Goal: Complete application form: Complete application form

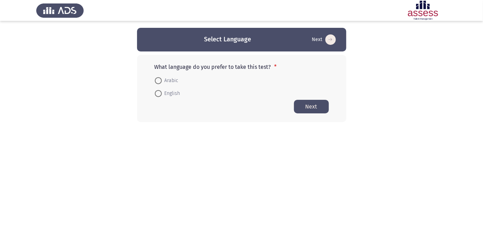
click at [158, 82] on span at bounding box center [158, 80] width 7 height 7
click at [158, 82] on input "Arabic" at bounding box center [158, 80] width 7 height 7
radio input "true"
click at [315, 105] on button "Next" at bounding box center [311, 107] width 35 height 14
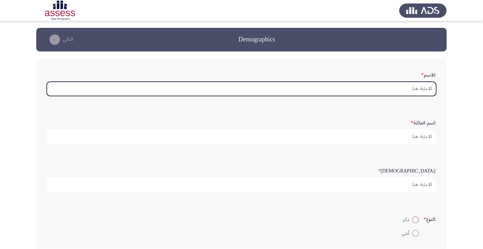
click at [412, 90] on input ":الاسم *" at bounding box center [241, 89] width 389 height 14
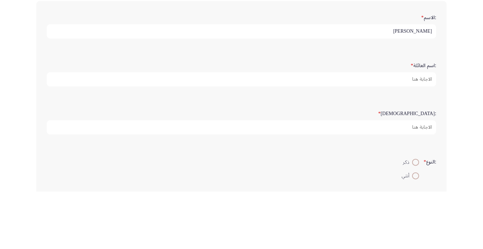
type input "[PERSON_NAME]"
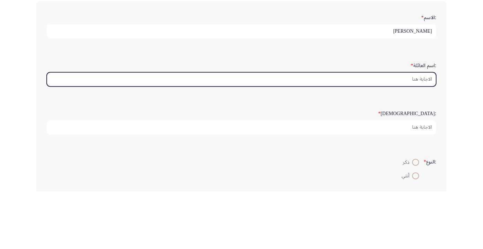
click at [413, 135] on input ":اسم العائلة *" at bounding box center [241, 137] width 389 height 14
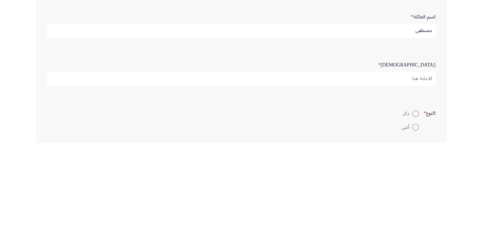
type input "مصطفي"
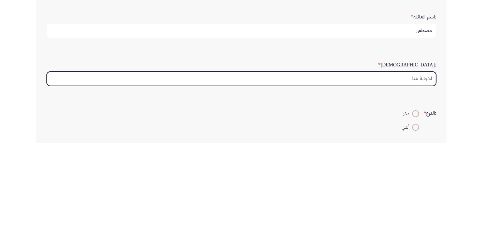
click at [414, 183] on input ":السن *" at bounding box center [241, 185] width 389 height 14
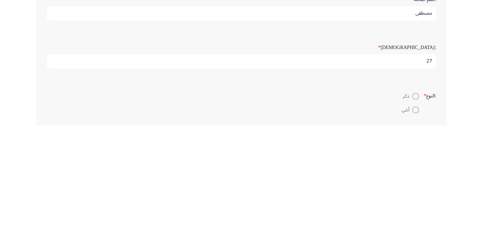
scroll to position [17, 0]
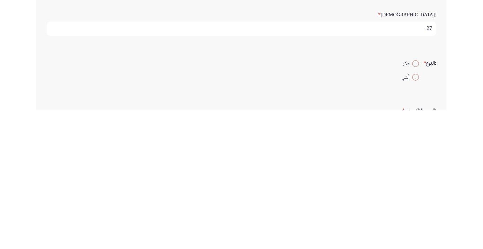
type input "27"
click at [414, 200] on span at bounding box center [415, 203] width 7 height 7
click at [414, 200] on input "ذكر" at bounding box center [415, 203] width 7 height 7
radio input "true"
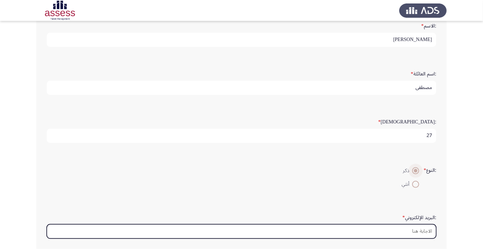
click at [416, 229] on input ":البريد الإلكتروني *" at bounding box center [241, 232] width 389 height 14
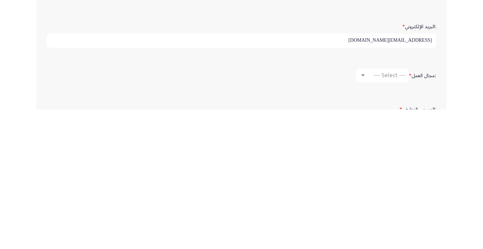
scroll to position [104, 0]
type input "[EMAIL_ADDRESS][DOMAIN_NAME]"
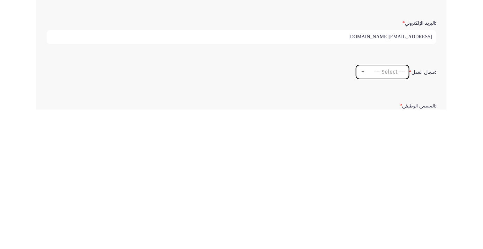
click at [387, 210] on span "--- Select ---" at bounding box center [388, 211] width 31 height 7
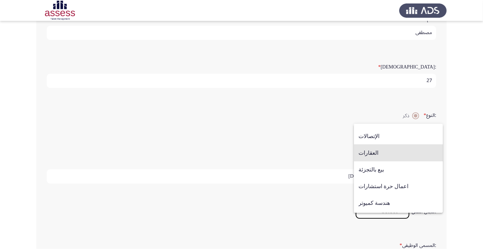
scroll to position [216, 0]
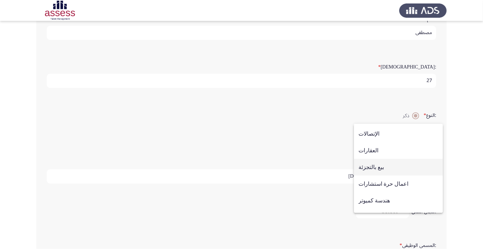
click at [390, 168] on span "بيع بالتجزئة" at bounding box center [398, 167] width 80 height 17
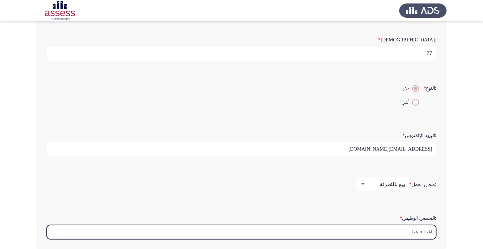
click at [421, 230] on input ":المسمى الوظيفى *" at bounding box center [241, 232] width 389 height 14
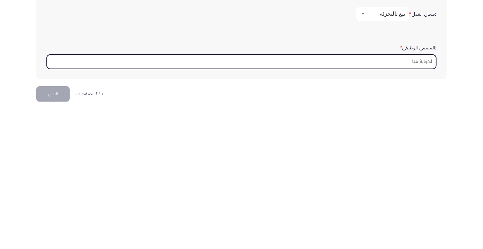
scroll to position [165, 0]
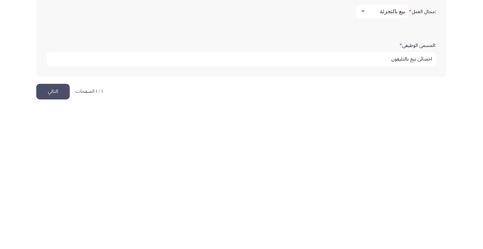
type input "اخصائي بيع بالتليفون"
click at [53, 235] on button "التالي" at bounding box center [52, 232] width 33 height 16
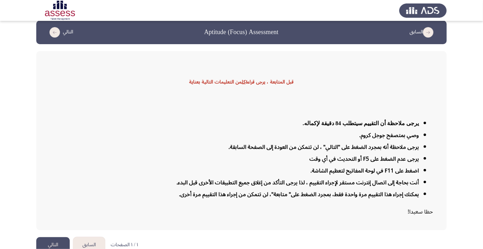
scroll to position [17, 0]
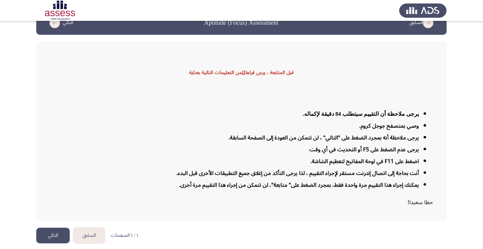
click at [52, 244] on button "التالي" at bounding box center [52, 236] width 33 height 16
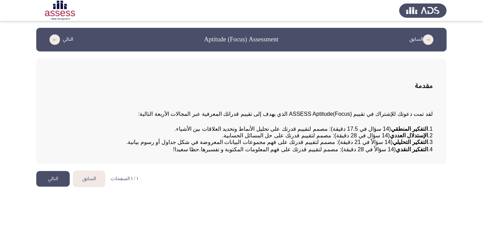
click at [57, 187] on button "التالي" at bounding box center [52, 179] width 33 height 16
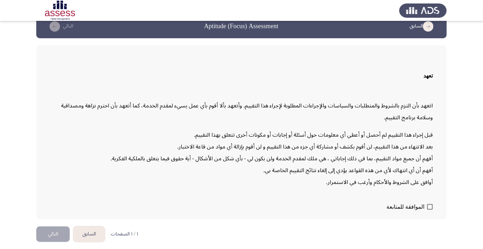
scroll to position [20, 0]
click at [427, 210] on span at bounding box center [430, 208] width 6 height 6
click at [429, 210] on input "الموافقة للمتابعة" at bounding box center [429, 210] width 0 height 0
checkbox input "true"
click at [53, 242] on button "التالي" at bounding box center [52, 235] width 33 height 16
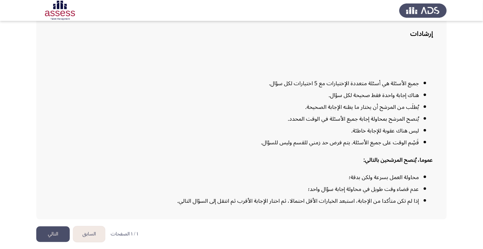
scroll to position [56, 0]
click at [59, 242] on button "التالي" at bounding box center [52, 235] width 33 height 16
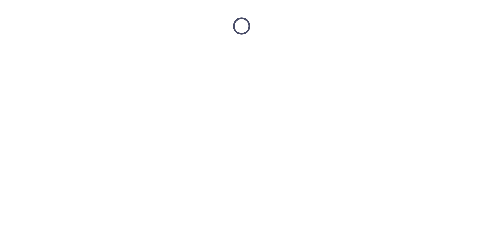
scroll to position [0, 0]
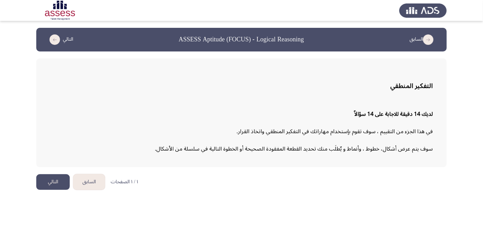
click at [46, 184] on button "التالي" at bounding box center [52, 183] width 33 height 16
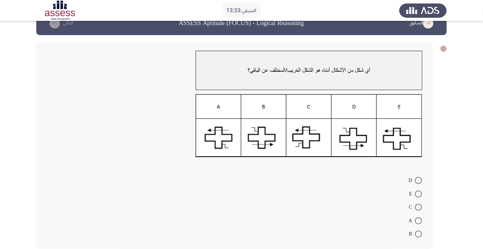
scroll to position [18, 0]
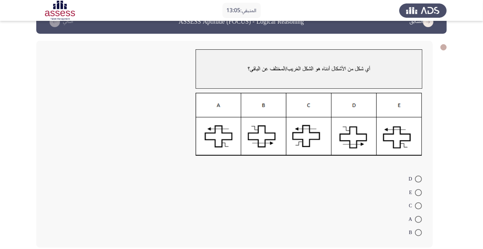
click at [313, 141] on img at bounding box center [308, 124] width 226 height 63
click at [418, 219] on span at bounding box center [418, 219] width 7 height 7
click at [418, 219] on input "A" at bounding box center [418, 219] width 7 height 7
radio input "true"
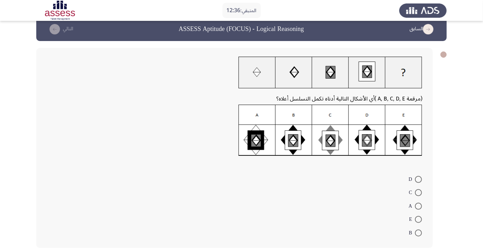
scroll to position [10, 0]
click at [332, 144] on img at bounding box center [330, 131] width 184 height 52
click at [333, 149] on img at bounding box center [330, 131] width 184 height 52
click at [298, 145] on img at bounding box center [330, 131] width 184 height 52
click at [418, 233] on span at bounding box center [418, 233] width 7 height 7
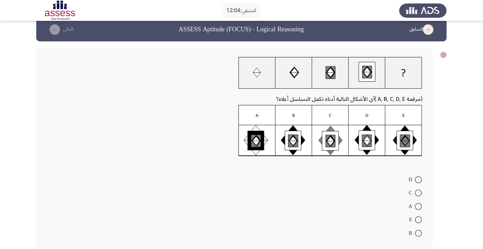
click at [418, 233] on input "B" at bounding box center [418, 233] width 7 height 7
radio input "true"
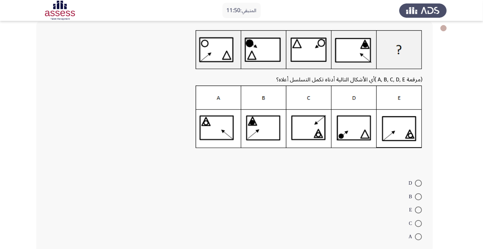
scroll to position [35, 0]
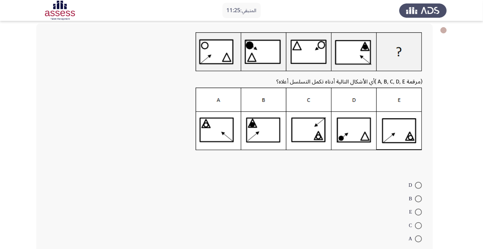
click at [265, 128] on img at bounding box center [308, 119] width 226 height 63
click at [265, 134] on img at bounding box center [308, 119] width 226 height 63
click at [418, 199] on span at bounding box center [418, 199] width 7 height 7
click at [418, 199] on input "B" at bounding box center [418, 199] width 7 height 7
radio input "true"
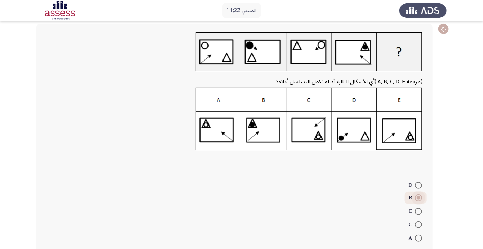
scroll to position [40, 0]
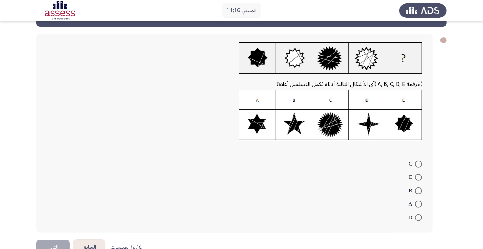
scroll to position [33, 0]
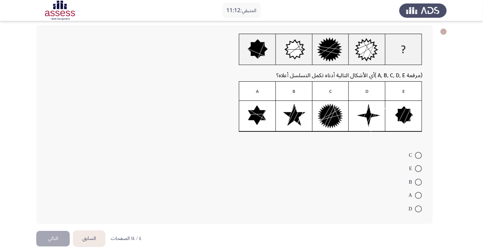
click at [327, 118] on img at bounding box center [330, 107] width 183 height 51
click at [418, 155] on span at bounding box center [418, 155] width 7 height 7
click at [418, 155] on input "C" at bounding box center [418, 155] width 7 height 7
radio input "true"
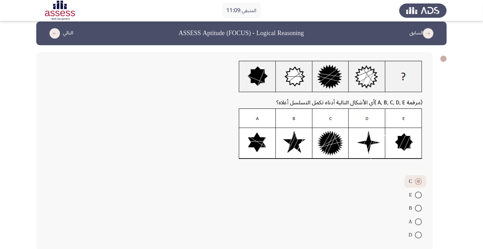
scroll to position [6, 0]
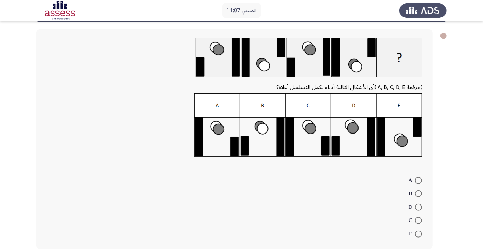
scroll to position [31, 0]
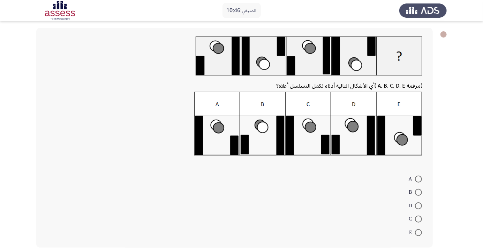
click at [418, 219] on span at bounding box center [418, 219] width 7 height 7
click at [418, 219] on input "C" at bounding box center [418, 219] width 7 height 7
radio input "true"
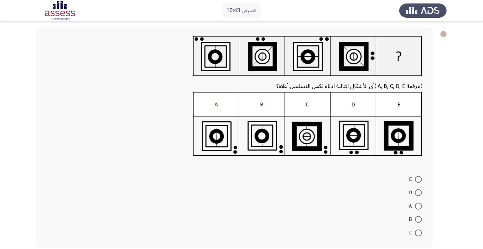
scroll to position [31, 0]
click at [418, 193] on span at bounding box center [418, 193] width 7 height 7
click at [418, 193] on input "D" at bounding box center [418, 193] width 7 height 7
radio input "true"
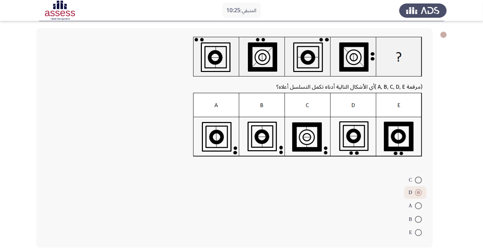
click at [418, 180] on span at bounding box center [418, 180] width 7 height 7
click at [418, 180] on input "C" at bounding box center [418, 180] width 7 height 7
radio input "true"
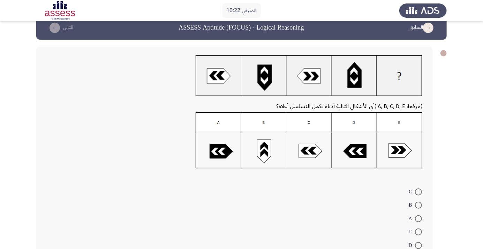
scroll to position [25, 0]
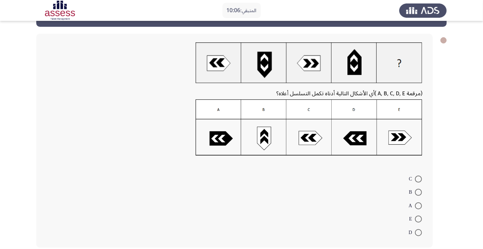
click at [308, 144] on img at bounding box center [308, 128] width 226 height 56
click at [418, 179] on span at bounding box center [418, 179] width 7 height 7
click at [418, 179] on input "C" at bounding box center [418, 179] width 7 height 7
radio input "true"
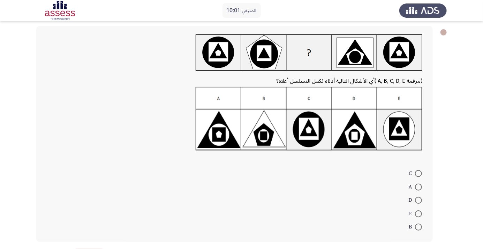
scroll to position [36, 0]
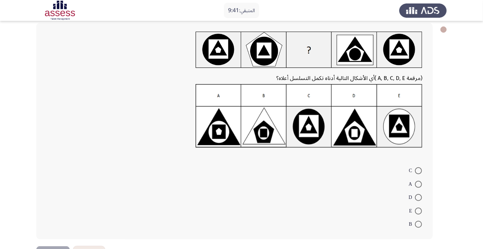
click at [418, 225] on span at bounding box center [418, 224] width 7 height 7
click at [418, 225] on input "B" at bounding box center [418, 224] width 7 height 7
radio input "true"
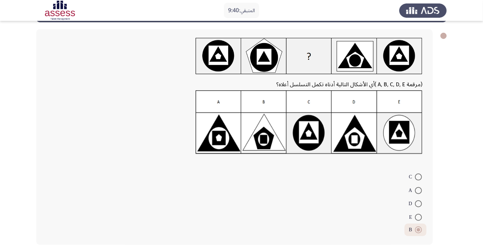
scroll to position [26, 0]
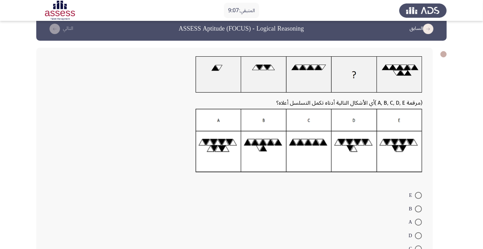
scroll to position [3, 0]
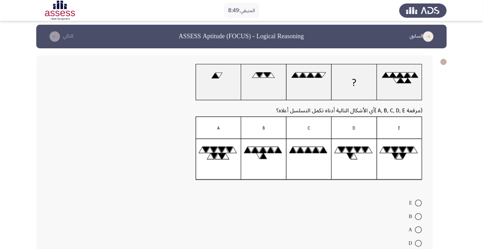
radio input "true"
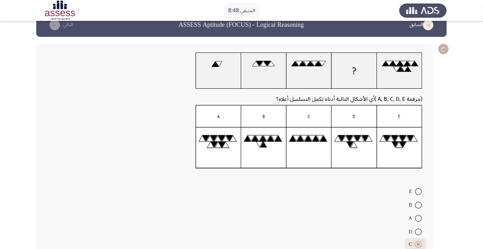
scroll to position [26, 0]
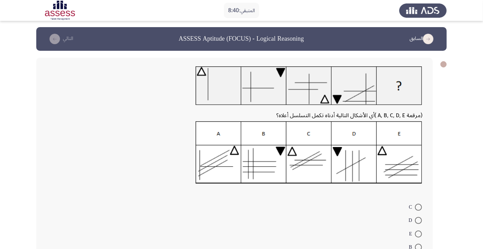
scroll to position [0, 0]
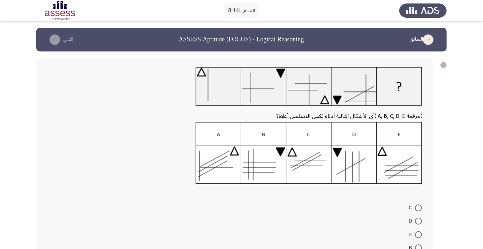
click at [217, 165] on img at bounding box center [308, 153] width 226 height 63
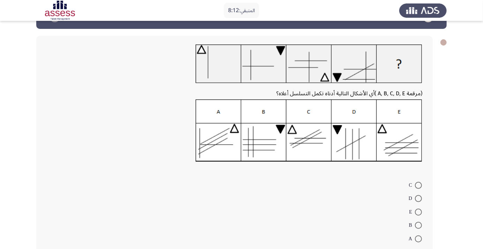
scroll to position [23, 0]
click at [418, 239] on span at bounding box center [418, 239] width 7 height 7
click at [418, 239] on input "A" at bounding box center [418, 239] width 7 height 7
radio input "true"
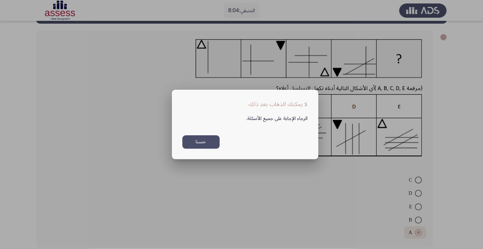
click at [320, 192] on div at bounding box center [241, 124] width 483 height 249
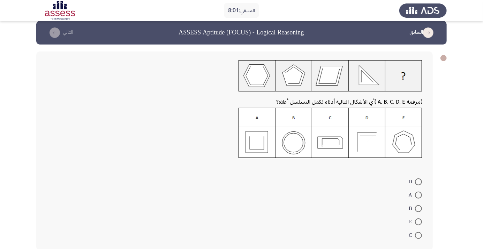
scroll to position [9, 0]
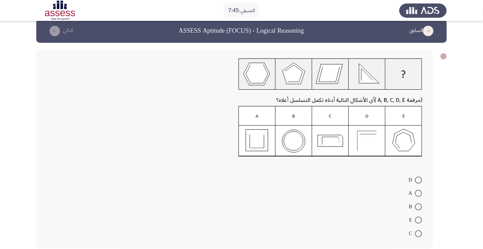
click at [366, 135] on img at bounding box center [330, 131] width 184 height 51
click at [370, 142] on img at bounding box center [330, 131] width 184 height 51
click at [342, 134] on img at bounding box center [330, 131] width 184 height 51
click at [367, 145] on img at bounding box center [330, 131] width 184 height 51
click at [418, 180] on span at bounding box center [418, 180] width 7 height 7
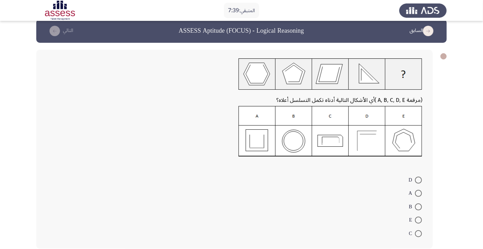
click at [418, 180] on input "D" at bounding box center [418, 180] width 7 height 7
radio input "true"
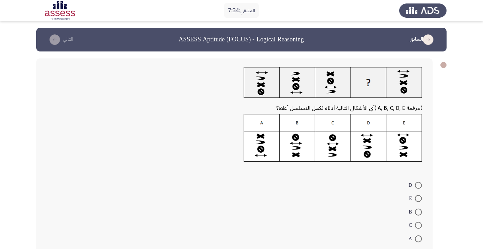
scroll to position [6, 0]
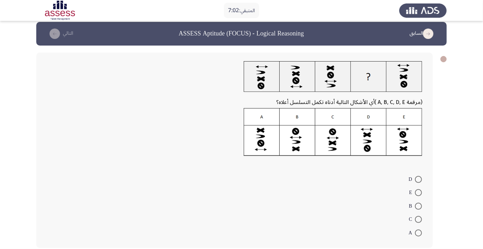
click at [330, 137] on img at bounding box center [333, 132] width 178 height 48
click at [418, 219] on span at bounding box center [418, 219] width 7 height 7
click at [418, 219] on input "C" at bounding box center [418, 219] width 7 height 7
radio input "true"
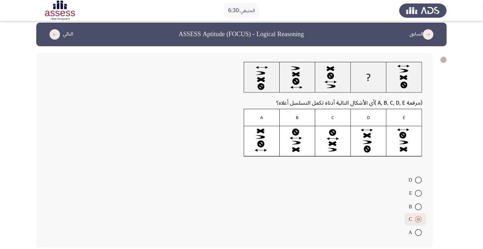
click at [416, 220] on span at bounding box center [418, 219] width 7 height 7
click at [416, 220] on input "C" at bounding box center [418, 219] width 7 height 7
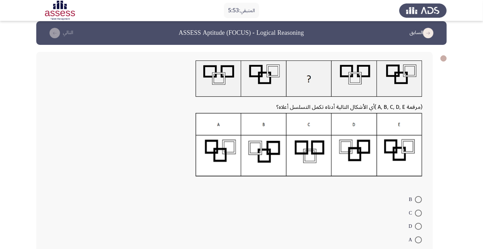
scroll to position [0, 0]
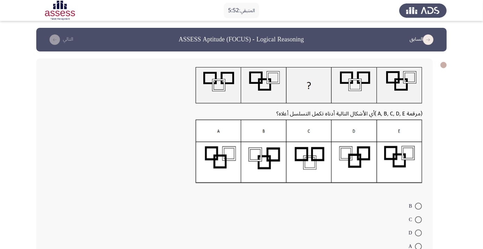
click at [402, 150] on img at bounding box center [308, 152] width 226 height 64
click at [407, 163] on img at bounding box center [308, 152] width 226 height 64
click at [408, 155] on img at bounding box center [308, 152] width 226 height 64
click at [412, 162] on img at bounding box center [308, 152] width 226 height 64
click at [412, 158] on img at bounding box center [308, 152] width 226 height 64
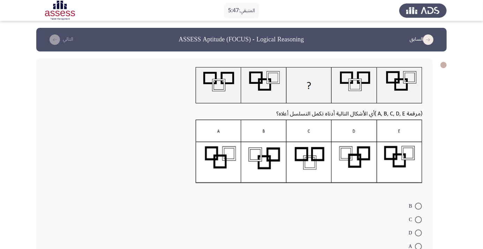
radio input "true"
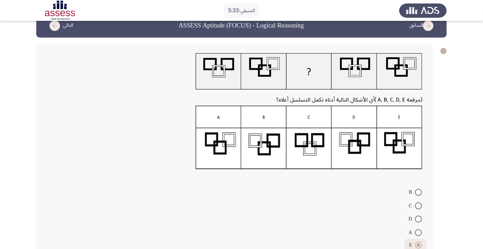
scroll to position [26, 0]
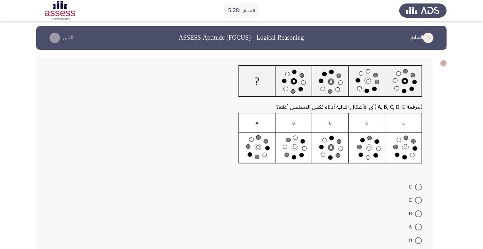
scroll to position [0, 0]
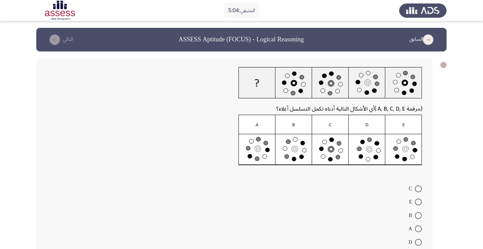
click at [329, 153] on img at bounding box center [330, 140] width 184 height 51
click at [337, 149] on img at bounding box center [330, 140] width 184 height 51
click at [327, 156] on img at bounding box center [330, 140] width 184 height 51
click at [330, 155] on img at bounding box center [330, 140] width 184 height 51
click at [336, 149] on img at bounding box center [330, 140] width 184 height 51
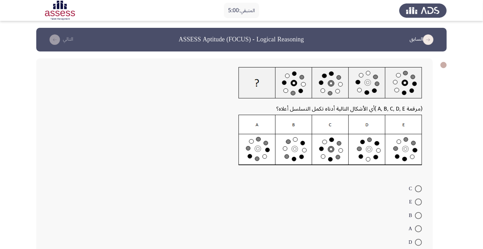
click at [335, 154] on img at bounding box center [330, 140] width 184 height 51
click at [337, 152] on img at bounding box center [330, 140] width 184 height 51
click at [340, 153] on img at bounding box center [330, 140] width 184 height 51
click at [338, 149] on img at bounding box center [330, 140] width 184 height 51
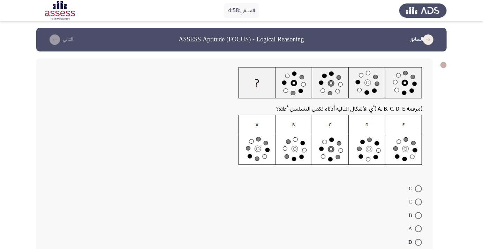
click at [338, 149] on img at bounding box center [330, 140] width 184 height 51
click at [418, 189] on span at bounding box center [418, 189] width 7 height 7
click at [418, 189] on input "C" at bounding box center [418, 189] width 7 height 7
radio input "true"
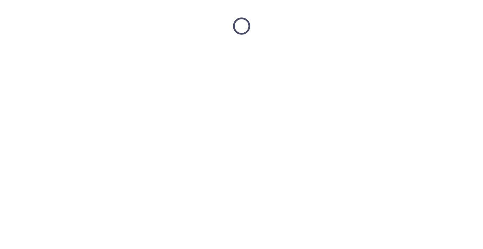
scroll to position [0, 0]
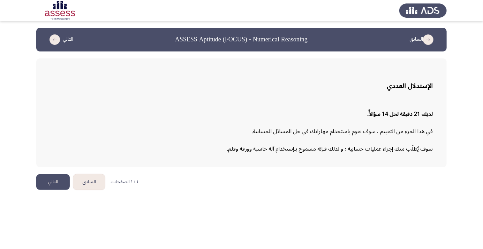
click at [40, 181] on button "التالي" at bounding box center [52, 183] width 33 height 16
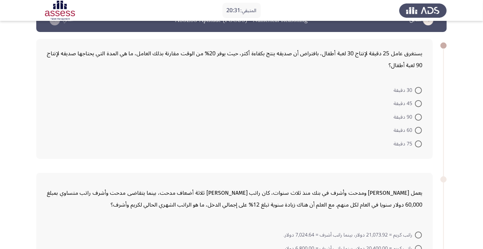
scroll to position [16, 0]
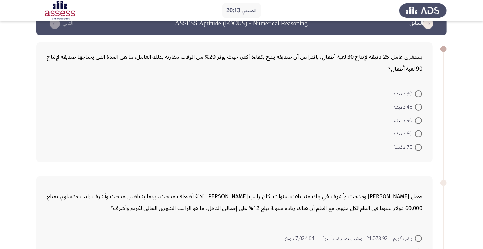
click at [418, 134] on span at bounding box center [418, 134] width 7 height 7
click at [418, 134] on input "60 دقيقة" at bounding box center [418, 134] width 7 height 7
radio input "true"
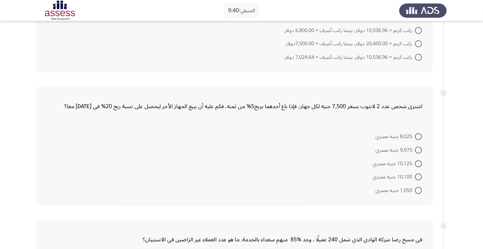
scroll to position [251, 0]
click at [416, 161] on span at bounding box center [418, 164] width 7 height 7
click at [416, 161] on input "10,125 جنيه مصري" at bounding box center [418, 164] width 7 height 7
radio input "true"
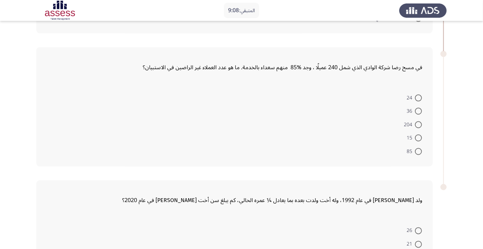
scroll to position [423, 0]
click at [421, 107] on span at bounding box center [418, 110] width 7 height 7
click at [421, 107] on input "36" at bounding box center [418, 110] width 7 height 7
radio input "true"
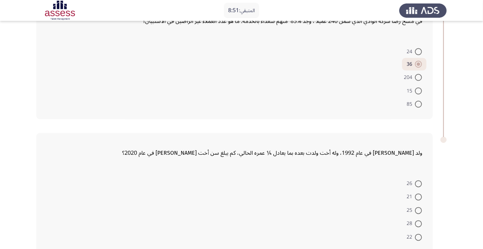
scroll to position [472, 0]
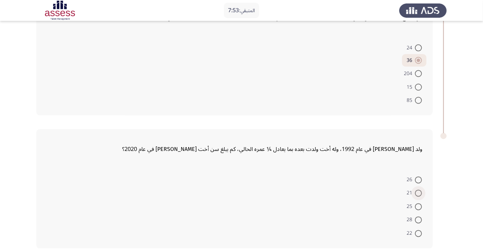
click at [418, 192] on span at bounding box center [418, 193] width 7 height 7
click at [418, 192] on input "21" at bounding box center [418, 193] width 7 height 7
radio input "true"
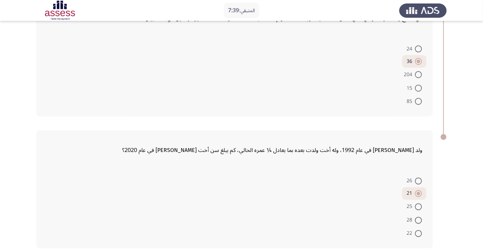
click at [418, 219] on span at bounding box center [418, 220] width 7 height 7
click at [418, 219] on input "28" at bounding box center [418, 220] width 7 height 7
radio input "true"
click at [418, 207] on span at bounding box center [418, 208] width 7 height 7
click at [418, 207] on input "25" at bounding box center [418, 208] width 7 height 7
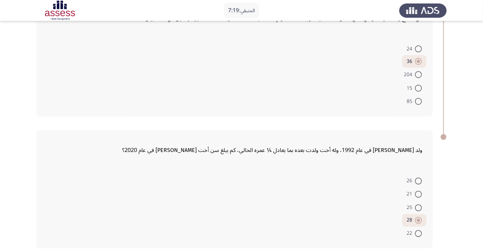
radio input "true"
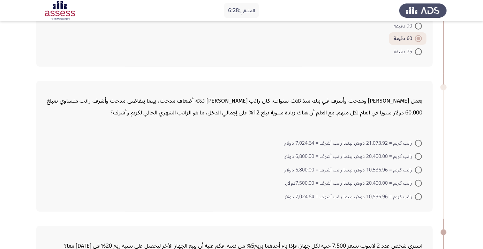
scroll to position [113, 0]
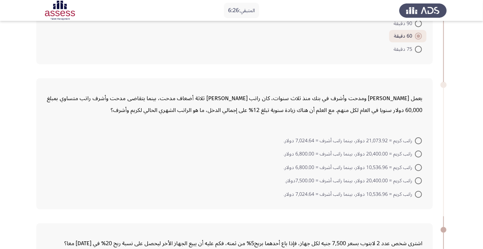
click at [415, 196] on span at bounding box center [418, 194] width 7 height 7
click at [415, 196] on input "راتب كريم = 10,536.96 دولار، بينما راتب أشرف = 7,024.64 دولار." at bounding box center [418, 194] width 7 height 7
radio input "true"
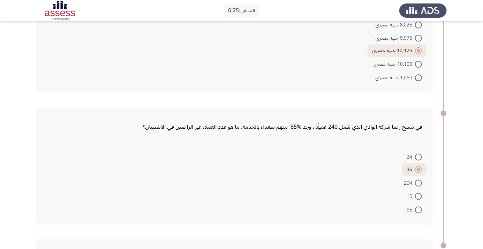
scroll to position [470, 0]
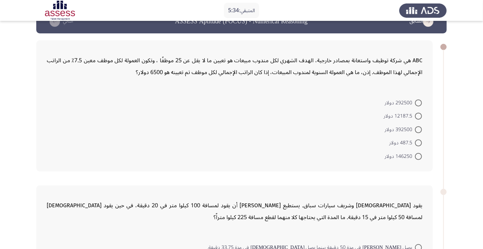
scroll to position [8, 0]
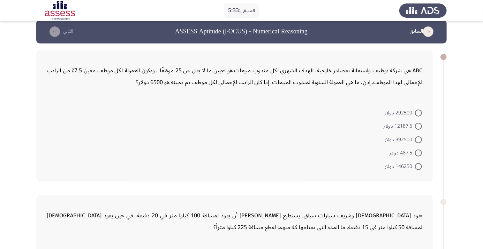
click at [418, 126] on span at bounding box center [418, 126] width 7 height 7
click at [418, 126] on input "12187.5 دولار" at bounding box center [418, 126] width 7 height 7
radio input "true"
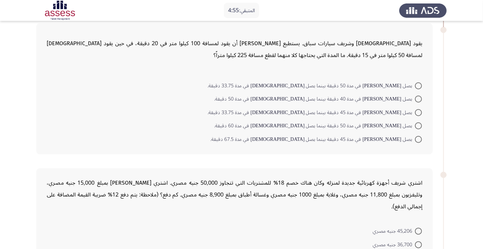
scroll to position [192, 0]
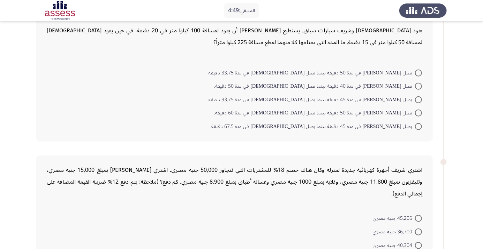
click at [418, 99] on span at bounding box center [418, 100] width 7 height 7
click at [418, 99] on input "يصل [PERSON_NAME] في مدة 45 دقيقة بينما يصل [DEMOGRAPHIC_DATA] في مدة 33.75 دقي…" at bounding box center [418, 100] width 7 height 7
radio input "true"
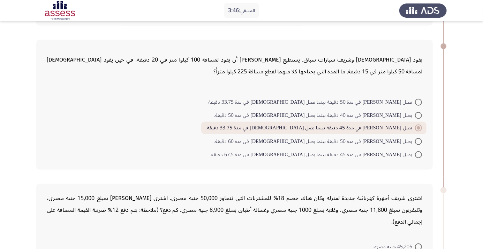
scroll to position [163, 0]
click at [416, 155] on span at bounding box center [418, 155] width 7 height 7
click at [416, 155] on input "يصل [PERSON_NAME] في مدة 45 دقيقة بينما يصل [DEMOGRAPHIC_DATA] في مدة 67.5 دقيق…" at bounding box center [418, 155] width 7 height 7
radio input "true"
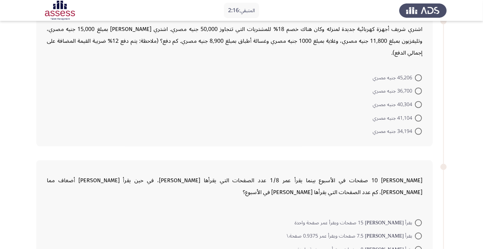
scroll to position [335, 0]
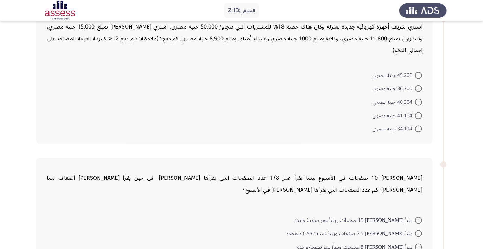
click at [51, 188] on p "[PERSON_NAME] 10 صفحات في الأسبوع بينما يقرأ عمر 1/8 عدد الصفحات التي يقرأها [P…" at bounding box center [234, 184] width 375 height 24
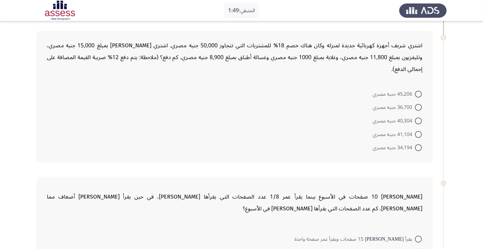
scroll to position [300, 0]
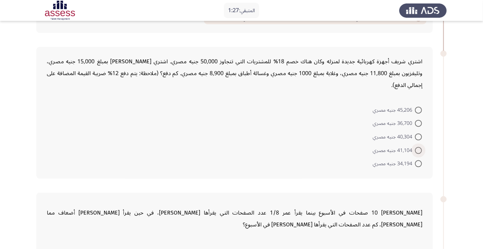
click at [418, 150] on span at bounding box center [418, 150] width 7 height 7
click at [418, 150] on input "41,104 جنيه مصري" at bounding box center [418, 150] width 7 height 7
radio input "true"
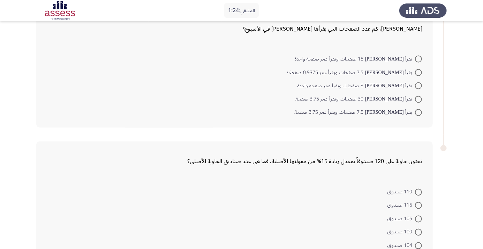
scroll to position [508, 0]
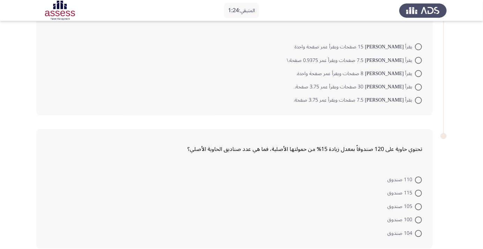
click at [84, 149] on p "تحتوي حاوية على 120 صندوقاً بمعدل زيادة 15% من حمولتها الأصلية، فما هي عدد صناد…" at bounding box center [234, 150] width 375 height 12
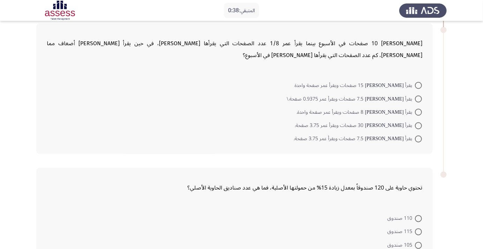
scroll to position [472, 0]
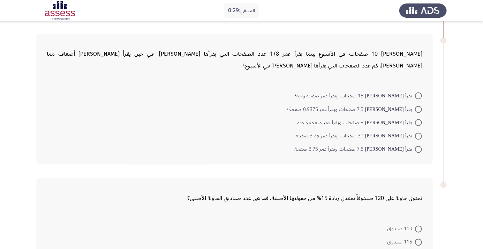
scroll to position [449, 0]
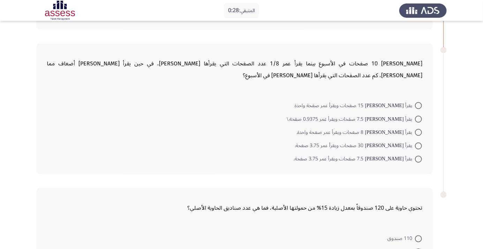
click at [415, 148] on span at bounding box center [418, 146] width 7 height 7
click at [415, 148] on input "يقرأ [PERSON_NAME] 30 صفحات ويقرأ عمر 3.75 صفحة." at bounding box center [418, 146] width 7 height 7
radio input "true"
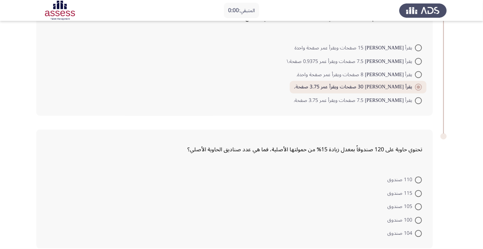
scroll to position [0, 0]
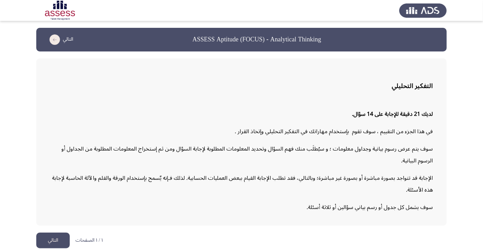
click at [61, 249] on button "التالي" at bounding box center [52, 241] width 33 height 16
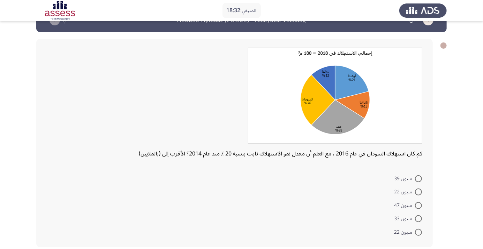
scroll to position [16, 0]
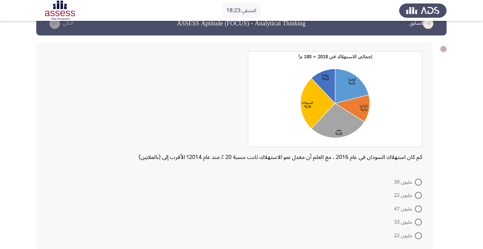
click at [418, 182] on span at bounding box center [418, 182] width 7 height 7
click at [418, 182] on input "مليون 39" at bounding box center [418, 182] width 7 height 7
radio input "true"
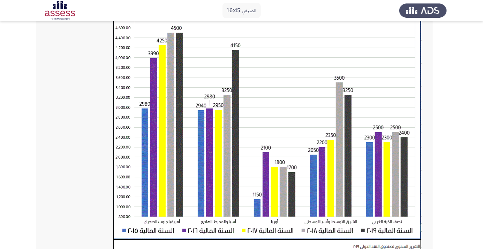
scroll to position [64, 0]
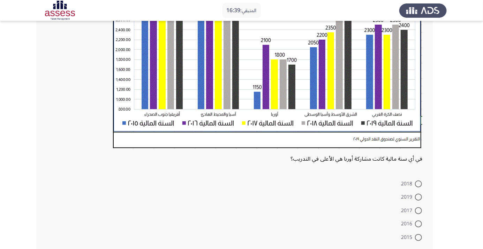
click at [417, 240] on span at bounding box center [418, 237] width 7 height 7
click at [417, 240] on input "2015" at bounding box center [418, 237] width 7 height 7
radio input "true"
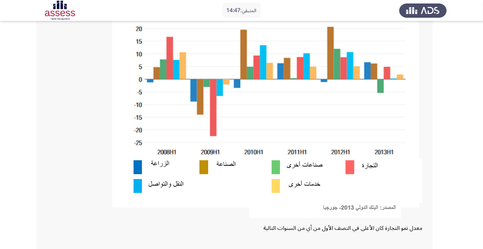
scroll to position [103, 0]
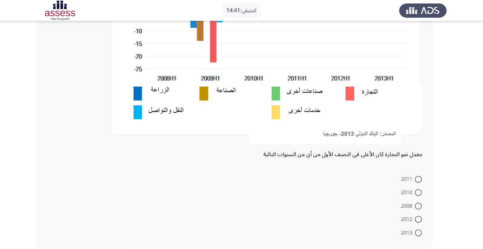
click at [418, 192] on span at bounding box center [418, 193] width 7 height 7
click at [418, 192] on input "2010" at bounding box center [418, 193] width 7 height 7
radio input "true"
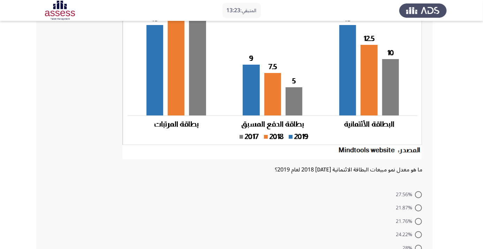
scroll to position [84, 0]
click at [415, 207] on span at bounding box center [418, 208] width 7 height 7
click at [415, 207] on input "21.87%" at bounding box center [418, 208] width 7 height 7
radio input "true"
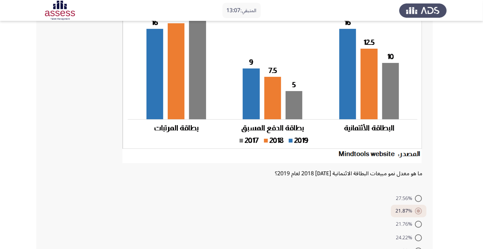
scroll to position [99, 0]
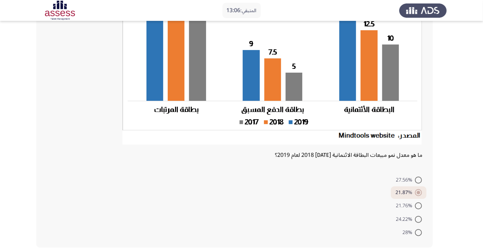
click at [418, 233] on span at bounding box center [418, 233] width 7 height 7
click at [418, 233] on input "28%" at bounding box center [418, 233] width 7 height 7
radio input "true"
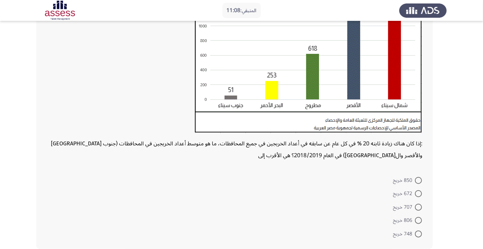
scroll to position [128, 0]
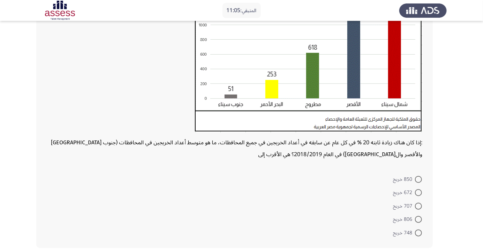
click at [416, 193] on span at bounding box center [418, 193] width 7 height 7
click at [416, 193] on input "672 خريج" at bounding box center [418, 193] width 7 height 7
radio input "true"
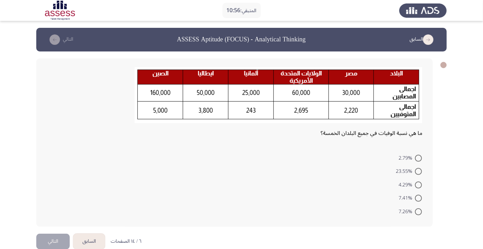
click at [35, 104] on app-assessment-container "المتبقي: 10:56 السابق ASSESS Aptitude (FOCUS) - Analytical Thinking التالي ما ه…" at bounding box center [241, 131] width 483 height 206
click at [416, 185] on span at bounding box center [418, 185] width 7 height 7
click at [416, 185] on input "4.29%" at bounding box center [418, 185] width 7 height 7
radio input "true"
click at [52, 236] on button "التالي" at bounding box center [52, 241] width 33 height 16
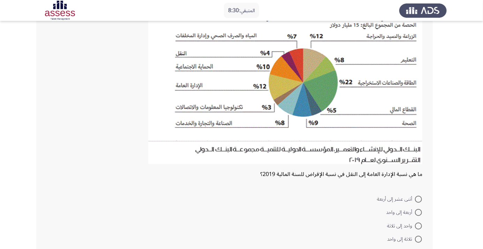
scroll to position [68, 0]
click at [418, 239] on span at bounding box center [418, 239] width 7 height 7
click at [418, 239] on input "ثلاثة إلى واحد" at bounding box center [418, 239] width 7 height 7
radio input "true"
click at [418, 225] on span at bounding box center [418, 226] width 7 height 7
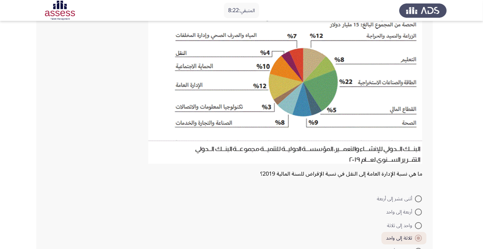
click at [418, 225] on input "واحد إلى ثلاثة" at bounding box center [418, 226] width 7 height 7
radio input "true"
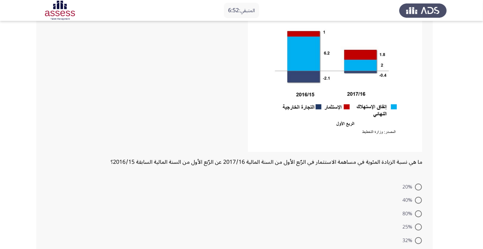
click at [418, 214] on span at bounding box center [418, 214] width 7 height 7
click at [418, 214] on input "80%" at bounding box center [418, 214] width 7 height 7
radio input "true"
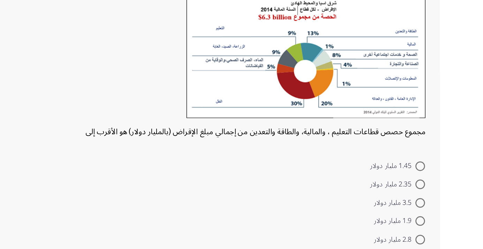
scroll to position [12, 0]
click at [417, 177] on span at bounding box center [418, 179] width 7 height 7
click at [417, 177] on input "1.45 مليار دولار" at bounding box center [418, 179] width 7 height 7
radio input "true"
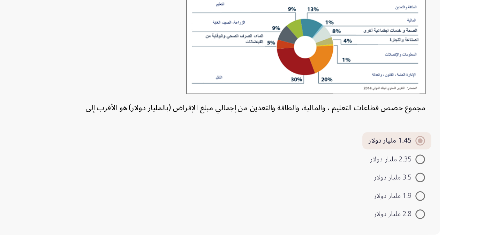
scroll to position [11, 0]
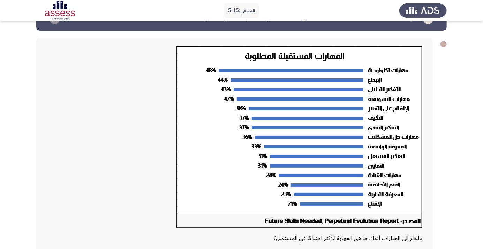
scroll to position [22, 0]
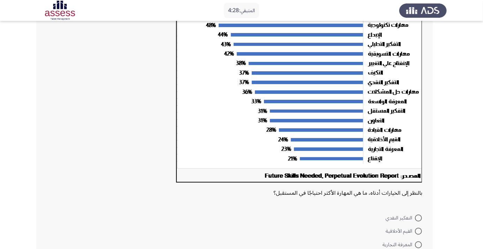
scroll to position [66, 0]
radio input "true"
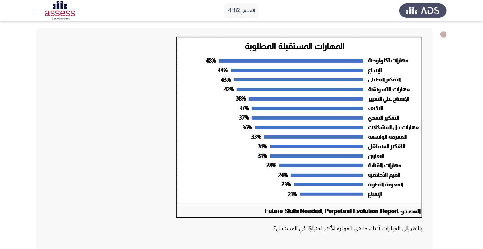
scroll to position [104, 0]
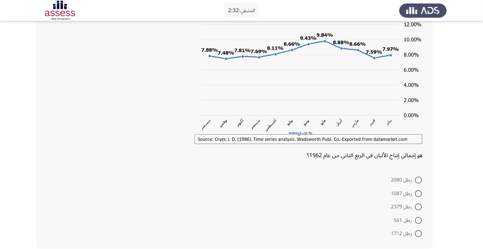
scroll to position [60, 0]
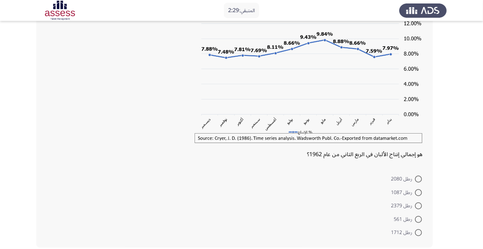
click at [407, 237] on span "رطل 1712" at bounding box center [403, 233] width 24 height 8
click at [415, 237] on input "رطل 1712" at bounding box center [418, 233] width 7 height 7
radio input "true"
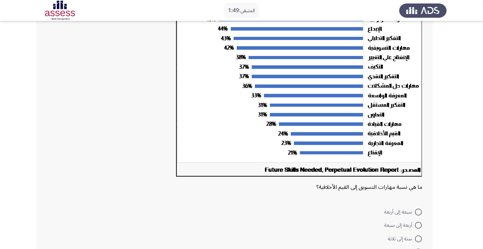
scroll to position [88, 0]
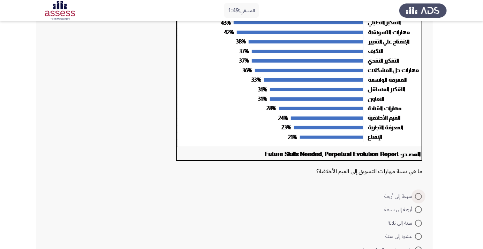
click at [418, 197] on span at bounding box center [418, 196] width 7 height 7
click at [418, 197] on input "سبعة إلى أربعة" at bounding box center [418, 196] width 7 height 7
radio input "true"
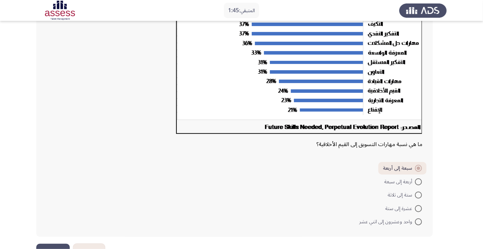
scroll to position [104, 0]
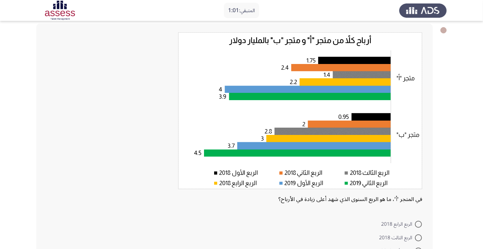
scroll to position [27, 0]
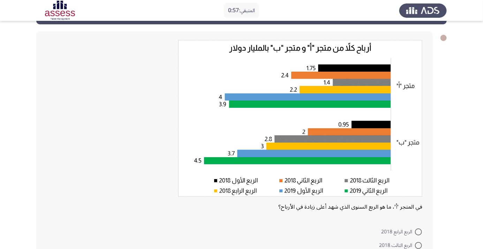
click at [410, 234] on span "الربع الرابع 2018" at bounding box center [398, 232] width 34 height 8
click at [415, 234] on input "الربع الرابع 2018" at bounding box center [418, 232] width 7 height 7
radio input "true"
click at [417, 231] on span at bounding box center [417, 231] width 3 height 3
click at [417, 231] on input "الربع الرابع 2018" at bounding box center [418, 231] width 7 height 7
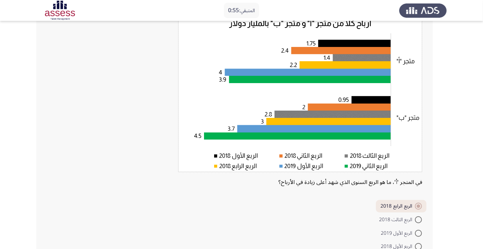
scroll to position [53, 0]
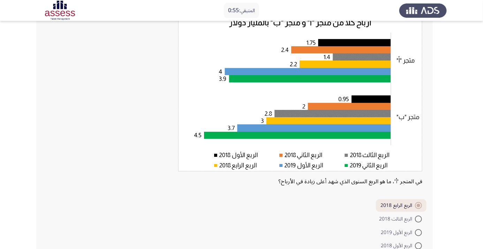
click at [409, 248] on span "الربع الأول 2018" at bounding box center [397, 246] width 34 height 8
click at [415, 248] on input "الربع الأول 2018" at bounding box center [418, 246] width 7 height 7
radio input "true"
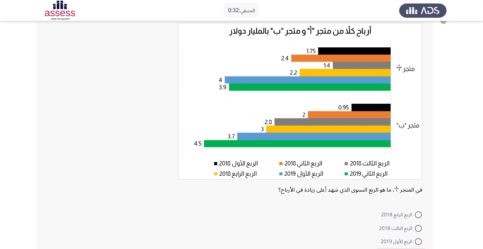
scroll to position [79, 0]
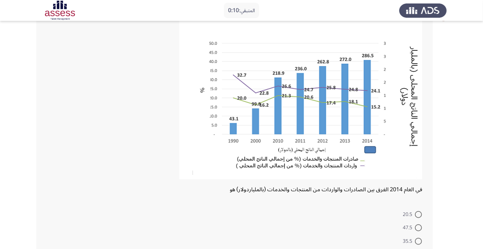
scroll to position [48, 0]
radio input "true"
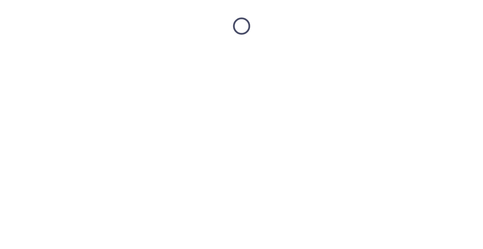
scroll to position [0, 0]
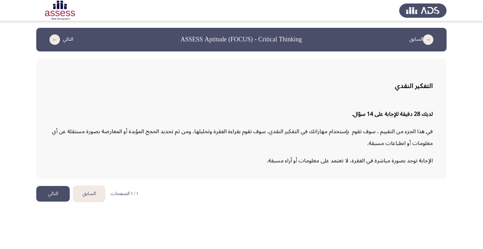
click at [59, 191] on button "التالي" at bounding box center [52, 194] width 33 height 16
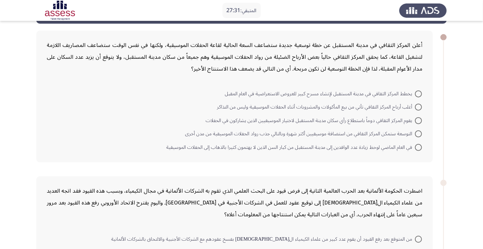
scroll to position [28, 0]
click at [416, 136] on span at bounding box center [418, 134] width 7 height 7
click at [416, 136] on input "التوسعة ستمكن المركز الثقافي من استضافة موسيقيين أكثر شهرة وبالتالي جذب رواد ال…" at bounding box center [418, 134] width 7 height 7
radio input "true"
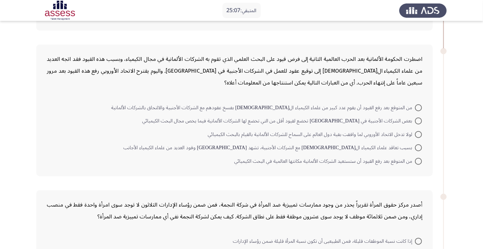
scroll to position [153, 0]
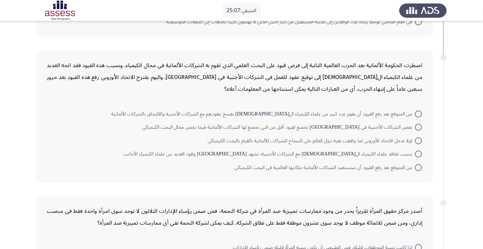
click at [415, 113] on span at bounding box center [418, 114] width 7 height 7
click at [415, 113] on input "من المتوقع بعد رفع القيود أن يقوم عدد كبير من علماء الكيمياء الألمان بفسخ عقوده…" at bounding box center [418, 114] width 7 height 7
radio input "true"
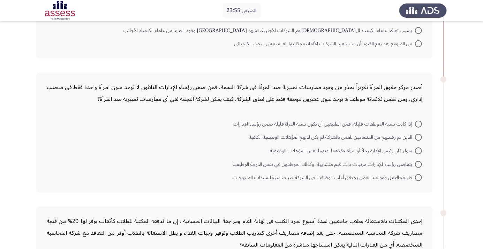
scroll to position [277, 0]
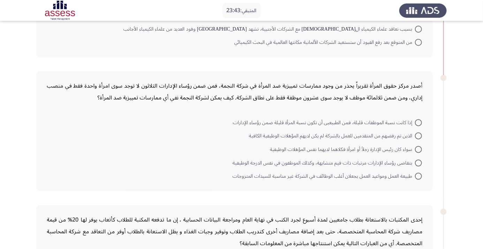
click at [418, 122] on span at bounding box center [418, 123] width 7 height 7
click at [418, 122] on input "إذا كانت نسبة الموظفات قليلة، فمن الطبيعيى أن تكون نسبة المرأة قليلة ضمن رؤساء …" at bounding box center [418, 123] width 7 height 7
radio input "true"
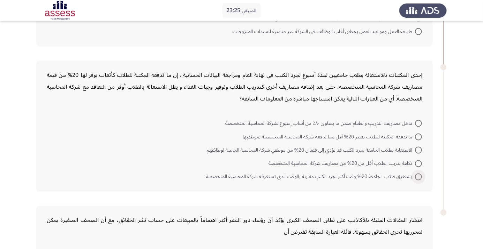
scroll to position [424, 0]
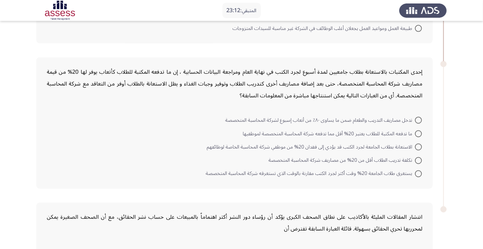
click at [418, 120] on span at bounding box center [418, 120] width 7 height 7
click at [418, 120] on input "تدخل مصاريف التدريب والطعام ضمن ما يساوى ٨٠٪ من أتعاب إسبوع لشركة المحاسبة المت…" at bounding box center [418, 120] width 7 height 7
radio input "true"
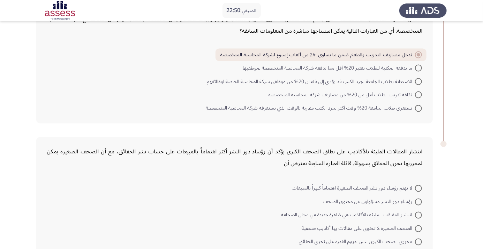
scroll to position [498, 0]
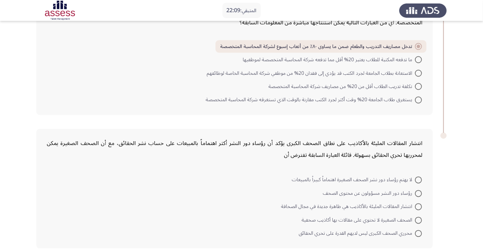
click at [416, 193] on span at bounding box center [418, 194] width 7 height 7
click at [416, 193] on input "رؤساء دور النشر مسؤولون عن محتوى الصحف" at bounding box center [418, 194] width 7 height 7
radio input "true"
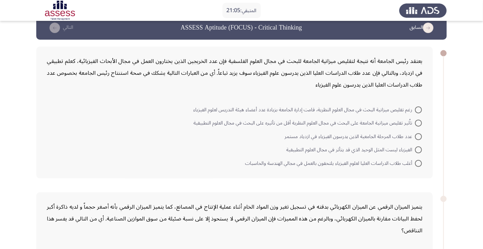
scroll to position [16, 0]
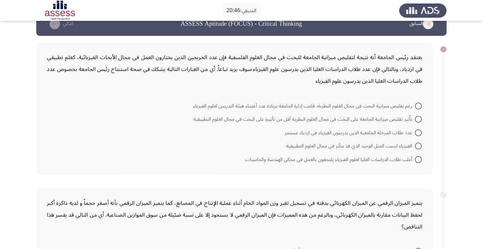
click at [418, 132] on span at bounding box center [418, 133] width 7 height 7
click at [418, 132] on input "عدد طلاب المرحلة الجامعية الذين يدرسون الفيزياء في ازدياد مستمر" at bounding box center [418, 133] width 7 height 7
radio input "true"
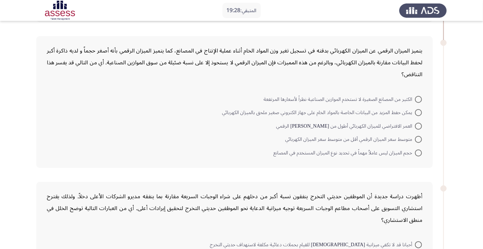
scroll to position [148, 0]
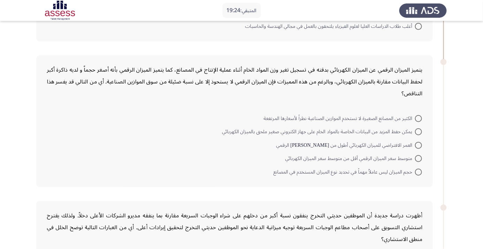
click at [416, 173] on span at bounding box center [418, 172] width 7 height 7
click at [416, 173] on input "حجم الميزان ليس عاملاُ مهماً في تحديد نوع الميزان المستخدم في المصانع" at bounding box center [418, 172] width 7 height 7
radio input "true"
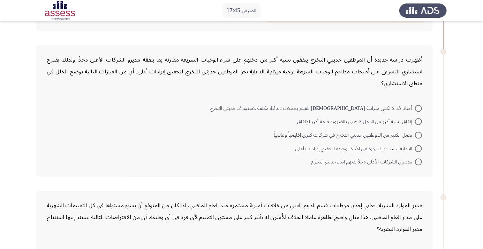
scroll to position [308, 0]
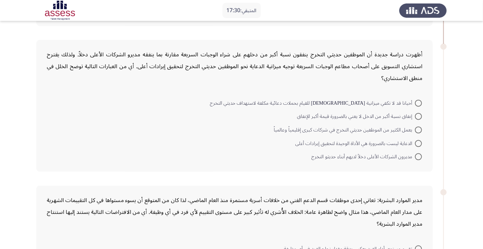
click at [410, 121] on span "إنفاق نسبة أكبر من الدخل لا يعني بالضرورة قيمة أكبر للإنفاق" at bounding box center [356, 117] width 118 height 8
click at [415, 120] on input "إنفاق نسبة أكبر من الدخل لا يعني بالضرورة قيمة أكبر للإنفاق" at bounding box center [418, 116] width 7 height 7
radio input "true"
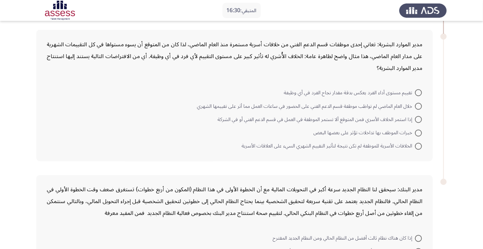
scroll to position [455, 0]
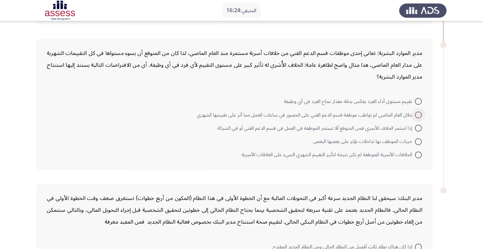
click at [416, 116] on span at bounding box center [418, 115] width 7 height 7
click at [416, 116] on input "خلال العام الماضي لم تواظب موظفة قسم الدعم الفني على الحضور في ساعات العمل مما …" at bounding box center [418, 115] width 7 height 7
radio input "true"
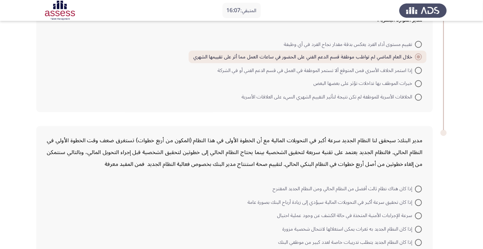
scroll to position [512, 0]
click at [415, 70] on span at bounding box center [418, 71] width 7 height 7
click at [415, 70] on input "إذا استمر الخلاف الأسري فمن المتوقع ألا تستمر الموظفة في العمل في قسم الدعم الف…" at bounding box center [418, 71] width 7 height 7
radio input "true"
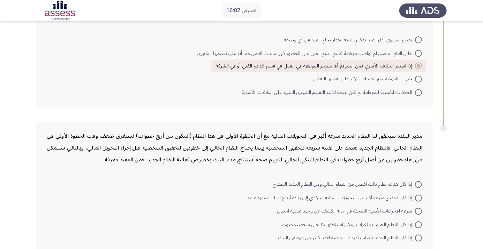
scroll to position [521, 0]
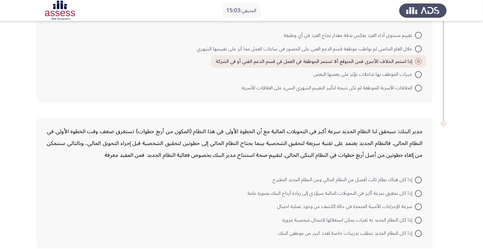
click at [418, 193] on span at bounding box center [418, 194] width 7 height 7
click at [418, 193] on input "إذا كان تحقيق سرعة أكبر في التحويلات المالية سيؤدي إلى زيادة أرباح البنك بصورة …" at bounding box center [418, 194] width 7 height 7
radio input "true"
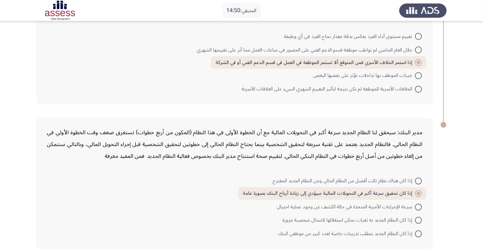
click at [416, 207] on span at bounding box center [418, 207] width 7 height 7
click at [416, 207] on input "سرعة الإجراءات الأمنية المتخذة في حالة الكشف عن وجود عملية احتيال" at bounding box center [418, 207] width 7 height 7
radio input "true"
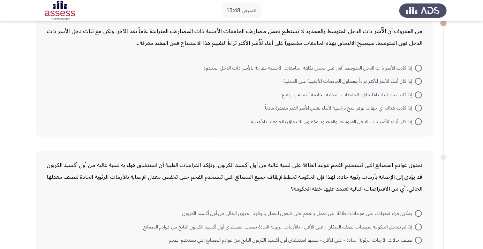
scroll to position [43, 0]
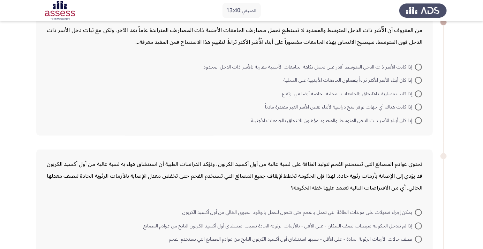
click at [418, 120] on span at bounding box center [418, 120] width 7 height 7
click at [418, 120] on input "إذا كان أبناء الأسر ذات الدخل المتوسط والمحدود مؤهلون للالتحاق بالجامعات الأجنب…" at bounding box center [418, 120] width 7 height 7
radio input "true"
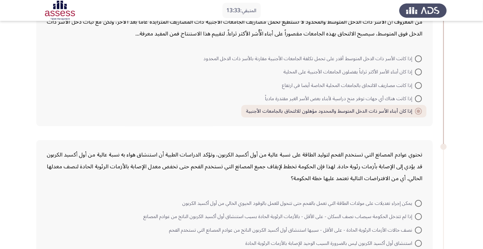
scroll to position [59, 0]
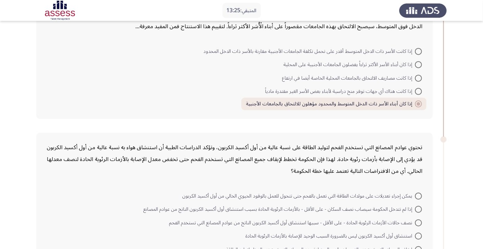
click at [418, 78] on span at bounding box center [418, 78] width 7 height 7
click at [418, 78] on input "إذا كانت مصاريف الالتحاق بالجامعات المحلية الخاصة أيضا في ارتفاع" at bounding box center [418, 78] width 7 height 7
radio input "true"
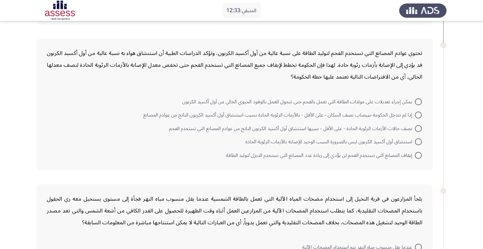
scroll to position [153, 0]
click at [418, 101] on span at bounding box center [418, 102] width 7 height 7
click at [418, 101] on input "يمكن إجراء تعديلات على مولدات الطاقة التي تعمل بالفحم حتى تتحول للعمل بالوقود ا…" at bounding box center [418, 102] width 7 height 7
radio input "true"
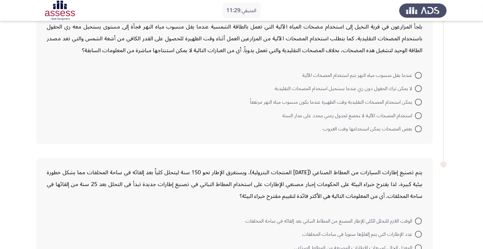
scroll to position [325, 0]
click at [409, 117] on span "استخدام المضخات الآلية لا يخضع لجدول زمني محدد على مدار السنة" at bounding box center [348, 115] width 132 height 8
click at [415, 117] on input "استخدام المضخات الآلية لا يخضع لجدول زمني محدد على مدار السنة" at bounding box center [418, 115] width 7 height 7
radio input "true"
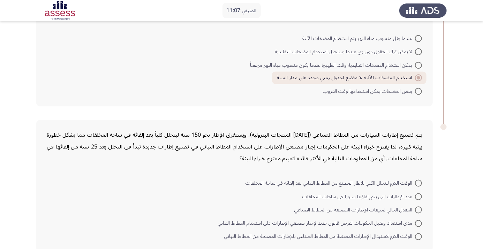
scroll to position [365, 0]
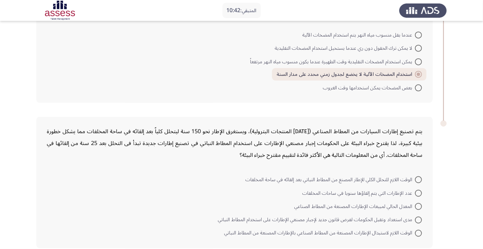
click at [418, 179] on span at bounding box center [418, 180] width 7 height 7
click at [418, 179] on input "الوقت اللازم للتحلل الكلي للإطار المصنع من المطاط النباتي بعد إلقائه في ساحة ال…" at bounding box center [418, 180] width 7 height 7
radio input "true"
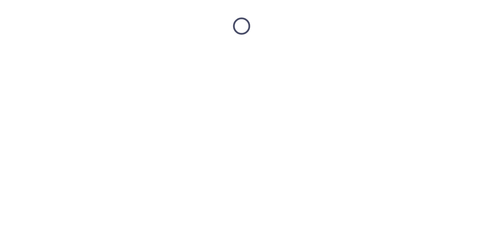
scroll to position [0, 0]
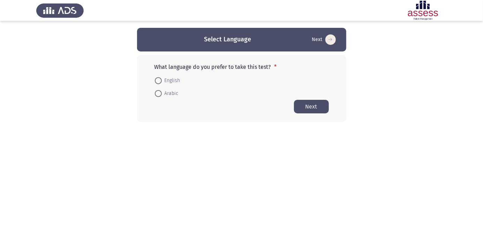
click at [155, 95] on span at bounding box center [158, 93] width 7 height 7
click at [155, 95] on input "Arabic" at bounding box center [158, 93] width 7 height 7
radio input "true"
click at [307, 110] on button "Next" at bounding box center [311, 107] width 35 height 14
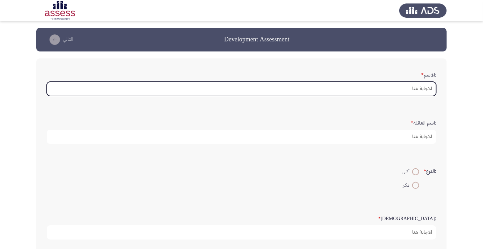
click at [417, 89] on input ":الاسم *" at bounding box center [241, 89] width 389 height 14
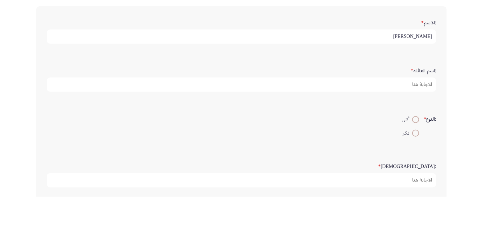
type input "[PERSON_NAME]"
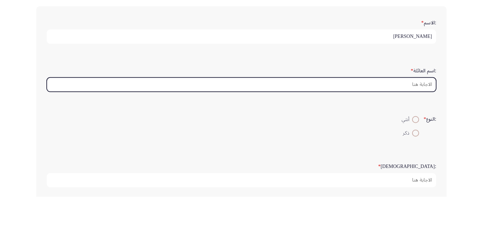
click at [412, 137] on input ":اسم العائلة *" at bounding box center [241, 137] width 389 height 14
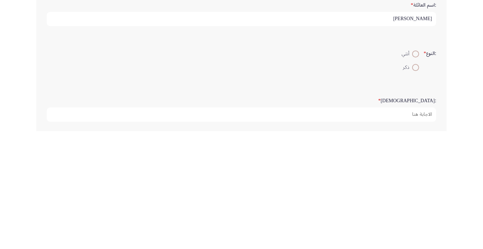
type input "[PERSON_NAME]"
click at [415, 186] on span at bounding box center [415, 186] width 0 height 0
click at [414, 185] on input "ذكر" at bounding box center [415, 185] width 7 height 7
radio input "true"
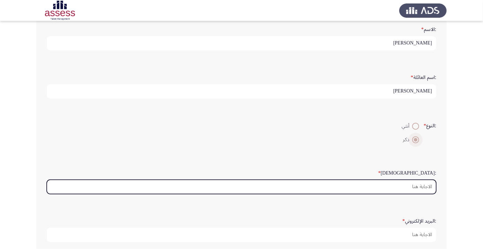
click at [416, 188] on input ":السن *" at bounding box center [241, 187] width 389 height 14
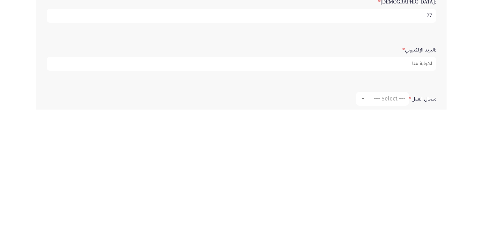
scroll to position [78, 0]
type input "27"
click at [411, 202] on input ":البريد الإلكتروني *" at bounding box center [241, 202] width 389 height 14
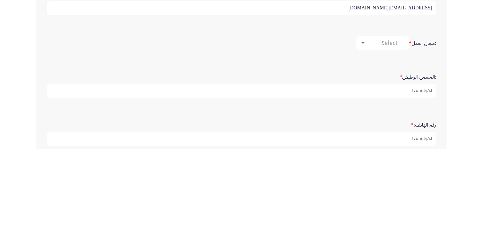
type input "[EMAIL_ADDRESS][DOMAIN_NAME]"
click at [390, 141] on span "--- Select ---" at bounding box center [388, 143] width 31 height 7
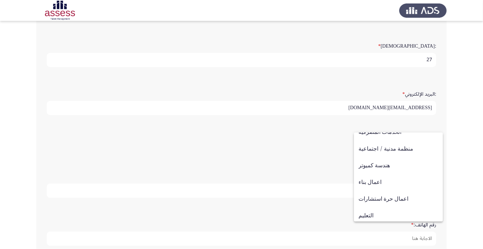
scroll to position [229, 0]
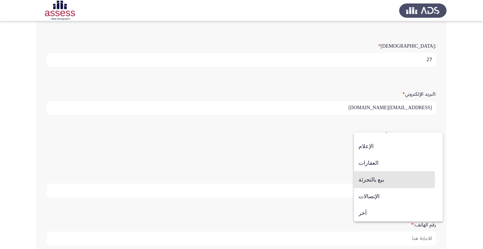
click at [386, 180] on span "بيع بالتجزئة" at bounding box center [398, 180] width 80 height 17
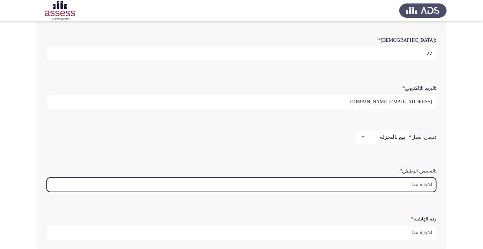
click at [421, 180] on input ":المسمى الوظيفى *" at bounding box center [241, 185] width 389 height 14
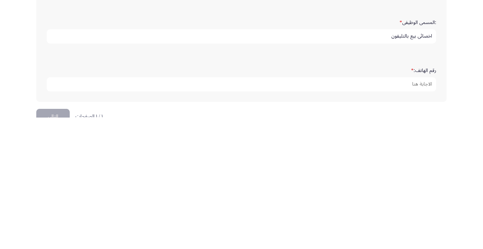
scroll to position [205, 0]
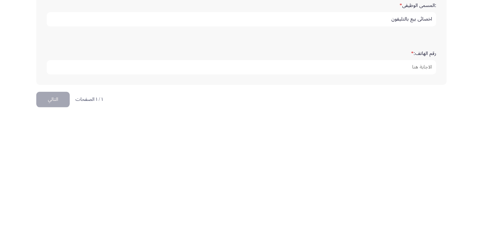
type input "اخصائي بيع بالتليفون"
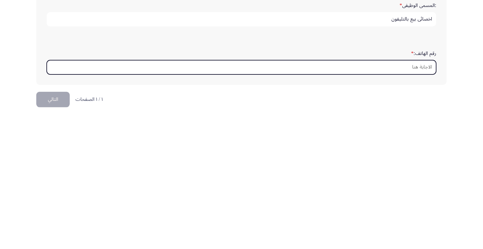
click at [421, 205] on input "رقم الهاتف: *" at bounding box center [241, 207] width 389 height 14
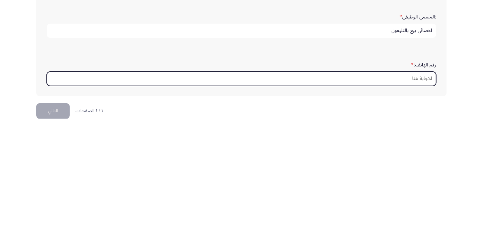
scroll to position [212, 0]
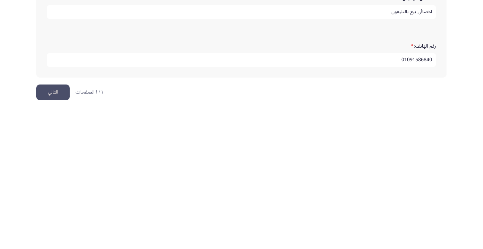
type input "01091586840"
click at [57, 228] on button "التالي" at bounding box center [52, 232] width 33 height 16
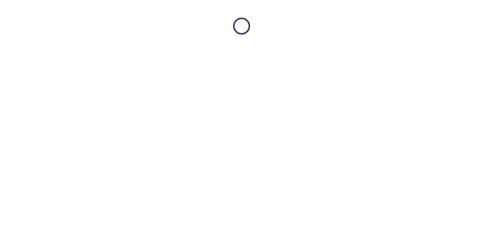
scroll to position [0, 0]
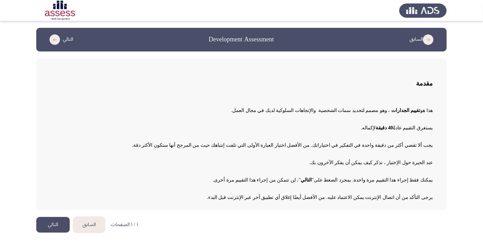
click at [52, 228] on button "التالي" at bounding box center [52, 225] width 33 height 16
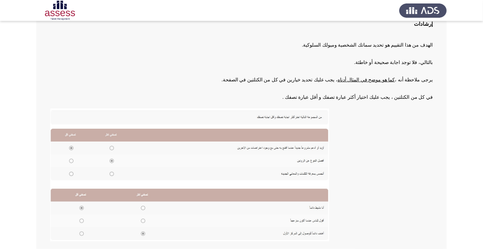
scroll to position [62, 0]
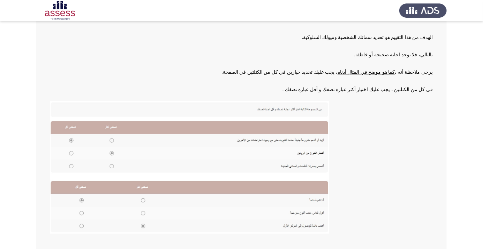
click at [109, 141] on img at bounding box center [189, 167] width 279 height 133
click at [71, 142] on img at bounding box center [189, 167] width 279 height 133
click at [160, 159] on img at bounding box center [189, 167] width 279 height 133
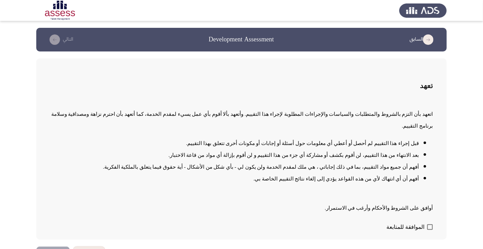
scroll to position [1, 0]
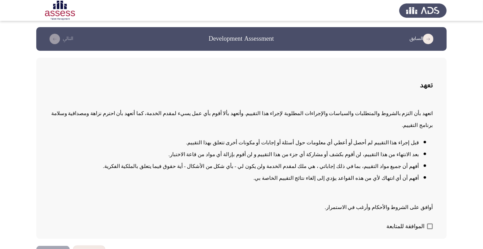
click at [432, 230] on span at bounding box center [430, 227] width 6 height 6
click at [430, 230] on input "الموافقة للمتابعة" at bounding box center [429, 230] width 0 height 0
checkbox input "true"
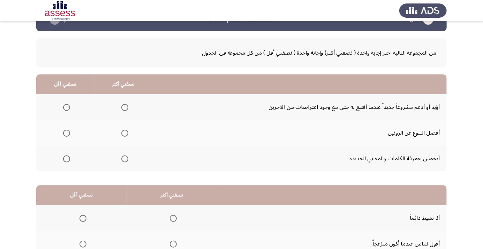
scroll to position [24, 0]
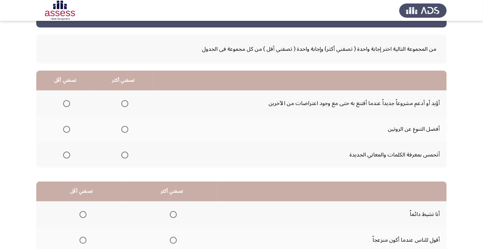
click at [121, 107] on span "Select an option" at bounding box center [124, 103] width 7 height 7
click at [121, 107] on input "Select an option" at bounding box center [124, 103] width 7 height 7
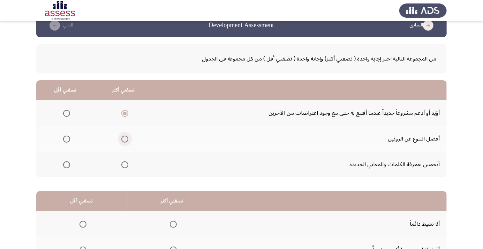
click at [122, 136] on span "Select an option" at bounding box center [124, 139] width 7 height 7
click at [122, 136] on input "Select an option" at bounding box center [124, 139] width 7 height 7
click at [125, 115] on span "Select an option" at bounding box center [124, 113] width 7 height 7
click at [125, 115] on input "Select an option" at bounding box center [124, 113] width 7 height 7
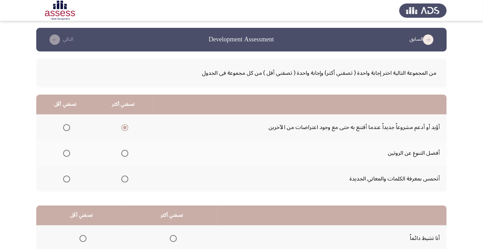
scroll to position [3, 0]
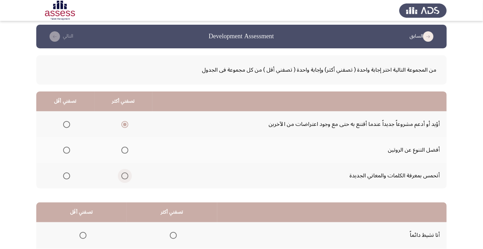
click at [122, 176] on span "Select an option" at bounding box center [124, 176] width 7 height 7
click at [122, 176] on input "Select an option" at bounding box center [124, 176] width 7 height 7
click at [123, 126] on span "Select an option" at bounding box center [124, 124] width 7 height 7
click at [123, 126] on input "Select an option" at bounding box center [124, 124] width 7 height 7
click at [67, 151] on span "Select an option" at bounding box center [67, 151] width 0 height 0
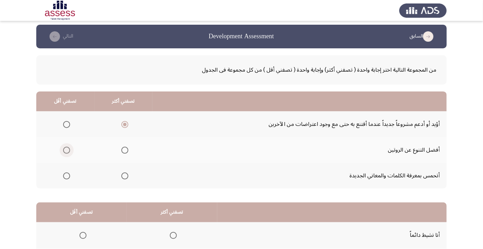
click at [66, 150] on input "Select an option" at bounding box center [66, 150] width 7 height 7
click at [67, 125] on span "Select an option" at bounding box center [67, 125] width 0 height 0
click at [66, 124] on input "Select an option" at bounding box center [66, 124] width 7 height 7
click at [125, 153] on span "Select an option" at bounding box center [124, 150] width 7 height 7
click at [125, 153] on input "Select an option" at bounding box center [124, 150] width 7 height 7
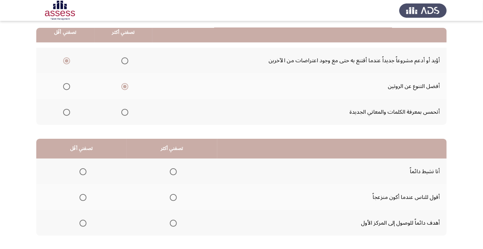
scroll to position [69, 0]
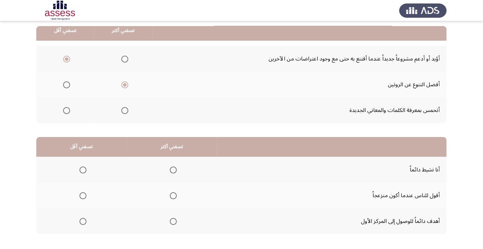
click at [172, 224] on span "Select an option" at bounding box center [173, 221] width 7 height 7
click at [172, 224] on input "Select an option" at bounding box center [173, 221] width 7 height 7
click at [80, 197] on span "Select an option" at bounding box center [82, 196] width 7 height 7
click at [80, 197] on input "Select an option" at bounding box center [82, 196] width 7 height 7
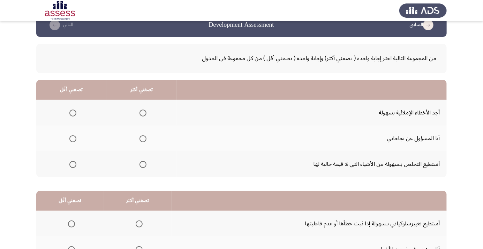
scroll to position [16, 0]
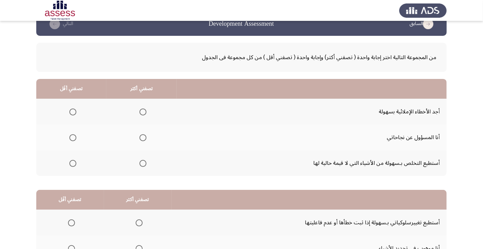
click at [143, 164] on span "Select an option" at bounding box center [143, 164] width 0 height 0
click at [141, 163] on input "Select an option" at bounding box center [142, 163] width 7 height 7
click at [74, 163] on span "Select an option" at bounding box center [72, 163] width 7 height 7
click at [74, 163] on input "Select an option" at bounding box center [72, 163] width 7 height 7
click at [128, 142] on th at bounding box center [141, 138] width 70 height 26
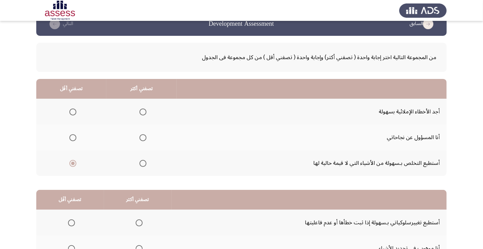
click at [144, 135] on span "Select an option" at bounding box center [142, 137] width 7 height 7
click at [144, 135] on input "Select an option" at bounding box center [142, 137] width 7 height 7
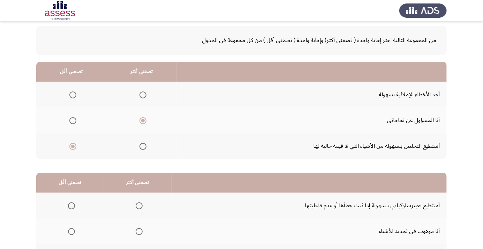
scroll to position [69, 0]
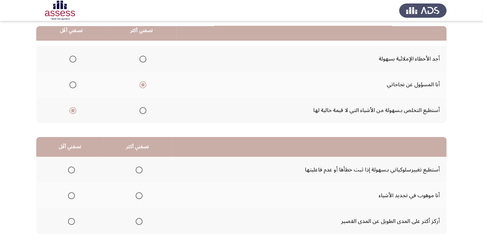
click at [139, 181] on th at bounding box center [138, 170] width 68 height 26
click at [137, 170] on span "Select an option" at bounding box center [139, 170] width 7 height 7
click at [137, 170] on input "Select an option" at bounding box center [139, 170] width 7 height 7
click at [71, 196] on span "Select an option" at bounding box center [71, 196] width 0 height 0
click at [71, 195] on input "Select an option" at bounding box center [71, 196] width 7 height 7
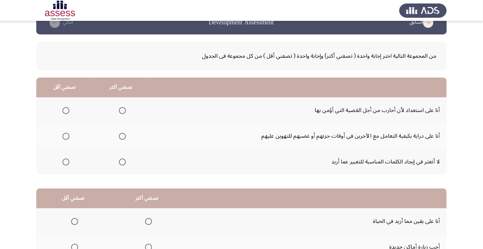
scroll to position [20, 0]
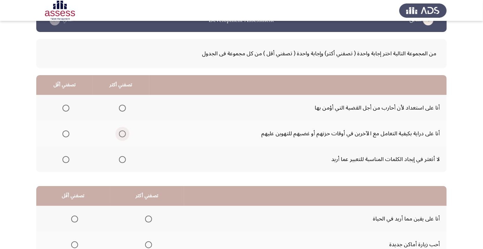
click at [124, 132] on span "Select an option" at bounding box center [122, 134] width 7 height 7
click at [124, 132] on input "Select an option" at bounding box center [122, 134] width 7 height 7
click at [66, 108] on span "Select an option" at bounding box center [66, 108] width 0 height 0
click at [66, 108] on input "Select an option" at bounding box center [65, 108] width 7 height 7
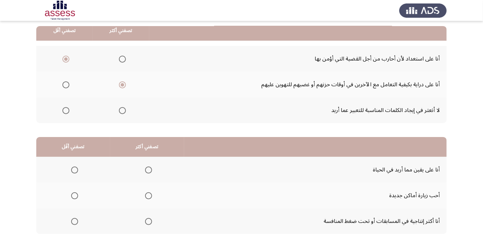
click at [147, 219] on span "Select an option" at bounding box center [148, 221] width 7 height 7
click at [147, 219] on input "Select an option" at bounding box center [148, 221] width 7 height 7
click at [77, 198] on span "Select an option" at bounding box center [74, 196] width 7 height 7
click at [77, 198] on input "Select an option" at bounding box center [74, 196] width 7 height 7
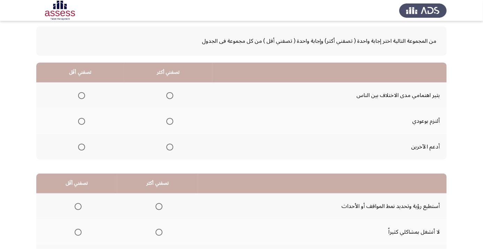
scroll to position [34, 0]
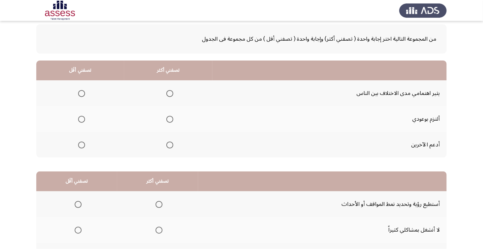
click at [170, 116] on span "Select an option" at bounding box center [169, 119] width 7 height 7
click at [170, 116] on input "Select an option" at bounding box center [169, 119] width 7 height 7
click at [78, 93] on span "Select an option" at bounding box center [81, 93] width 7 height 7
click at [78, 93] on input "Select an option" at bounding box center [81, 93] width 7 height 7
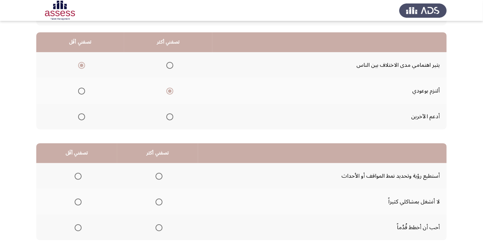
scroll to position [69, 0]
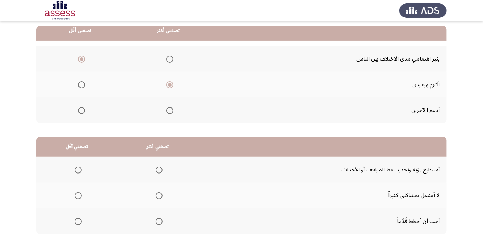
click at [76, 194] on span "Select an option" at bounding box center [78, 196] width 7 height 7
click at [76, 194] on input "Select an option" at bounding box center [78, 196] width 7 height 7
click at [157, 238] on div "من المجموعة التالية اختر إجابة واحدة ( تصفني أكثر) وإجابة واحدة ( تصفني أقل ) م…" at bounding box center [241, 115] width 410 height 265
click at [159, 222] on span "Select an option" at bounding box center [159, 222] width 0 height 0
click at [157, 221] on input "Select an option" at bounding box center [158, 221] width 7 height 7
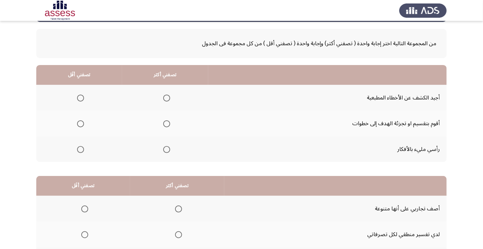
scroll to position [29, 0]
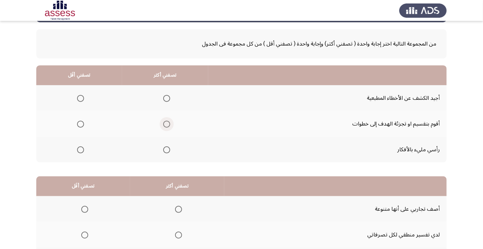
click at [164, 126] on span "Select an option" at bounding box center [166, 124] width 7 height 7
click at [164, 126] on input "Select an option" at bounding box center [166, 124] width 7 height 7
click at [80, 98] on span "Select an option" at bounding box center [80, 98] width 7 height 7
click at [80, 98] on input "Select an option" at bounding box center [80, 98] width 7 height 7
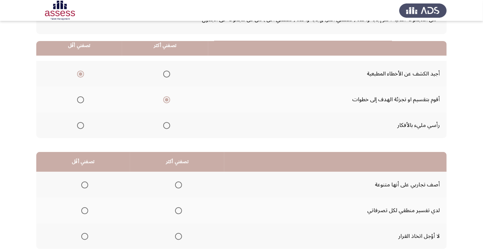
scroll to position [69, 0]
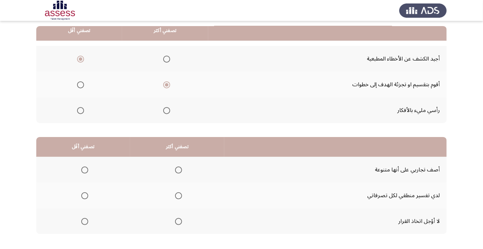
click at [180, 222] on span "Select an option" at bounding box center [178, 221] width 7 height 7
click at [180, 222] on input "Select an option" at bounding box center [178, 221] width 7 height 7
click at [82, 169] on span "Select an option" at bounding box center [84, 170] width 7 height 7
click at [82, 169] on input "Select an option" at bounding box center [84, 170] width 7 height 7
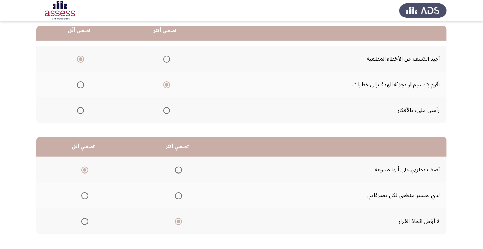
scroll to position [0, 0]
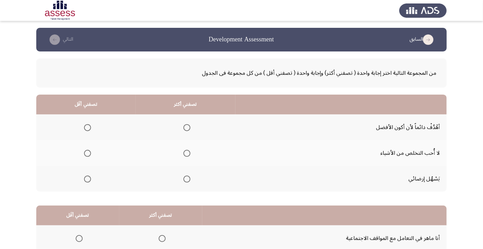
click at [194, 128] on th at bounding box center [186, 128] width 100 height 26
click at [184, 124] on span "Select an option" at bounding box center [186, 127] width 7 height 7
click at [184, 124] on input "Select an option" at bounding box center [186, 127] width 7 height 7
click at [85, 161] on th at bounding box center [85, 153] width 99 height 26
click at [88, 160] on th at bounding box center [85, 153] width 99 height 26
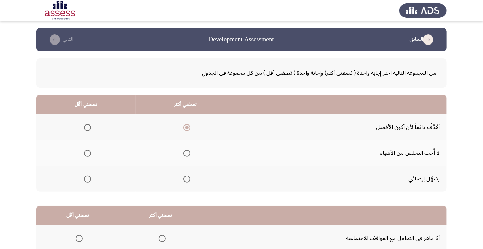
click at [87, 154] on span "Select an option" at bounding box center [87, 154] width 0 height 0
click at [87, 153] on input "Select an option" at bounding box center [87, 153] width 7 height 7
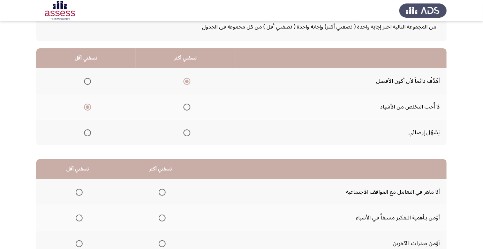
scroll to position [69, 0]
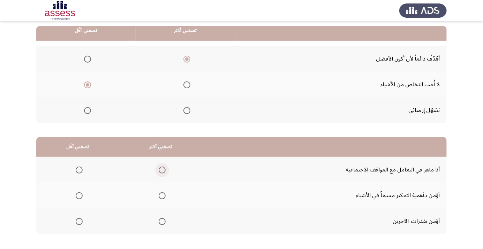
click at [160, 172] on span "Select an option" at bounding box center [162, 170] width 7 height 7
click at [160, 172] on input "Select an option" at bounding box center [162, 170] width 7 height 7
click at [77, 198] on span "Select an option" at bounding box center [79, 196] width 7 height 7
click at [77, 198] on input "Select an option" at bounding box center [79, 196] width 7 height 7
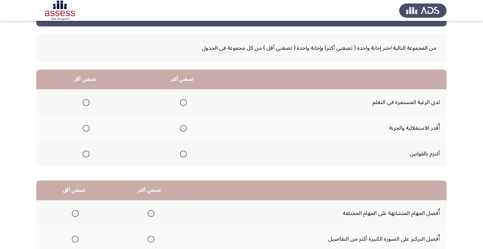
scroll to position [25, 0]
click at [165, 105] on th at bounding box center [181, 102] width 97 height 26
click at [182, 99] on span "Select an option" at bounding box center [183, 102] width 7 height 7
click at [182, 99] on input "Select an option" at bounding box center [183, 102] width 7 height 7
click at [87, 131] on span "Select an option" at bounding box center [86, 128] width 7 height 7
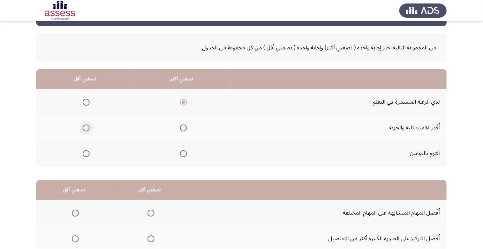
click at [87, 131] on input "Select an option" at bounding box center [86, 128] width 7 height 7
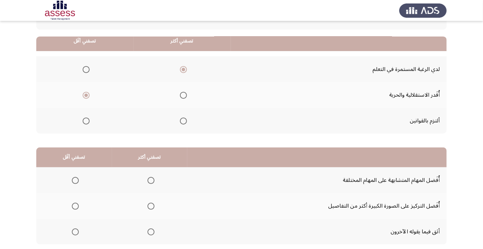
scroll to position [69, 0]
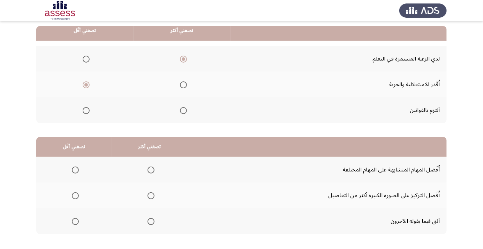
click at [78, 221] on span "Select an option" at bounding box center [75, 221] width 7 height 7
click at [78, 221] on input "Select an option" at bounding box center [75, 221] width 7 height 7
click at [74, 167] on span "Select an option" at bounding box center [75, 170] width 7 height 7
click at [74, 167] on input "Select an option" at bounding box center [75, 170] width 7 height 7
click at [75, 221] on span "Select an option" at bounding box center [75, 221] width 7 height 7
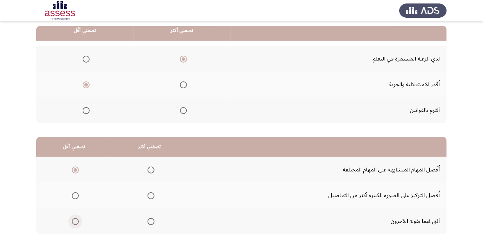
click at [75, 221] on input "Select an option" at bounding box center [75, 221] width 7 height 7
click at [152, 195] on span "Select an option" at bounding box center [150, 196] width 7 height 7
click at [152, 195] on input "Select an option" at bounding box center [150, 196] width 7 height 7
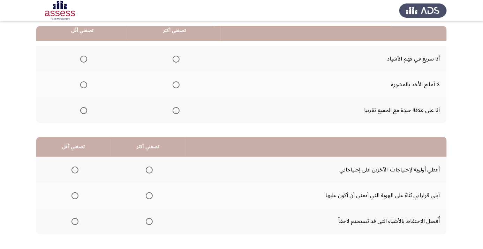
click at [175, 113] on span "Select an option" at bounding box center [175, 110] width 7 height 7
click at [175, 113] on input "Select an option" at bounding box center [175, 110] width 7 height 7
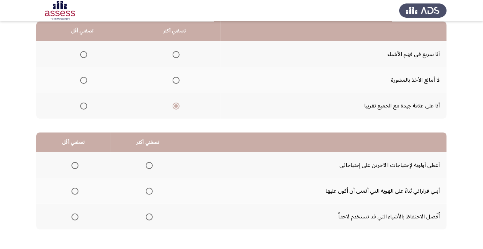
click at [80, 77] on span "Select an option" at bounding box center [83, 80] width 7 height 7
click at [80, 77] on input "Select an option" at bounding box center [83, 80] width 7 height 7
click at [77, 55] on label "Select an option" at bounding box center [82, 54] width 10 height 7
click at [80, 55] on input "Select an option" at bounding box center [83, 54] width 7 height 7
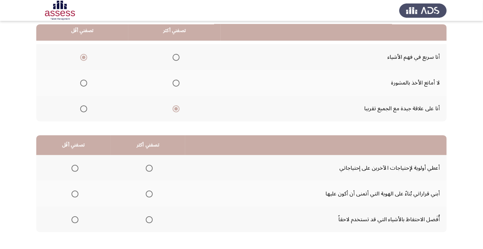
scroll to position [69, 0]
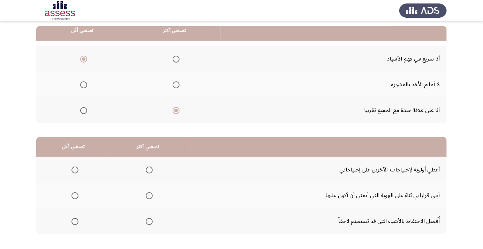
click at [170, 57] on label "Select an option" at bounding box center [175, 59] width 10 height 7
click at [172, 57] on input "Select an option" at bounding box center [175, 59] width 7 height 7
click at [84, 107] on span "Select an option" at bounding box center [83, 110] width 7 height 7
click at [84, 107] on input "Select an option" at bounding box center [83, 110] width 7 height 7
click at [149, 196] on span "Select an option" at bounding box center [149, 196] width 0 height 0
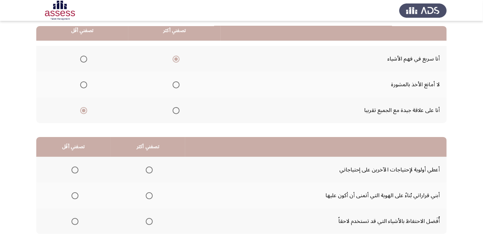
click at [148, 195] on input "Select an option" at bounding box center [149, 196] width 7 height 7
click at [75, 222] on span "Select an option" at bounding box center [75, 222] width 0 height 0
click at [75, 221] on input "Select an option" at bounding box center [74, 221] width 7 height 7
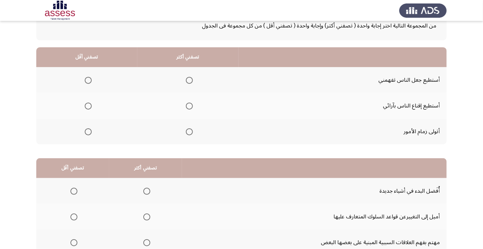
scroll to position [48, 0]
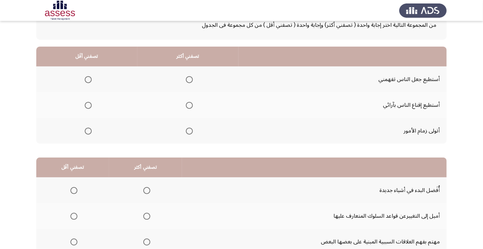
click at [196, 130] on th at bounding box center [187, 131] width 101 height 26
click at [186, 131] on span "Select an option" at bounding box center [189, 131] width 7 height 7
click at [186, 131] on input "Select an option" at bounding box center [189, 131] width 7 height 7
click at [85, 106] on span "Select an option" at bounding box center [88, 105] width 7 height 7
click at [85, 106] on input "Select an option" at bounding box center [88, 105] width 7 height 7
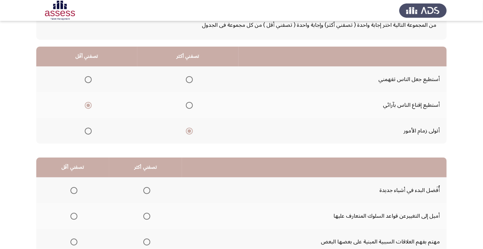
click at [86, 82] on span "Select an option" at bounding box center [88, 79] width 7 height 7
click at [86, 82] on input "Select an option" at bounding box center [88, 79] width 7 height 7
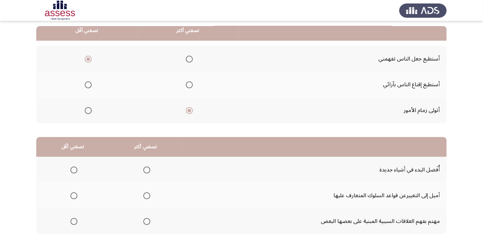
click at [147, 170] on span "Select an option" at bounding box center [147, 170] width 0 height 0
click at [145, 170] on input "Select an option" at bounding box center [146, 170] width 7 height 7
click at [76, 231] on th at bounding box center [72, 222] width 73 height 26
click at [74, 222] on span "Select an option" at bounding box center [74, 222] width 0 height 0
click at [74, 221] on input "Select an option" at bounding box center [73, 221] width 7 height 7
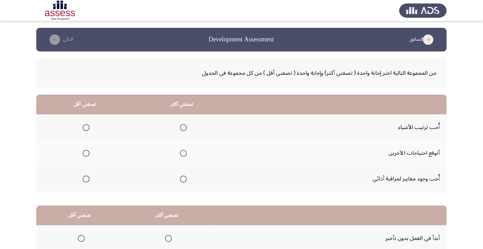
click at [183, 128] on span "Select an option" at bounding box center [183, 128] width 0 height 0
click at [182, 128] on input "Select an option" at bounding box center [183, 127] width 7 height 7
click at [86, 179] on span "Select an option" at bounding box center [86, 179] width 0 height 0
click at [86, 179] on input "Select an option" at bounding box center [86, 179] width 7 height 7
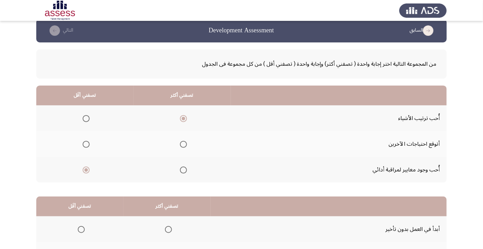
click at [86, 145] on span "Select an option" at bounding box center [86, 145] width 0 height 0
click at [86, 144] on input "Select an option" at bounding box center [86, 144] width 7 height 7
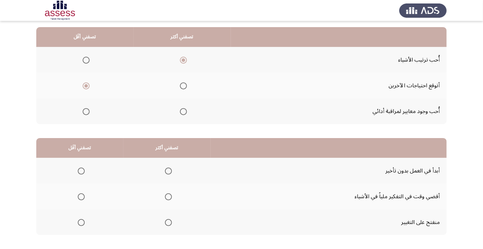
scroll to position [69, 0]
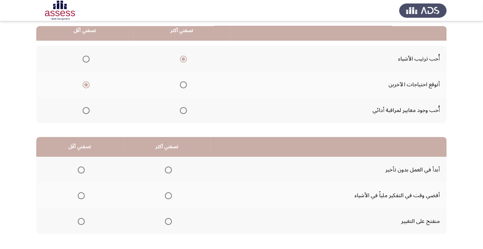
click at [165, 168] on span "Select an option" at bounding box center [168, 170] width 7 height 7
click at [165, 168] on input "Select an option" at bounding box center [168, 170] width 7 height 7
click at [82, 198] on span "Select an option" at bounding box center [81, 196] width 7 height 7
click at [82, 198] on input "Select an option" at bounding box center [81, 196] width 7 height 7
click at [73, 229] on th at bounding box center [79, 222] width 87 height 26
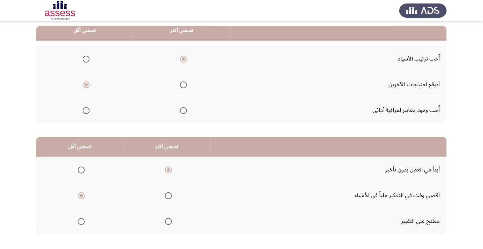
click at [81, 222] on span "Select an option" at bounding box center [81, 222] width 0 height 0
click at [81, 221] on input "Select an option" at bounding box center [81, 221] width 7 height 7
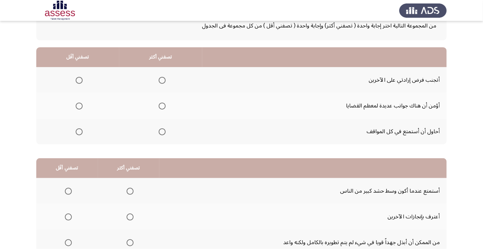
scroll to position [47, 0]
click at [160, 131] on span "Select an option" at bounding box center [162, 132] width 7 height 7
click at [160, 131] on input "Select an option" at bounding box center [162, 132] width 7 height 7
click at [78, 80] on span "Select an option" at bounding box center [79, 80] width 7 height 7
click at [78, 80] on input "Select an option" at bounding box center [79, 80] width 7 height 7
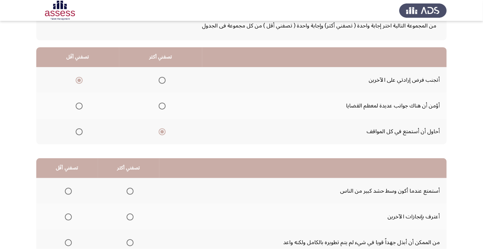
scroll to position [69, 0]
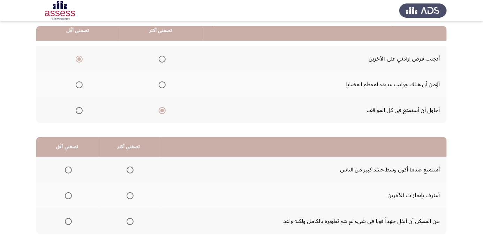
click at [130, 196] on span "Select an option" at bounding box center [130, 196] width 0 height 0
click at [129, 195] on input "Select an option" at bounding box center [129, 196] width 7 height 7
click at [67, 167] on span "Select an option" at bounding box center [68, 170] width 7 height 7
click at [67, 167] on input "Select an option" at bounding box center [68, 170] width 7 height 7
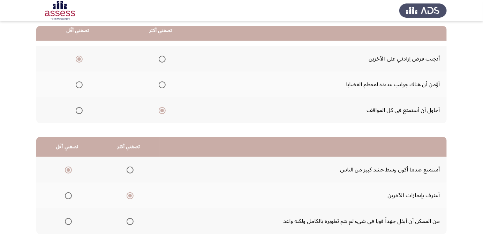
scroll to position [0, 0]
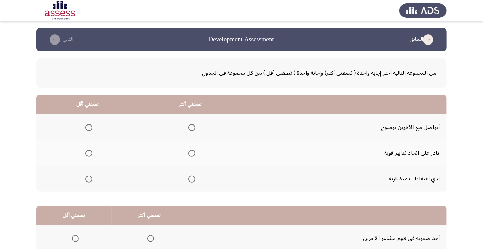
click at [189, 154] on span "Select an option" at bounding box center [191, 153] width 7 height 7
click at [189, 154] on input "Select an option" at bounding box center [191, 153] width 7 height 7
click at [89, 182] on span "Select an option" at bounding box center [88, 179] width 7 height 7
click at [89, 182] on input "Select an option" at bounding box center [88, 179] width 7 height 7
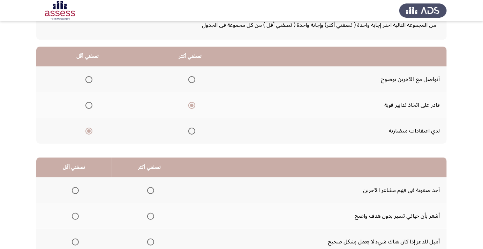
scroll to position [69, 0]
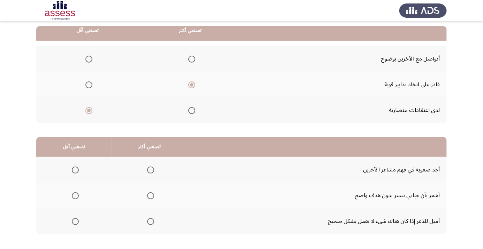
click at [188, 59] on span "Select an option" at bounding box center [191, 59] width 7 height 7
click at [188, 59] on input "Select an option" at bounding box center [191, 59] width 7 height 7
click at [192, 85] on span "Select an option" at bounding box center [192, 85] width 0 height 0
click at [191, 84] on input "Select an option" at bounding box center [191, 85] width 7 height 7
click at [72, 196] on span "Select an option" at bounding box center [75, 196] width 7 height 7
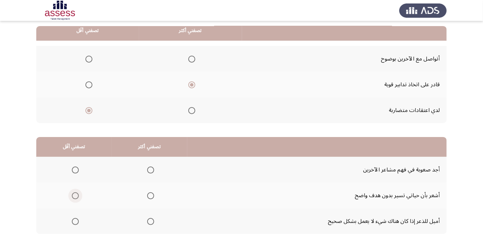
click at [72, 196] on input "Select an option" at bounding box center [75, 196] width 7 height 7
click at [75, 221] on span "Select an option" at bounding box center [75, 221] width 7 height 7
click at [75, 221] on input "Select an option" at bounding box center [75, 221] width 7 height 7
click at [151, 170] on span "Select an option" at bounding box center [151, 170] width 0 height 0
click at [149, 170] on input "Select an option" at bounding box center [150, 170] width 7 height 7
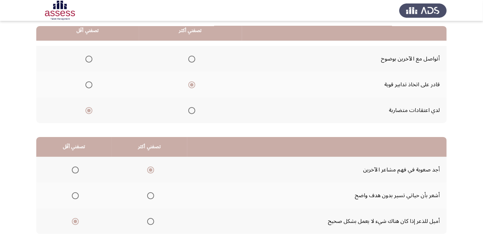
click at [151, 222] on span "Select an option" at bounding box center [151, 222] width 0 height 0
click at [149, 221] on input "Select an option" at bounding box center [150, 221] width 7 height 7
click at [151, 196] on span "Select an option" at bounding box center [151, 196] width 0 height 0
click at [149, 195] on input "Select an option" at bounding box center [150, 196] width 7 height 7
click at [75, 221] on span "Select an option" at bounding box center [75, 221] width 7 height 7
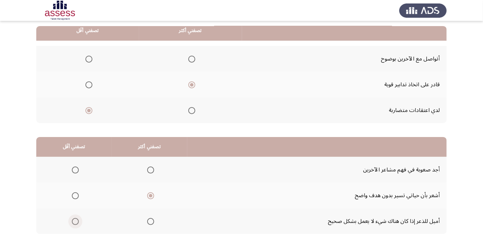
click at [75, 221] on input "Select an option" at bounding box center [75, 221] width 7 height 7
click at [84, 193] on th at bounding box center [73, 196] width 75 height 26
click at [75, 195] on span "Select an option" at bounding box center [75, 196] width 7 height 7
click at [75, 195] on input "Select an option" at bounding box center [75, 196] width 7 height 7
click at [149, 224] on span "Select an option" at bounding box center [150, 221] width 7 height 7
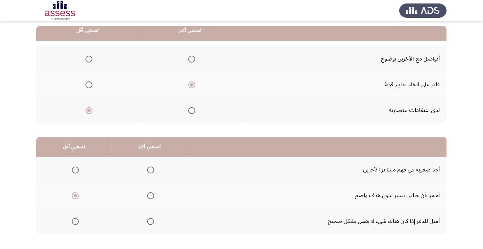
click at [149, 224] on input "Select an option" at bounding box center [150, 221] width 7 height 7
click at [204, 174] on td "أجد صعوبة في فهم مشاعر الآخرين" at bounding box center [316, 170] width 259 height 26
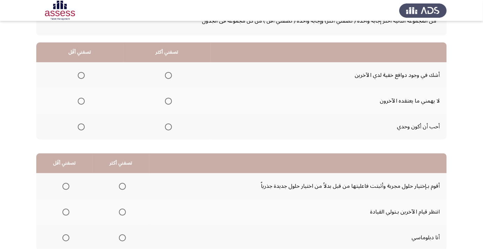
scroll to position [53, 0]
click at [166, 99] on span "Select an option" at bounding box center [168, 101] width 7 height 7
click at [166, 99] on input "Select an option" at bounding box center [168, 101] width 7 height 7
click at [83, 72] on span "Select an option" at bounding box center [81, 75] width 7 height 7
click at [83, 72] on input "Select an option" at bounding box center [81, 75] width 7 height 7
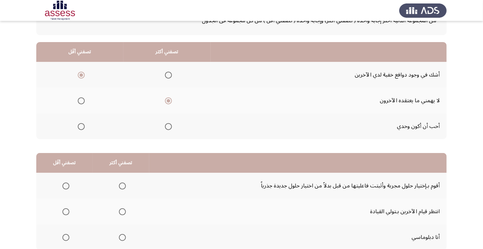
scroll to position [69, 0]
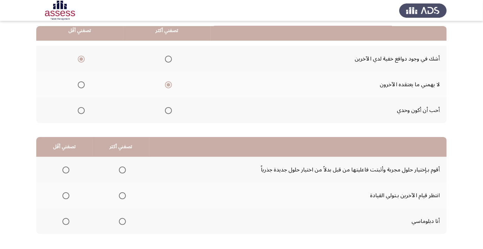
click at [122, 231] on th at bounding box center [121, 222] width 56 height 26
click at [123, 221] on span "Select an option" at bounding box center [122, 221] width 7 height 7
click at [123, 221] on input "Select an option" at bounding box center [122, 221] width 7 height 7
click at [60, 195] on label "Select an option" at bounding box center [65, 196] width 10 height 7
click at [62, 195] on input "Select an option" at bounding box center [65, 196] width 7 height 7
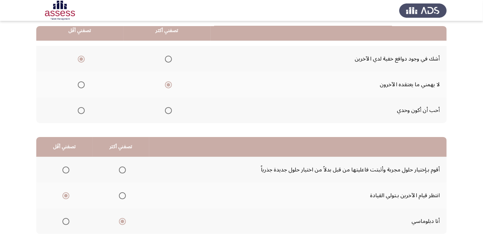
click at [66, 170] on span "Select an option" at bounding box center [66, 170] width 0 height 0
click at [65, 170] on input "Select an option" at bounding box center [65, 170] width 7 height 7
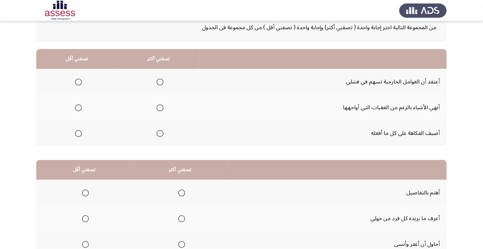
scroll to position [53, 0]
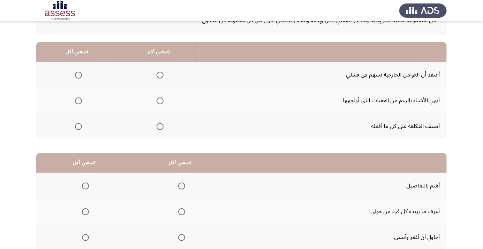
click at [157, 102] on span "Select an option" at bounding box center [159, 101] width 7 height 7
click at [157, 102] on input "Select an option" at bounding box center [159, 101] width 7 height 7
click at [81, 78] on span "Select an option" at bounding box center [78, 75] width 7 height 7
click at [81, 78] on input "Select an option" at bounding box center [78, 75] width 7 height 7
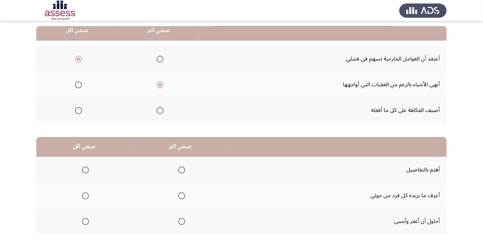
click at [170, 176] on th at bounding box center [180, 170] width 96 height 26
click at [176, 169] on label "Select an option" at bounding box center [180, 170] width 10 height 7
click at [178, 169] on input "Select an option" at bounding box center [181, 170] width 7 height 7
click at [83, 197] on span "Select an option" at bounding box center [85, 196] width 7 height 7
click at [83, 197] on input "Select an option" at bounding box center [85, 196] width 7 height 7
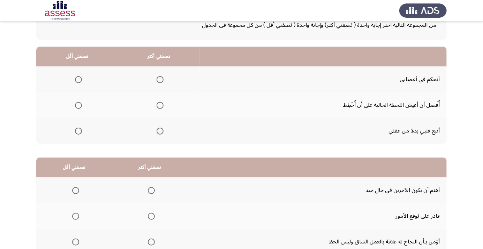
scroll to position [51, 0]
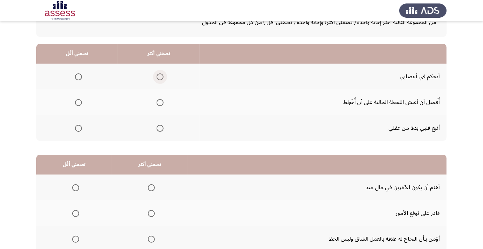
click at [160, 77] on span "Select an option" at bounding box center [160, 77] width 0 height 0
click at [158, 76] on input "Select an option" at bounding box center [159, 77] width 7 height 7
click at [78, 105] on span "Select an option" at bounding box center [78, 102] width 7 height 7
click at [78, 105] on input "Select an option" at bounding box center [78, 102] width 7 height 7
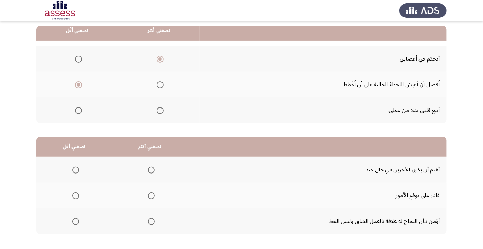
click at [151, 222] on span "Select an option" at bounding box center [151, 222] width 0 height 0
click at [149, 221] on input "Select an option" at bounding box center [151, 221] width 7 height 7
click at [76, 196] on span "Select an option" at bounding box center [76, 196] width 0 height 0
click at [75, 195] on input "Select an option" at bounding box center [75, 196] width 7 height 7
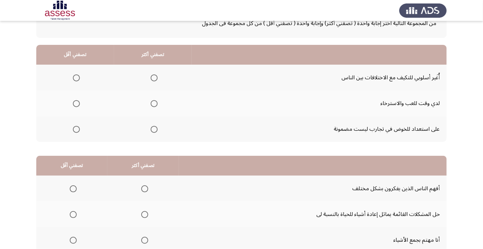
scroll to position [49, 0]
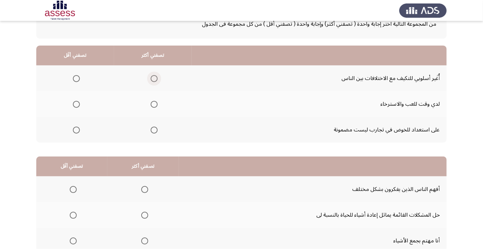
click at [151, 80] on span "Select an option" at bounding box center [154, 78] width 7 height 7
click at [151, 80] on input "Select an option" at bounding box center [154, 78] width 7 height 7
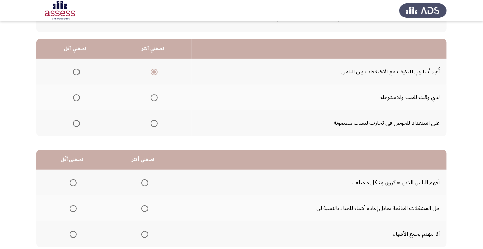
scroll to position [62, 0]
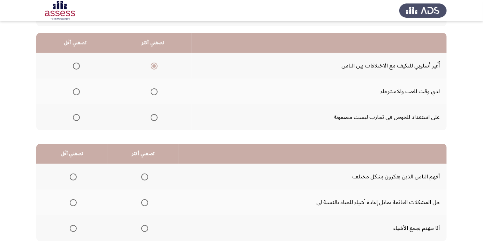
click at [75, 94] on span "Select an option" at bounding box center [76, 91] width 7 height 7
click at [75, 94] on input "Select an option" at bounding box center [76, 91] width 7 height 7
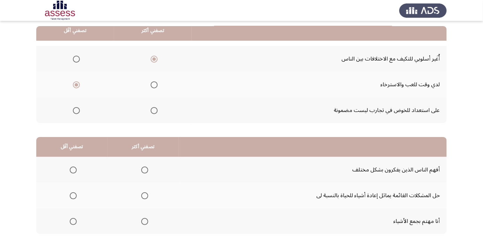
click at [141, 196] on span "Select an option" at bounding box center [144, 196] width 7 height 7
click at [141, 196] on input "Select an option" at bounding box center [144, 196] width 7 height 7
click at [72, 223] on span "Select an option" at bounding box center [73, 221] width 7 height 7
click at [72, 223] on input "Select an option" at bounding box center [73, 221] width 7 height 7
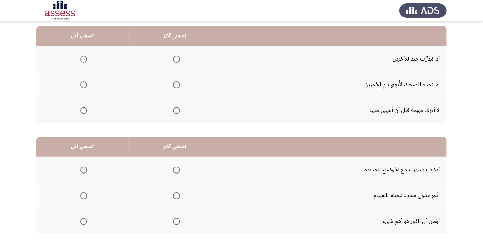
click at [173, 111] on span "Select an option" at bounding box center [176, 110] width 7 height 7
click at [173, 111] on input "Select an option" at bounding box center [176, 110] width 7 height 7
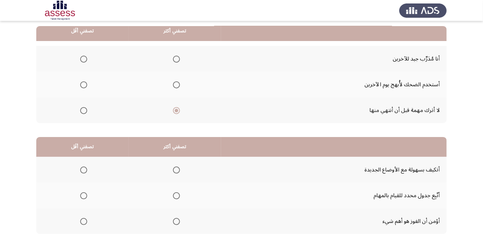
click at [80, 86] on span "Select an option" at bounding box center [83, 85] width 7 height 7
click at [80, 86] on input "Select an option" at bounding box center [83, 85] width 7 height 7
click at [174, 197] on span "Select an option" at bounding box center [176, 196] width 7 height 7
click at [174, 197] on input "Select an option" at bounding box center [176, 196] width 7 height 7
click at [83, 221] on span "Select an option" at bounding box center [83, 221] width 7 height 7
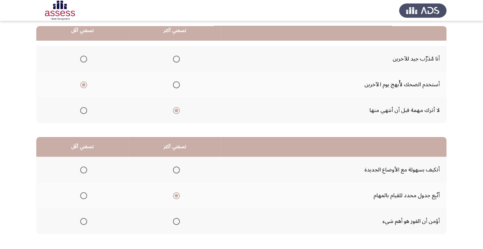
click at [83, 221] on input "Select an option" at bounding box center [83, 221] width 7 height 7
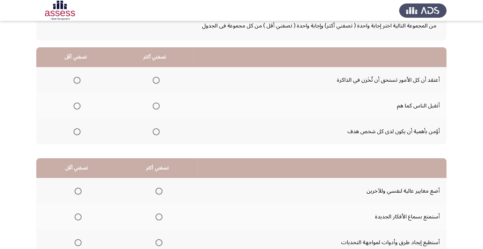
scroll to position [49, 0]
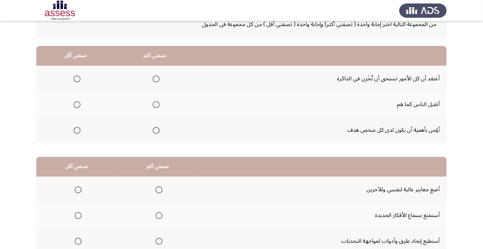
click at [156, 131] on span "Select an option" at bounding box center [156, 131] width 0 height 0
click at [156, 130] on input "Select an option" at bounding box center [156, 130] width 7 height 7
click at [77, 81] on span "Select an option" at bounding box center [77, 79] width 7 height 7
click at [77, 81] on input "Select an option" at bounding box center [77, 79] width 7 height 7
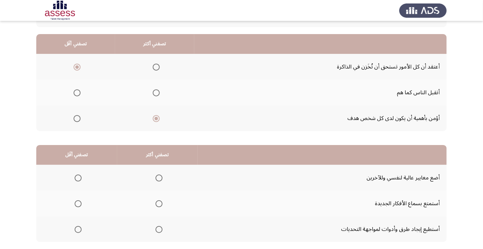
scroll to position [69, 0]
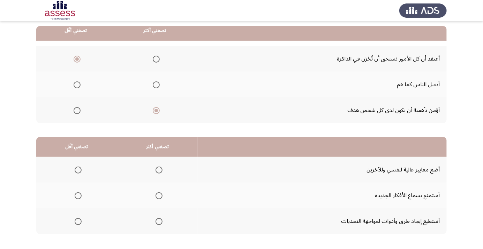
click at [155, 220] on span "Select an option" at bounding box center [158, 221] width 7 height 7
click at [155, 220] on input "Select an option" at bounding box center [158, 221] width 7 height 7
click at [75, 171] on span "Select an option" at bounding box center [78, 170] width 7 height 7
click at [75, 171] on input "Select an option" at bounding box center [78, 170] width 7 height 7
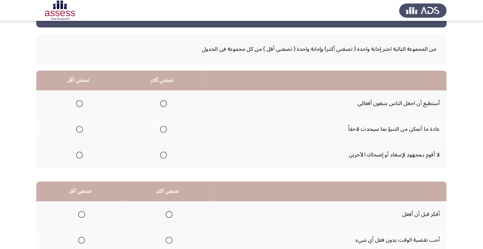
scroll to position [25, 0]
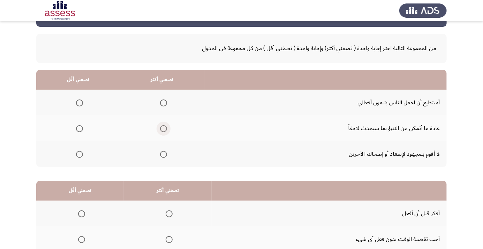
click at [157, 129] on label "Select an option" at bounding box center [162, 128] width 10 height 7
click at [160, 129] on input "Select an option" at bounding box center [163, 128] width 7 height 7
click at [81, 103] on span "Select an option" at bounding box center [79, 103] width 7 height 7
click at [81, 103] on input "Select an option" at bounding box center [79, 103] width 7 height 7
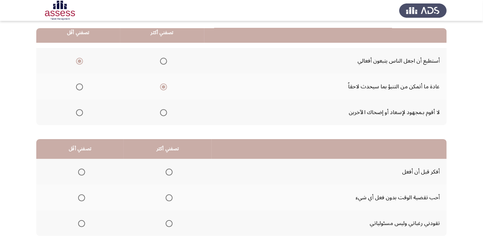
scroll to position [69, 0]
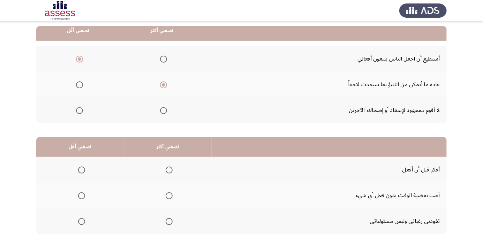
click at [165, 169] on span "Select an option" at bounding box center [168, 170] width 7 height 7
click at [165, 169] on input "Select an option" at bounding box center [168, 170] width 7 height 7
click at [82, 222] on span "Select an option" at bounding box center [82, 222] width 0 height 0
click at [81, 221] on input "Select an option" at bounding box center [81, 221] width 7 height 7
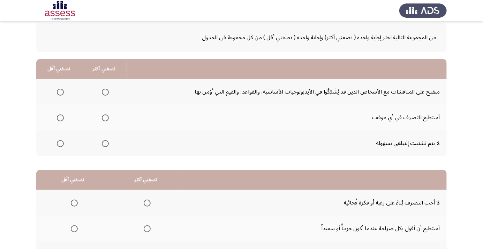
scroll to position [36, 0]
click at [104, 125] on th at bounding box center [103, 118] width 45 height 26
click at [114, 112] on th at bounding box center [103, 118] width 45 height 26
click at [111, 115] on th at bounding box center [103, 118] width 45 height 26
click at [105, 118] on span "Select an option" at bounding box center [105, 118] width 0 height 0
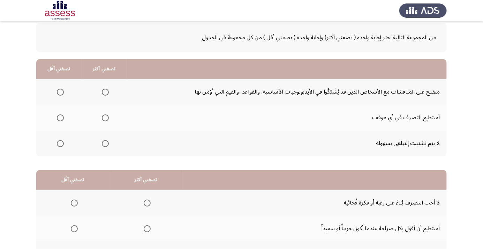
click at [104, 117] on input "Select an option" at bounding box center [105, 118] width 7 height 7
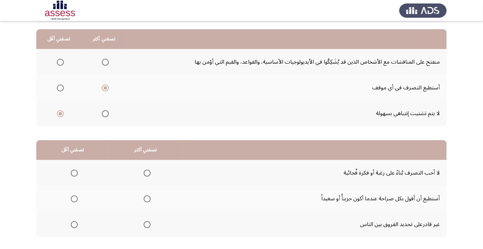
scroll to position [69, 0]
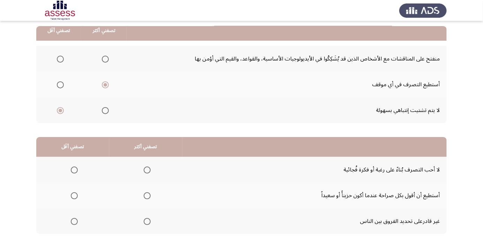
click at [141, 192] on mat-radio-button "Select an option" at bounding box center [146, 195] width 10 height 7
click at [145, 188] on th at bounding box center [145, 196] width 73 height 26
click at [147, 196] on span "Select an option" at bounding box center [147, 196] width 0 height 0
click at [145, 195] on input "Select an option" at bounding box center [147, 196] width 7 height 7
click at [72, 224] on span "Select an option" at bounding box center [74, 221] width 7 height 7
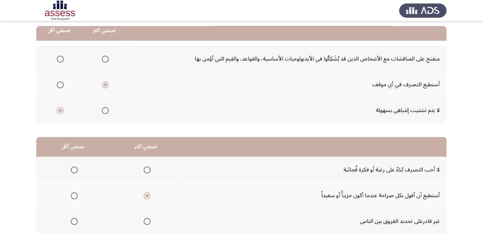
click at [72, 224] on input "Select an option" at bounding box center [74, 221] width 7 height 7
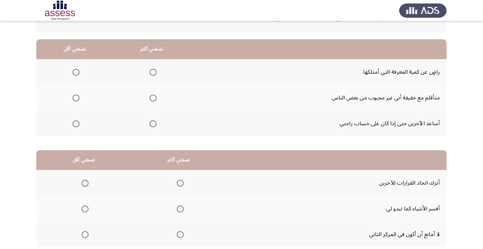
scroll to position [61, 0]
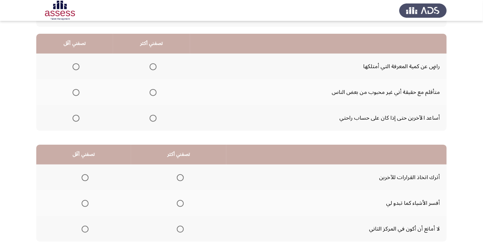
click at [81, 84] on th at bounding box center [74, 92] width 77 height 26
click at [77, 99] on th at bounding box center [74, 92] width 77 height 26
click at [78, 92] on span "Select an option" at bounding box center [75, 92] width 7 height 7
click at [78, 92] on input "Select an option" at bounding box center [75, 92] width 7 height 7
click at [153, 118] on span "Select an option" at bounding box center [153, 118] width 0 height 0
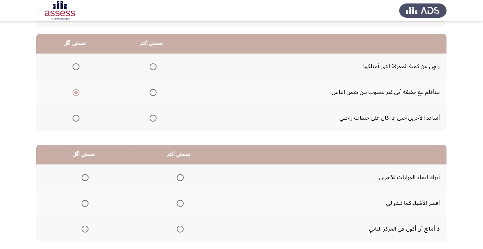
click at [152, 118] on input "Select an option" at bounding box center [152, 118] width 7 height 7
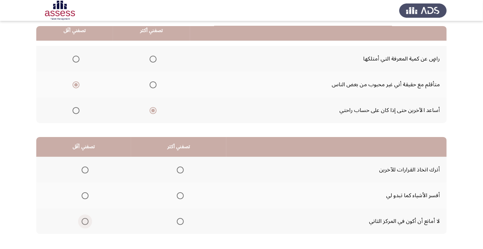
click at [85, 221] on span "Select an option" at bounding box center [85, 221] width 7 height 7
click at [85, 221] on input "Select an option" at bounding box center [85, 221] width 7 height 7
click at [178, 197] on span "Select an option" at bounding box center [180, 196] width 7 height 7
click at [178, 197] on input "Select an option" at bounding box center [180, 196] width 7 height 7
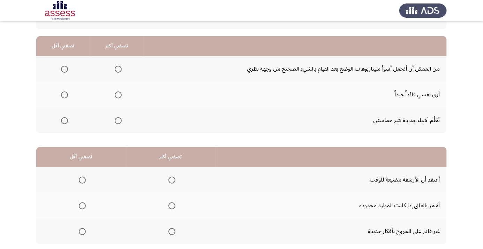
scroll to position [66, 0]
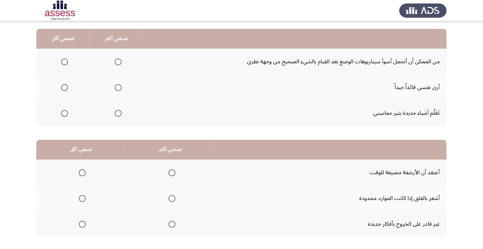
click at [118, 114] on span "Select an option" at bounding box center [118, 114] width 0 height 0
click at [117, 113] on input "Select an option" at bounding box center [118, 113] width 7 height 7
click at [64, 114] on span "Select an option" at bounding box center [64, 114] width 0 height 0
click at [64, 113] on input "Select an option" at bounding box center [64, 113] width 7 height 7
click at [118, 88] on span "Select an option" at bounding box center [118, 88] width 0 height 0
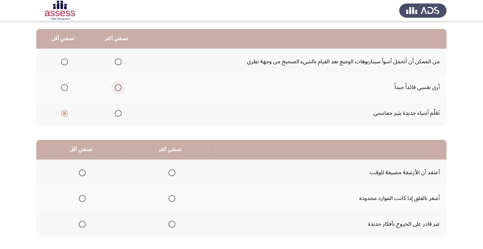
click at [117, 87] on input "Select an option" at bounding box center [118, 87] width 7 height 7
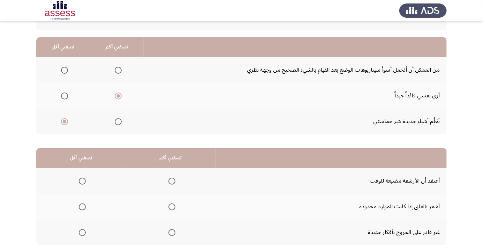
scroll to position [44, 0]
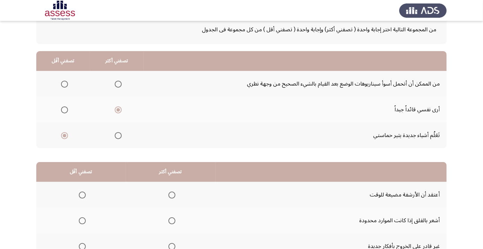
click at [64, 84] on span "Select an option" at bounding box center [64, 84] width 0 height 0
click at [64, 84] on input "Select an option" at bounding box center [64, 84] width 7 height 7
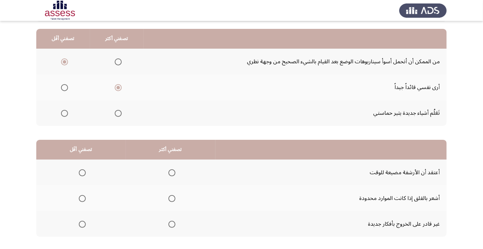
scroll to position [69, 0]
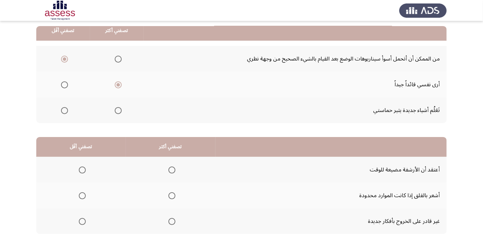
click at [82, 222] on span "Select an option" at bounding box center [82, 222] width 0 height 0
click at [82, 221] on input "Select an option" at bounding box center [82, 221] width 7 height 7
click at [168, 173] on span "Select an option" at bounding box center [171, 170] width 7 height 7
click at [168, 173] on input "Select an option" at bounding box center [171, 170] width 7 height 7
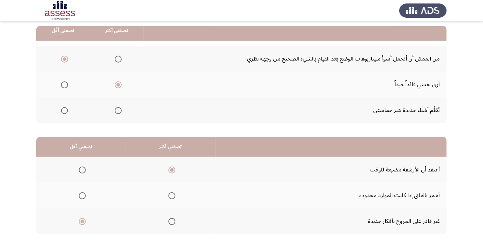
scroll to position [0, 0]
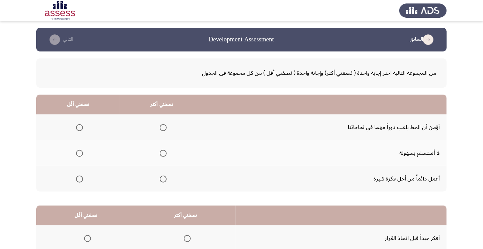
click at [162, 170] on th at bounding box center [162, 179] width 84 height 26
click at [160, 181] on span "Select an option" at bounding box center [163, 179] width 7 height 7
click at [160, 181] on input "Select an option" at bounding box center [163, 179] width 7 height 7
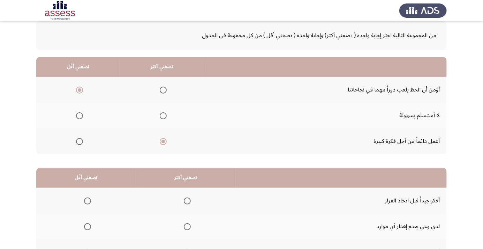
scroll to position [69, 0]
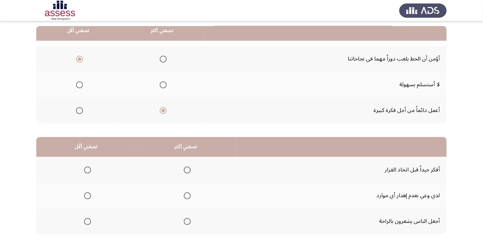
click at [187, 196] on span "Select an option" at bounding box center [187, 196] width 0 height 0
click at [185, 195] on input "Select an option" at bounding box center [187, 196] width 7 height 7
click at [188, 172] on span "Select an option" at bounding box center [187, 170] width 7 height 7
click at [188, 172] on input "Select an option" at bounding box center [187, 170] width 7 height 7
click at [187, 196] on span "Select an option" at bounding box center [187, 196] width 0 height 0
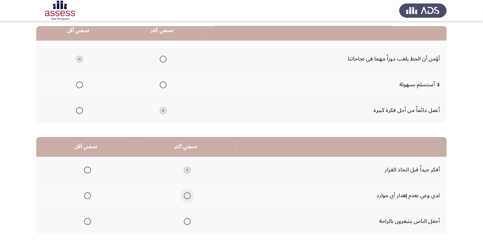
click at [185, 195] on input "Select an option" at bounding box center [187, 196] width 7 height 7
click at [84, 224] on span "Select an option" at bounding box center [87, 221] width 7 height 7
click at [84, 224] on input "Select an option" at bounding box center [87, 221] width 7 height 7
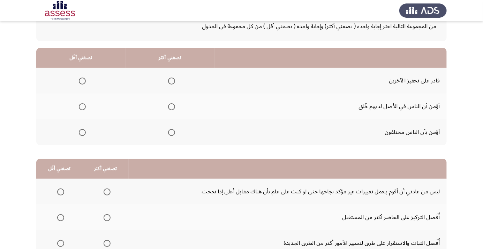
scroll to position [49, 0]
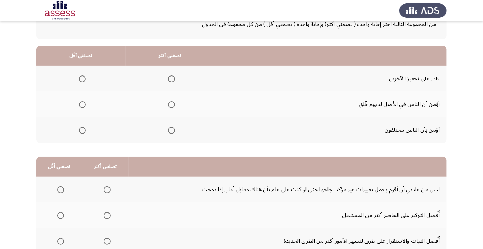
click at [171, 79] on span "Select an option" at bounding box center [171, 79] width 0 height 0
click at [171, 78] on input "Select an option" at bounding box center [171, 79] width 7 height 7
click at [84, 103] on span "Select an option" at bounding box center [82, 104] width 7 height 7
click at [84, 103] on input "Select an option" at bounding box center [82, 104] width 7 height 7
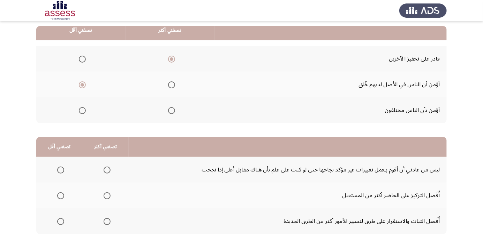
scroll to position [69, 0]
click at [57, 224] on span "Select an option" at bounding box center [60, 221] width 7 height 7
click at [57, 224] on input "Select an option" at bounding box center [60, 221] width 7 height 7
click at [60, 171] on span "Select an option" at bounding box center [60, 170] width 7 height 7
click at [60, 171] on input "Select an option" at bounding box center [60, 170] width 7 height 7
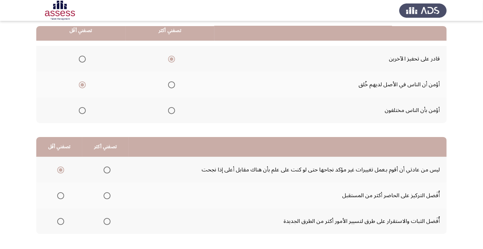
click at [106, 195] on span "Select an option" at bounding box center [106, 196] width 7 height 7
click at [106, 195] on input "Select an option" at bounding box center [106, 196] width 7 height 7
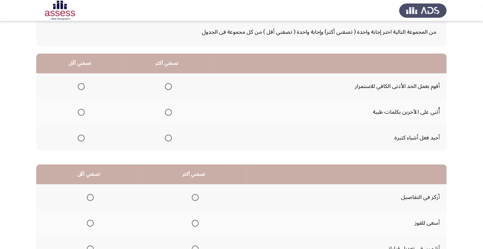
scroll to position [41, 0]
click at [165, 113] on span "Select an option" at bounding box center [168, 112] width 7 height 7
click at [165, 113] on input "Select an option" at bounding box center [168, 112] width 7 height 7
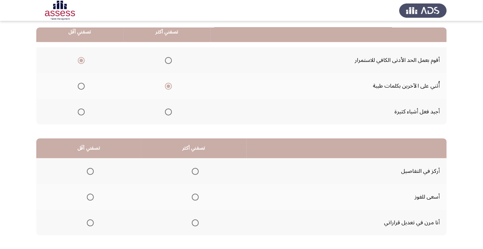
scroll to position [69, 0]
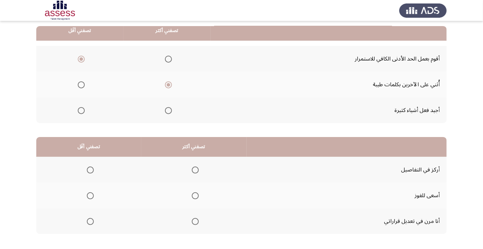
click at [196, 221] on span "Select an option" at bounding box center [195, 221] width 7 height 7
click at [196, 221] on input "Select an option" at bounding box center [195, 221] width 7 height 7
click at [90, 170] on span "Select an option" at bounding box center [90, 170] width 0 height 0
click at [89, 170] on input "Select an option" at bounding box center [90, 170] width 7 height 7
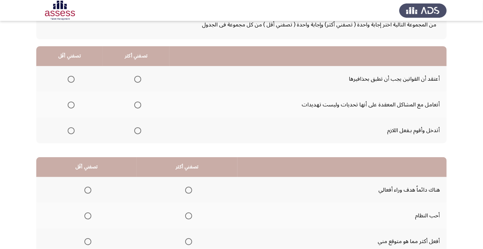
scroll to position [49, 0]
click at [138, 131] on span "Select an option" at bounding box center [138, 131] width 0 height 0
click at [137, 130] on input "Select an option" at bounding box center [137, 130] width 7 height 7
click at [71, 70] on th at bounding box center [69, 79] width 67 height 26
click at [69, 78] on span "Select an option" at bounding box center [71, 79] width 7 height 7
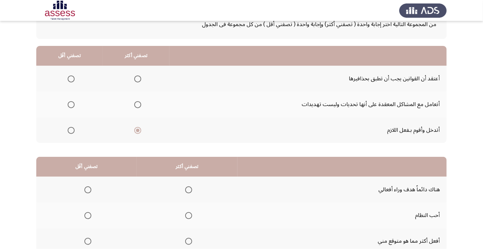
click at [69, 78] on input "Select an option" at bounding box center [71, 79] width 7 height 7
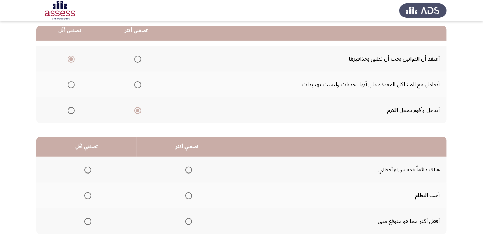
click at [195, 192] on th at bounding box center [187, 196] width 101 height 26
click at [187, 195] on span "Select an option" at bounding box center [188, 196] width 7 height 7
click at [187, 195] on input "Select an option" at bounding box center [188, 196] width 7 height 7
click at [84, 222] on span "Select an option" at bounding box center [87, 221] width 7 height 7
click at [84, 222] on input "Select an option" at bounding box center [87, 221] width 7 height 7
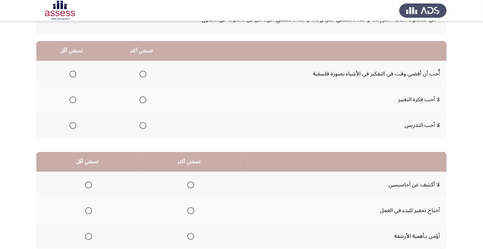
scroll to position [56, 0]
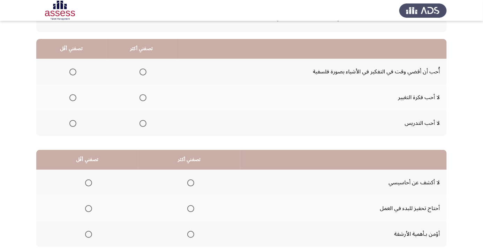
click at [145, 63] on th at bounding box center [141, 72] width 70 height 26
click at [141, 72] on span "Select an option" at bounding box center [142, 72] width 7 height 7
click at [141, 72] on input "Select an option" at bounding box center [142, 72] width 7 height 7
click at [70, 136] on div "من المجموعة التالية اختر إجابة واحدة ( تصفني أكثر) وإجابة واحدة ( تصفني أقل ) م…" at bounding box center [241, 128] width 410 height 265
click at [70, 124] on span "Select an option" at bounding box center [72, 123] width 7 height 7
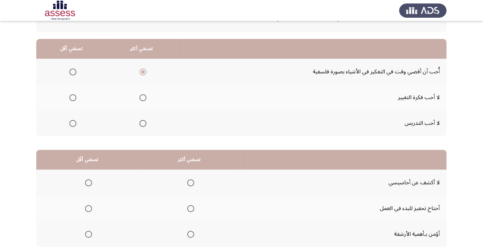
click at [70, 124] on input "Select an option" at bounding box center [72, 123] width 7 height 7
click at [70, 105] on th at bounding box center [71, 98] width 70 height 26
click at [71, 95] on span "Select an option" at bounding box center [72, 97] width 7 height 7
click at [71, 95] on input "Select an option" at bounding box center [72, 97] width 7 height 7
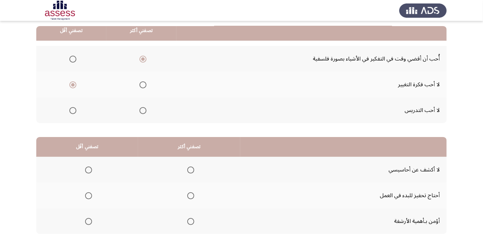
click at [189, 170] on span "Select an option" at bounding box center [190, 170] width 7 height 7
click at [189, 170] on input "Select an option" at bounding box center [190, 170] width 7 height 7
click at [88, 221] on span "Select an option" at bounding box center [88, 221] width 7 height 7
click at [88, 221] on input "Select an option" at bounding box center [88, 221] width 7 height 7
click at [88, 193] on span "Select an option" at bounding box center [88, 196] width 7 height 7
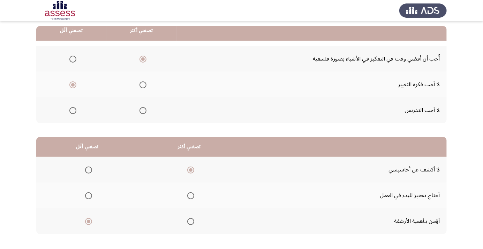
click at [88, 193] on input "Select an option" at bounding box center [88, 196] width 7 height 7
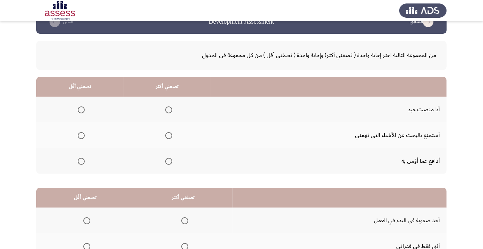
scroll to position [8, 0]
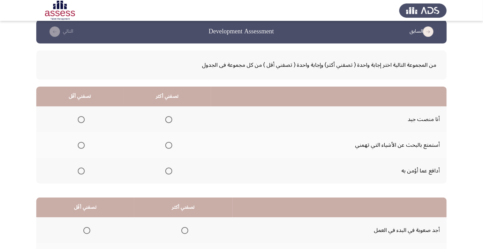
click at [168, 117] on span "Select an option" at bounding box center [168, 119] width 7 height 7
click at [168, 117] on input "Select an option" at bounding box center [168, 119] width 7 height 7
click at [81, 171] on span "Select an option" at bounding box center [81, 171] width 0 height 0
click at [81, 171] on input "Select an option" at bounding box center [81, 171] width 7 height 7
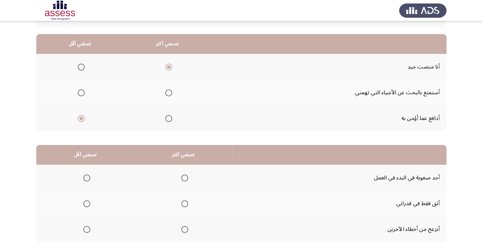
scroll to position [60, 0]
click at [165, 128] on th at bounding box center [166, 119] width 87 height 26
click at [169, 122] on span "Select an option" at bounding box center [168, 119] width 7 height 7
click at [169, 122] on input "Select an option" at bounding box center [168, 119] width 7 height 7
click at [78, 94] on span "Select an option" at bounding box center [81, 93] width 7 height 7
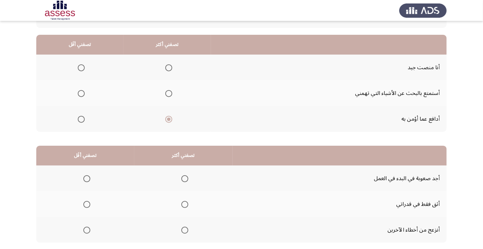
click at [78, 94] on input "Select an option" at bounding box center [81, 93] width 7 height 7
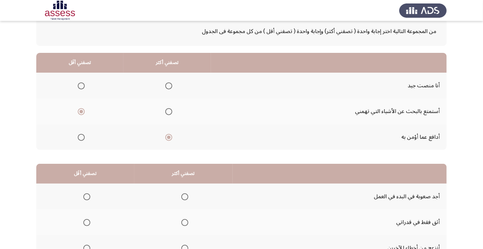
scroll to position [46, 0]
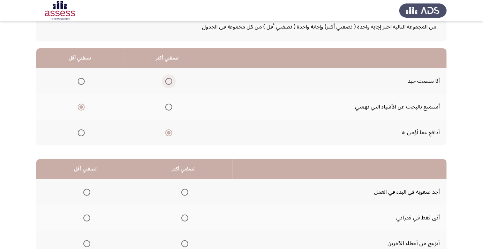
click at [168, 84] on span "Select an option" at bounding box center [168, 81] width 7 height 7
click at [168, 84] on input "Select an option" at bounding box center [168, 81] width 7 height 7
click at [80, 135] on span "Select an option" at bounding box center [81, 133] width 7 height 7
click at [80, 135] on input "Select an option" at bounding box center [81, 133] width 7 height 7
click at [81, 108] on span "Select an option" at bounding box center [81, 108] width 0 height 0
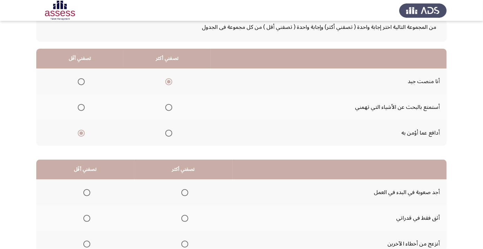
click at [81, 107] on input "Select an option" at bounding box center [81, 107] width 7 height 7
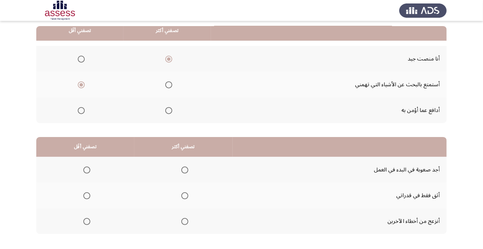
click at [183, 195] on span "Select an option" at bounding box center [184, 196] width 7 height 7
click at [183, 195] on input "Select an option" at bounding box center [184, 196] width 7 height 7
click at [86, 170] on span "Select an option" at bounding box center [86, 170] width 7 height 7
click at [86, 170] on input "Select an option" at bounding box center [86, 170] width 7 height 7
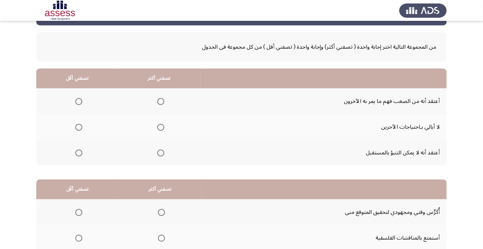
scroll to position [25, 0]
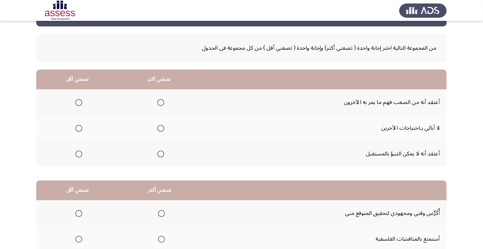
click at [159, 156] on span "Select an option" at bounding box center [160, 154] width 7 height 7
click at [159, 156] on input "Select an option" at bounding box center [160, 154] width 7 height 7
click at [77, 130] on span "Select an option" at bounding box center [78, 128] width 7 height 7
click at [77, 130] on input "Select an option" at bounding box center [78, 128] width 7 height 7
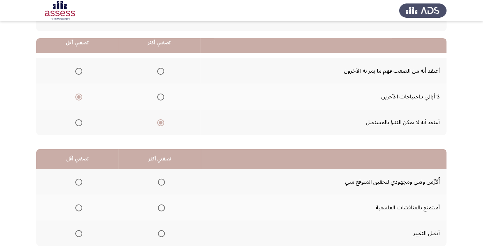
scroll to position [69, 0]
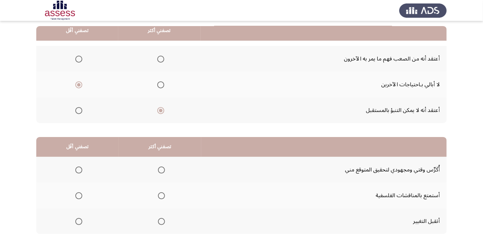
click at [161, 170] on span "Select an option" at bounding box center [161, 170] width 0 height 0
click at [160, 170] on input "Select an option" at bounding box center [161, 170] width 7 height 7
click at [75, 203] on th at bounding box center [77, 196] width 82 height 26
click at [79, 196] on span "Select an option" at bounding box center [79, 196] width 0 height 0
click at [78, 195] on input "Select an option" at bounding box center [78, 196] width 7 height 7
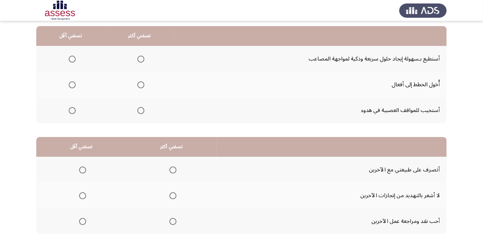
scroll to position [0, 0]
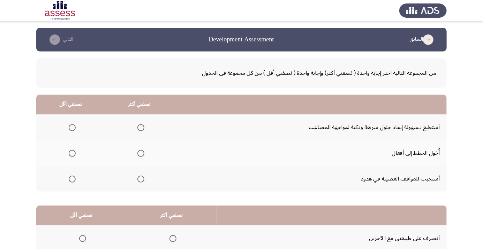
click at [141, 128] on span "Select an option" at bounding box center [141, 128] width 0 height 0
click at [139, 128] on input "Select an option" at bounding box center [140, 127] width 7 height 7
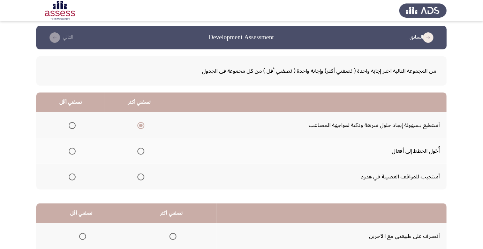
click at [72, 152] on span "Select an option" at bounding box center [72, 152] width 0 height 0
click at [71, 151] on input "Select an option" at bounding box center [72, 151] width 7 height 7
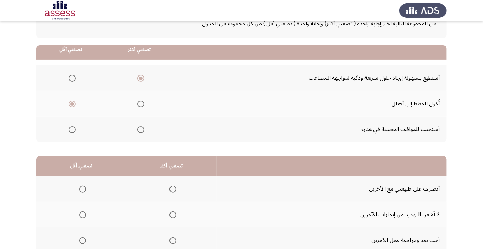
scroll to position [69, 0]
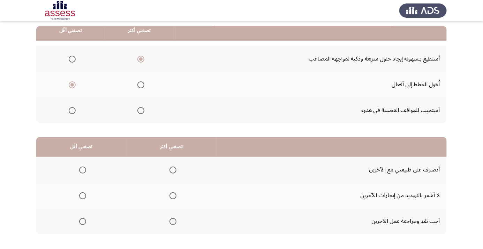
click at [169, 195] on span "Select an option" at bounding box center [172, 196] width 7 height 7
click at [169, 195] on input "Select an option" at bounding box center [172, 196] width 7 height 7
click at [81, 229] on th at bounding box center [81, 222] width 90 height 26
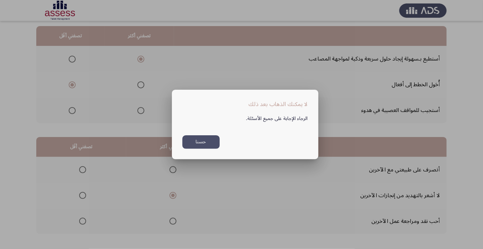
scroll to position [0, 0]
click at [260, 205] on div at bounding box center [241, 124] width 483 height 249
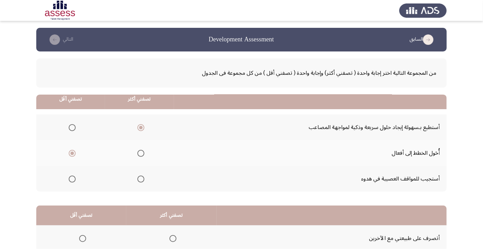
scroll to position [69, 0]
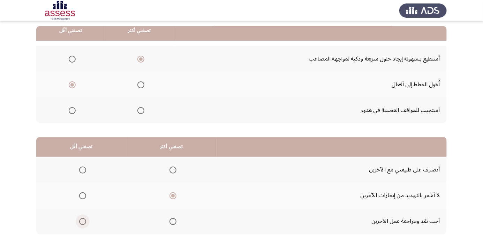
click at [83, 222] on span "Select an option" at bounding box center [83, 222] width 0 height 0
click at [82, 221] on input "Select an option" at bounding box center [82, 221] width 7 height 7
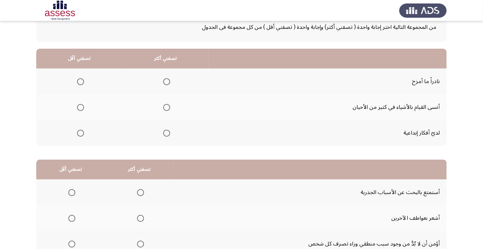
scroll to position [57, 0]
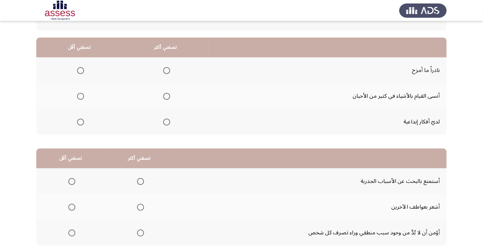
click at [80, 70] on span "Select an option" at bounding box center [80, 70] width 7 height 7
click at [80, 70] on input "Select an option" at bounding box center [80, 70] width 7 height 7
click at [80, 96] on span "Select an option" at bounding box center [80, 96] width 7 height 7
click at [80, 96] on input "Select an option" at bounding box center [80, 96] width 7 height 7
click at [167, 124] on span "Select an option" at bounding box center [166, 122] width 7 height 7
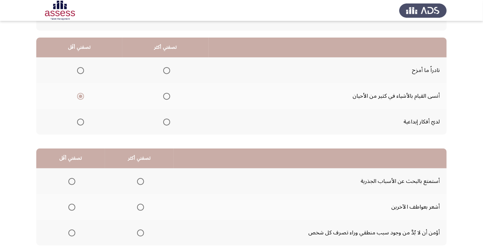
click at [167, 124] on input "Select an option" at bounding box center [166, 122] width 7 height 7
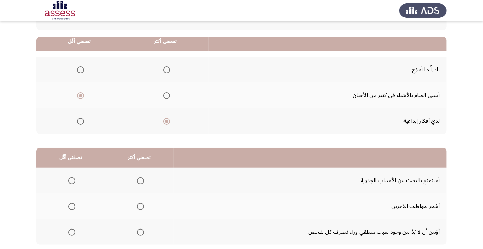
scroll to position [69, 0]
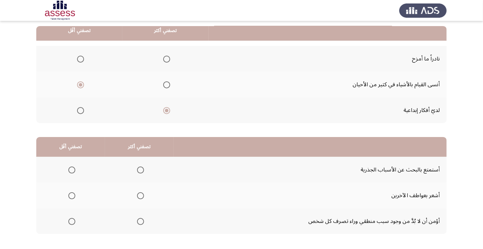
click at [432, 140] on th at bounding box center [310, 147] width 273 height 20
click at [140, 196] on span "Select an option" at bounding box center [140, 196] width 0 height 0
click at [139, 195] on input "Select an option" at bounding box center [140, 196] width 7 height 7
click at [72, 170] on span "Select an option" at bounding box center [72, 170] width 0 height 0
click at [71, 170] on input "Select an option" at bounding box center [71, 170] width 7 height 7
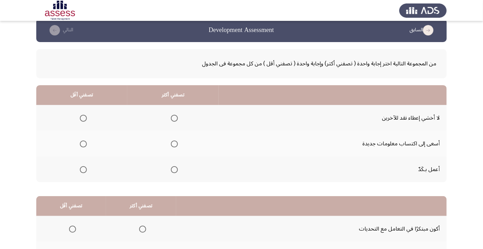
scroll to position [33, 0]
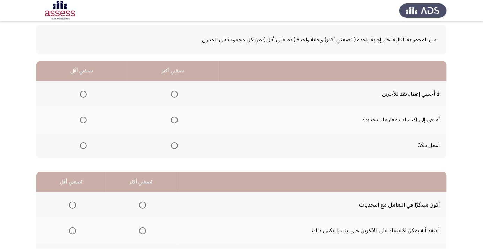
click at [171, 146] on span "Select an option" at bounding box center [174, 145] width 7 height 7
click at [171, 146] on input "Select an option" at bounding box center [174, 145] width 7 height 7
click at [80, 91] on span "Select an option" at bounding box center [83, 94] width 7 height 7
click at [80, 91] on input "Select an option" at bounding box center [83, 94] width 7 height 7
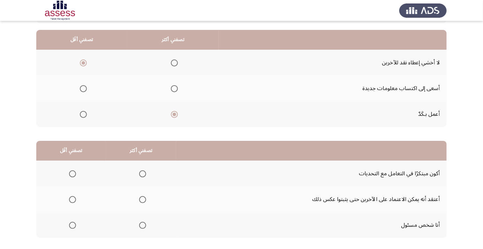
scroll to position [69, 0]
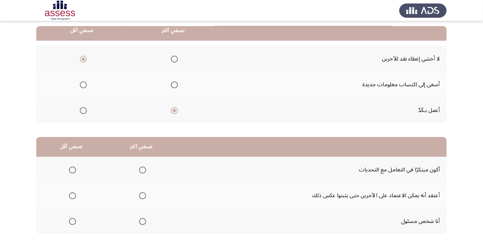
click at [142, 218] on span "Select an option" at bounding box center [142, 221] width 7 height 7
click at [142, 218] on input "Select an option" at bounding box center [142, 221] width 7 height 7
click at [67, 195] on label "Select an option" at bounding box center [71, 196] width 10 height 7
click at [69, 195] on input "Select an option" at bounding box center [72, 196] width 7 height 7
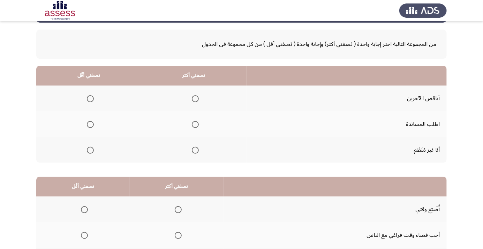
scroll to position [38, 0]
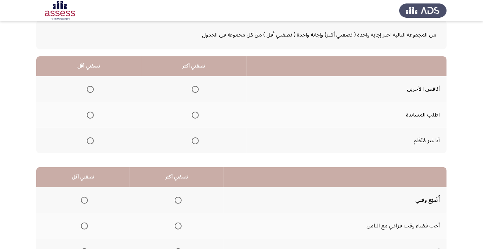
click at [195, 115] on span "Select an option" at bounding box center [195, 115] width 0 height 0
click at [193, 115] on input "Select an option" at bounding box center [195, 115] width 7 height 7
click at [90, 141] on span "Select an option" at bounding box center [90, 141] width 0 height 0
click at [89, 140] on input "Select an option" at bounding box center [90, 141] width 7 height 7
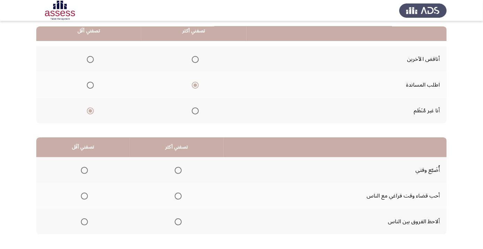
scroll to position [69, 0]
click at [172, 198] on label "Select an option" at bounding box center [177, 196] width 10 height 7
click at [175, 198] on input "Select an option" at bounding box center [178, 196] width 7 height 7
click at [84, 170] on span "Select an option" at bounding box center [84, 170] width 7 height 7
click at [84, 170] on input "Select an option" at bounding box center [84, 170] width 7 height 7
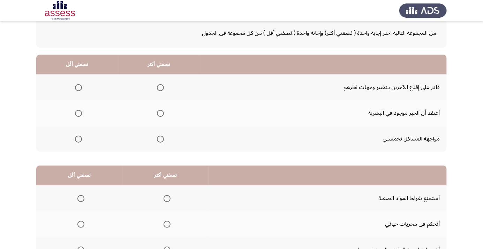
scroll to position [41, 0]
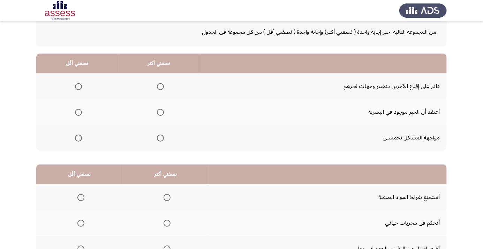
click at [160, 113] on span "Select an option" at bounding box center [160, 113] width 0 height 0
click at [159, 112] on input "Select an option" at bounding box center [160, 112] width 7 height 7
click at [76, 148] on th at bounding box center [77, 138] width 82 height 26
click at [78, 138] on span "Select an option" at bounding box center [78, 138] width 0 height 0
click at [78, 138] on input "Select an option" at bounding box center [78, 138] width 7 height 7
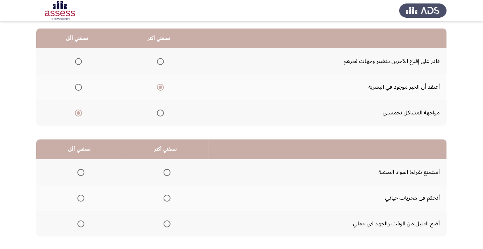
scroll to position [69, 0]
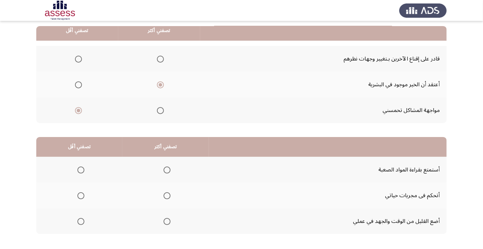
click at [169, 170] on span "Select an option" at bounding box center [166, 170] width 7 height 7
click at [169, 170] on input "Select an option" at bounding box center [166, 170] width 7 height 7
click at [80, 195] on span "Select an option" at bounding box center [80, 196] width 7 height 7
click at [80, 195] on input "Select an option" at bounding box center [80, 196] width 7 height 7
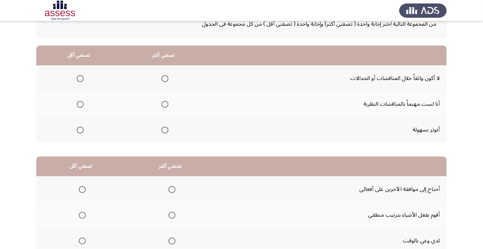
scroll to position [41, 0]
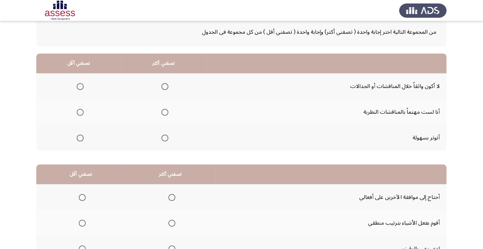
click at [165, 111] on span "Select an option" at bounding box center [164, 112] width 7 height 7
click at [165, 111] on input "Select an option" at bounding box center [164, 112] width 7 height 7
click at [73, 145] on th at bounding box center [78, 138] width 85 height 26
click at [80, 138] on span "Select an option" at bounding box center [80, 138] width 0 height 0
click at [79, 138] on input "Select an option" at bounding box center [80, 138] width 7 height 7
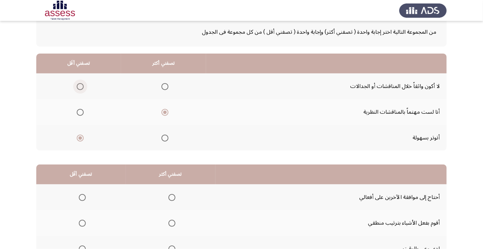
click at [80, 87] on span "Select an option" at bounding box center [80, 87] width 0 height 0
click at [79, 86] on input "Select an option" at bounding box center [80, 86] width 7 height 7
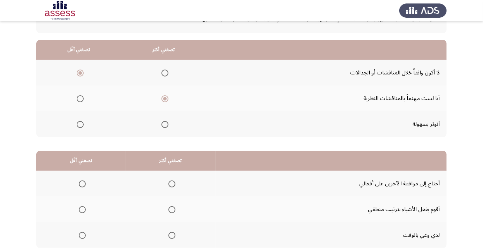
scroll to position [69, 0]
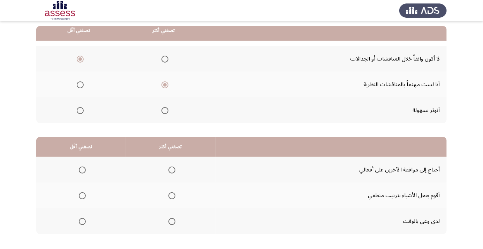
click at [176, 188] on th at bounding box center [171, 196] width 90 height 26
click at [171, 221] on span "Select an option" at bounding box center [171, 221] width 7 height 7
click at [171, 221] on input "Select an option" at bounding box center [171, 221] width 7 height 7
click at [80, 171] on span "Select an option" at bounding box center [82, 170] width 7 height 7
click at [80, 171] on input "Select an option" at bounding box center [82, 170] width 7 height 7
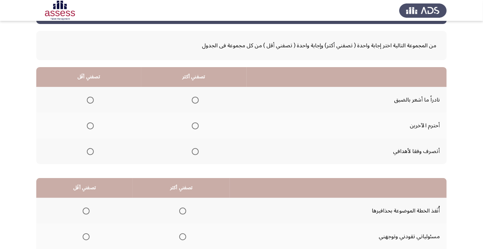
scroll to position [28, 0]
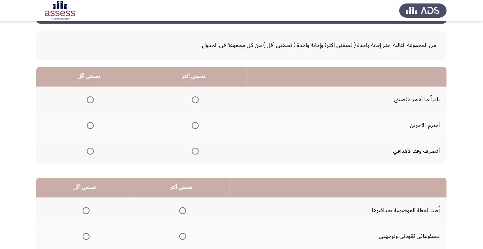
click at [192, 125] on span "Select an option" at bounding box center [195, 125] width 7 height 7
click at [192, 125] on input "Select an option" at bounding box center [195, 125] width 7 height 7
click at [90, 100] on span "Select an option" at bounding box center [90, 100] width 0 height 0
click at [89, 99] on input "Select an option" at bounding box center [90, 100] width 7 height 7
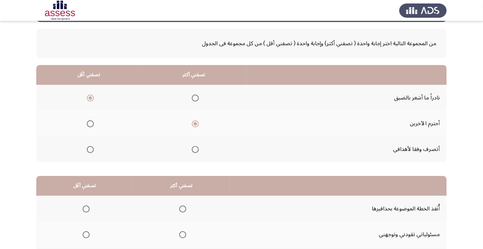
scroll to position [69, 0]
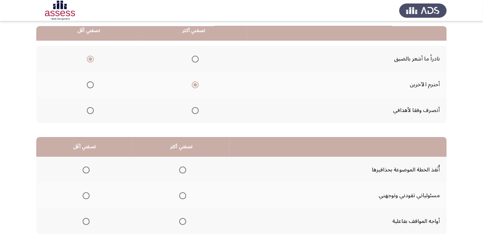
click at [180, 223] on span "Select an option" at bounding box center [182, 221] width 7 height 7
click at [180, 223] on input "Select an option" at bounding box center [182, 221] width 7 height 7
click at [83, 197] on span "Select an option" at bounding box center [86, 196] width 7 height 7
click at [83, 197] on input "Select an option" at bounding box center [86, 196] width 7 height 7
click at [85, 167] on span "Select an option" at bounding box center [86, 170] width 7 height 7
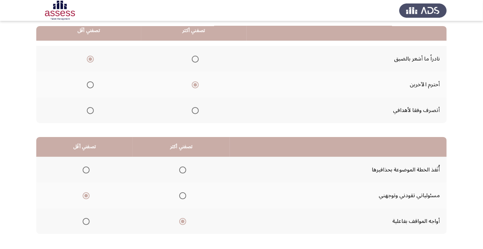
click at [85, 167] on input "Select an option" at bounding box center [86, 170] width 7 height 7
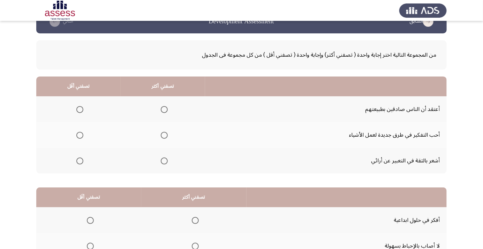
scroll to position [22, 0]
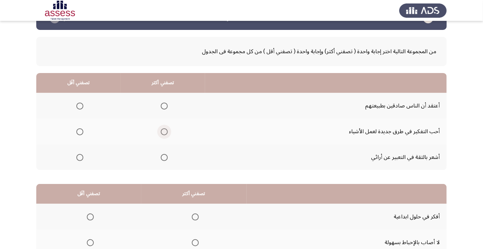
click at [164, 132] on span "Select an option" at bounding box center [164, 132] width 0 height 0
click at [162, 131] on input "Select an option" at bounding box center [164, 132] width 7 height 7
click at [83, 107] on span "Select an option" at bounding box center [79, 106] width 7 height 7
click at [83, 107] on input "Select an option" at bounding box center [79, 106] width 7 height 7
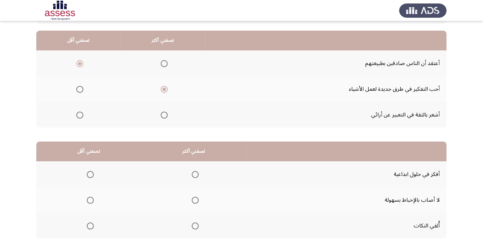
scroll to position [69, 0]
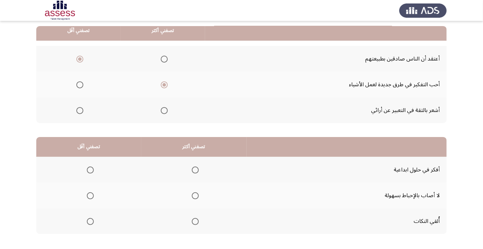
click at [92, 219] on span "Select an option" at bounding box center [90, 221] width 7 height 7
click at [92, 219] on input "Select an option" at bounding box center [90, 221] width 7 height 7
click at [201, 189] on th at bounding box center [193, 196] width 105 height 26
click at [195, 196] on span "Select an option" at bounding box center [195, 196] width 0 height 0
click at [193, 195] on input "Select an option" at bounding box center [195, 196] width 7 height 7
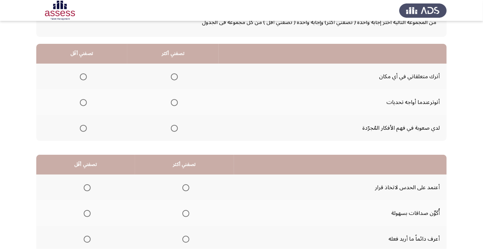
scroll to position [49, 0]
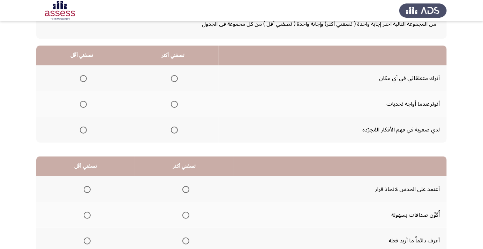
click at [81, 77] on span "Select an option" at bounding box center [83, 78] width 7 height 7
click at [81, 77] on input "Select an option" at bounding box center [83, 78] width 7 height 7
click at [176, 131] on span "Select an option" at bounding box center [174, 130] width 7 height 7
click at [176, 131] on input "Select an option" at bounding box center [174, 130] width 7 height 7
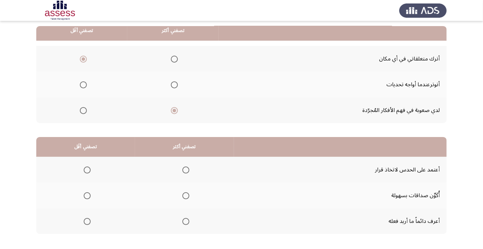
click at [183, 222] on span "Select an option" at bounding box center [185, 221] width 7 height 7
click at [183, 222] on input "Select an option" at bounding box center [185, 221] width 7 height 7
click at [186, 196] on span "Select an option" at bounding box center [186, 196] width 0 height 0
click at [185, 195] on input "Select an option" at bounding box center [185, 196] width 7 height 7
click at [85, 171] on span "Select an option" at bounding box center [87, 170] width 7 height 7
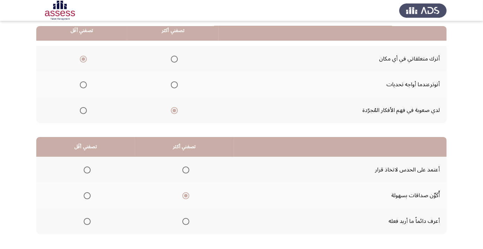
click at [85, 171] on input "Select an option" at bounding box center [87, 170] width 7 height 7
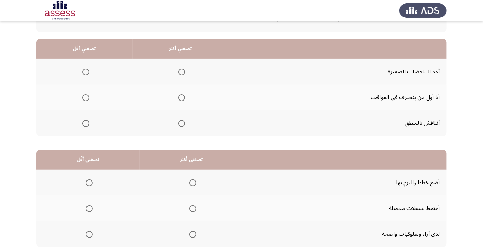
scroll to position [55, 0]
click at [182, 124] on span "Select an option" at bounding box center [182, 124] width 0 height 0
click at [181, 123] on input "Select an option" at bounding box center [181, 124] width 7 height 7
click at [83, 74] on span "Select an option" at bounding box center [85, 72] width 7 height 7
click at [83, 74] on input "Select an option" at bounding box center [85, 72] width 7 height 7
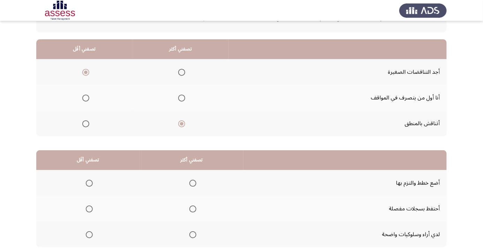
click at [182, 98] on span "Select an option" at bounding box center [182, 98] width 0 height 0
click at [181, 98] on input "Select an option" at bounding box center [181, 98] width 7 height 7
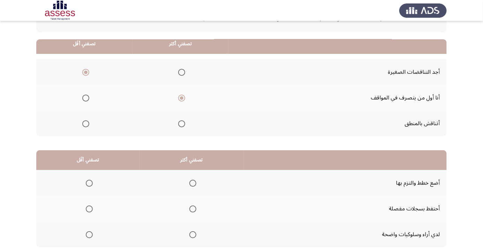
scroll to position [69, 0]
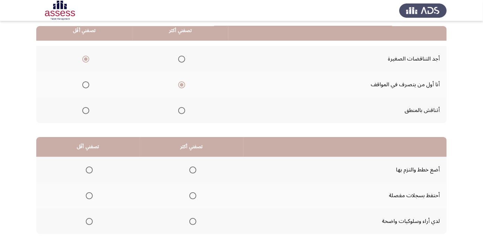
click at [192, 162] on th at bounding box center [191, 170] width 103 height 26
click at [198, 160] on th at bounding box center [191, 170] width 103 height 26
click at [191, 170] on span "Select an option" at bounding box center [192, 170] width 7 height 7
click at [191, 170] on input "Select an option" at bounding box center [192, 170] width 7 height 7
click at [89, 196] on span "Select an option" at bounding box center [89, 196] width 0 height 0
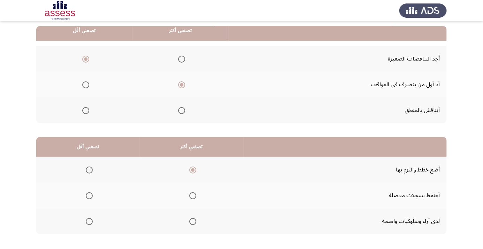
click at [89, 195] on input "Select an option" at bounding box center [89, 196] width 7 height 7
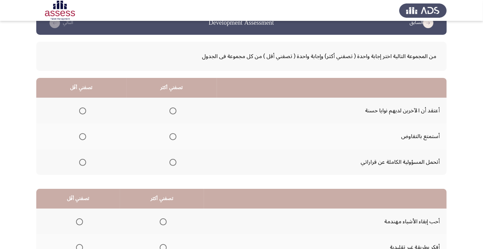
scroll to position [21, 0]
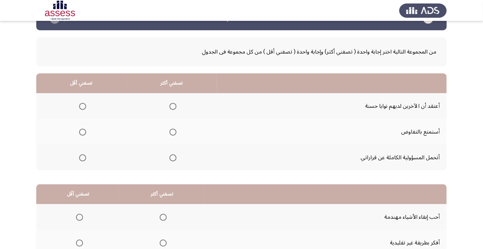
click at [173, 161] on span "Select an option" at bounding box center [172, 158] width 7 height 7
click at [173, 161] on input "Select an option" at bounding box center [172, 158] width 7 height 7
click at [83, 107] on span "Select an option" at bounding box center [83, 107] width 0 height 0
click at [82, 106] on input "Select an option" at bounding box center [82, 106] width 7 height 7
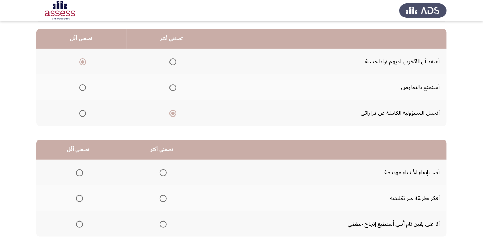
scroll to position [69, 0]
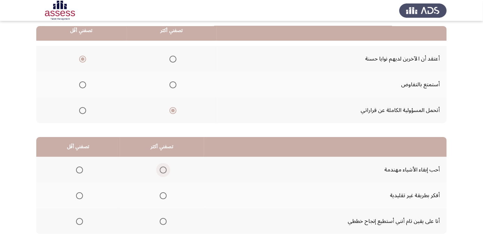
click at [163, 170] on span "Select an option" at bounding box center [163, 170] width 0 height 0
click at [162, 170] on input "Select an option" at bounding box center [163, 170] width 7 height 7
click at [160, 219] on span "Select an option" at bounding box center [163, 221] width 7 height 7
click at [160, 219] on input "Select an option" at bounding box center [163, 221] width 7 height 7
click at [76, 198] on span "Select an option" at bounding box center [79, 196] width 7 height 7
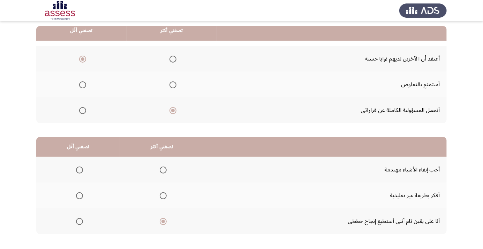
click at [76, 198] on input "Select an option" at bounding box center [79, 196] width 7 height 7
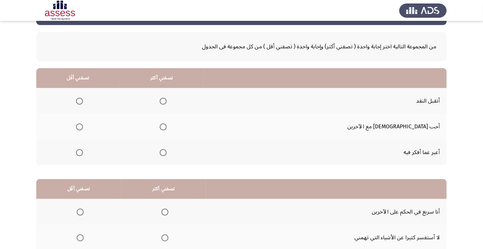
scroll to position [29, 0]
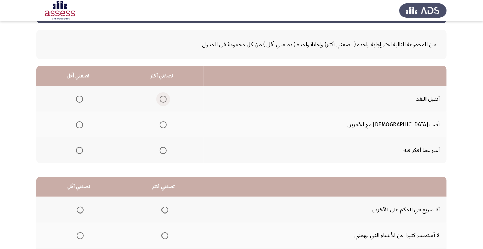
click at [163, 99] on span "Select an option" at bounding box center [163, 99] width 0 height 0
click at [167, 99] on input "Select an option" at bounding box center [163, 99] width 7 height 7
click at [79, 151] on span "Select an option" at bounding box center [79, 151] width 0 height 0
click at [83, 150] on input "Select an option" at bounding box center [79, 150] width 7 height 7
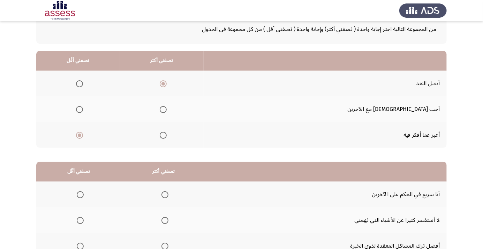
scroll to position [69, 0]
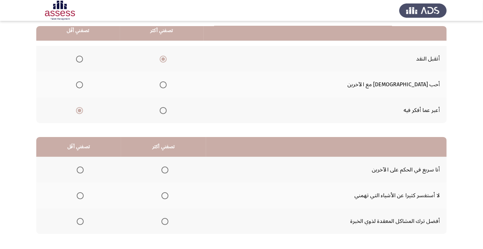
click at [165, 196] on span "Select an option" at bounding box center [165, 196] width 0 height 0
click at [164, 195] on input "Select an option" at bounding box center [164, 196] width 7 height 7
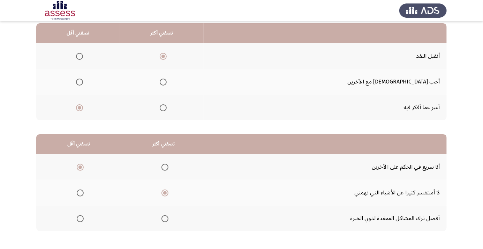
scroll to position [66, 0]
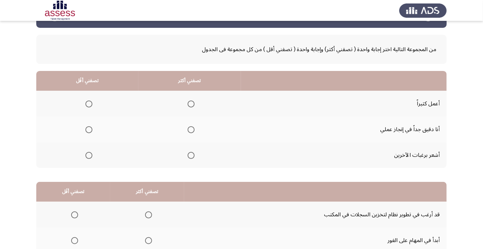
scroll to position [31, 0]
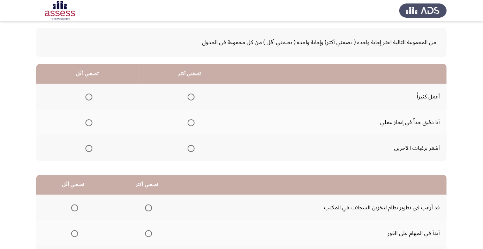
click at [191, 123] on span "Select an option" at bounding box center [191, 123] width 0 height 0
click at [190, 122] on input "Select an option" at bounding box center [190, 123] width 7 height 7
click at [85, 149] on span "Select an option" at bounding box center [88, 148] width 7 height 7
click at [85, 149] on input "Select an option" at bounding box center [88, 148] width 7 height 7
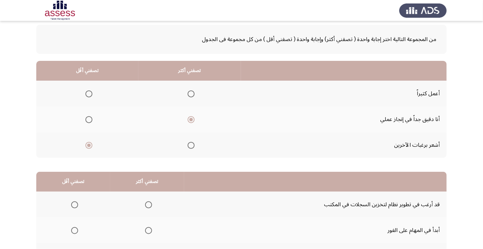
scroll to position [69, 0]
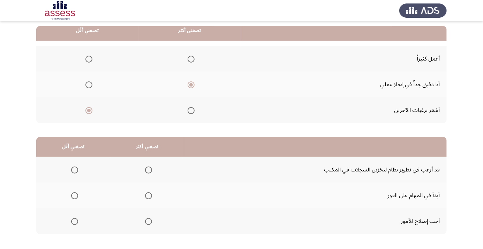
click at [147, 198] on span "Select an option" at bounding box center [148, 196] width 7 height 7
click at [147, 198] on input "Select an option" at bounding box center [148, 196] width 7 height 7
click at [63, 223] on th at bounding box center [73, 222] width 74 height 26
click at [145, 171] on span "Select an option" at bounding box center [148, 170] width 7 height 7
click at [145, 171] on input "Select an option" at bounding box center [148, 170] width 7 height 7
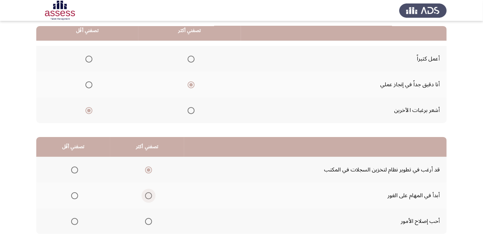
click at [148, 196] on span "Select an option" at bounding box center [148, 196] width 0 height 0
click at [147, 195] on input "Select an option" at bounding box center [148, 196] width 7 height 7
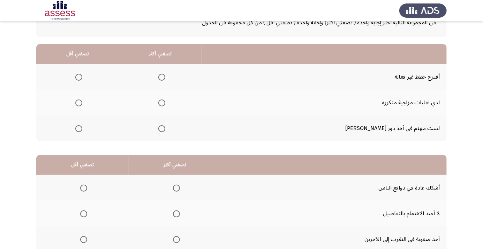
scroll to position [59, 0]
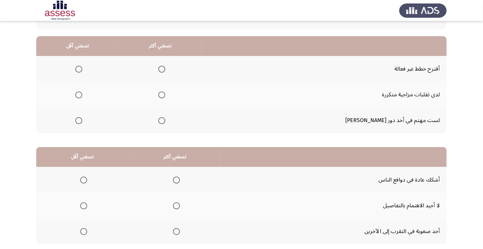
click at [82, 70] on span "Select an option" at bounding box center [78, 69] width 7 height 7
click at [82, 70] on input "Select an option" at bounding box center [78, 69] width 7 height 7
click at [82, 97] on span "Select an option" at bounding box center [78, 95] width 7 height 7
click at [82, 97] on input "Select an option" at bounding box center [78, 95] width 7 height 7
click at [165, 72] on span "Select an option" at bounding box center [161, 69] width 7 height 7
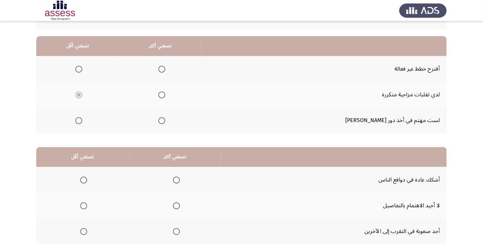
click at [165, 72] on input "Select an option" at bounding box center [161, 69] width 7 height 7
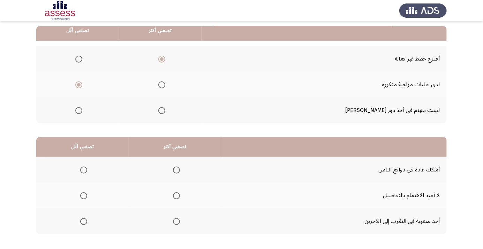
click at [184, 173] on th at bounding box center [175, 170] width 92 height 26
click at [176, 170] on span "Select an option" at bounding box center [176, 170] width 0 height 0
click at [175, 170] on input "Select an option" at bounding box center [176, 170] width 7 height 7
click at [83, 187] on th at bounding box center [82, 196] width 92 height 26
click at [84, 198] on span "Select an option" at bounding box center [83, 196] width 7 height 7
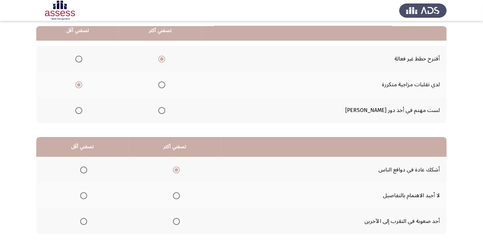
click at [84, 198] on input "Select an option" at bounding box center [83, 196] width 7 height 7
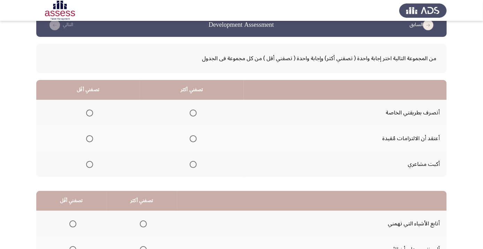
scroll to position [15, 0]
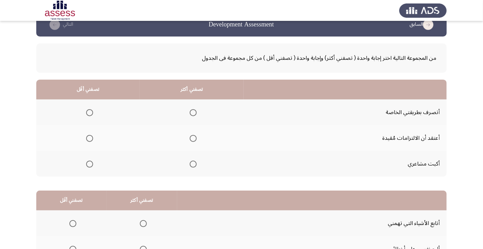
click at [192, 140] on span "Select an option" at bounding box center [193, 138] width 7 height 7
click at [192, 140] on input "Select an option" at bounding box center [193, 138] width 7 height 7
click at [84, 163] on label "Select an option" at bounding box center [88, 164] width 10 height 7
click at [86, 163] on input "Select an option" at bounding box center [89, 164] width 7 height 7
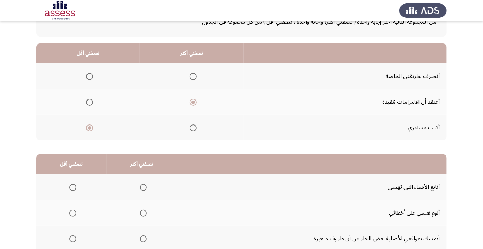
scroll to position [51, 0]
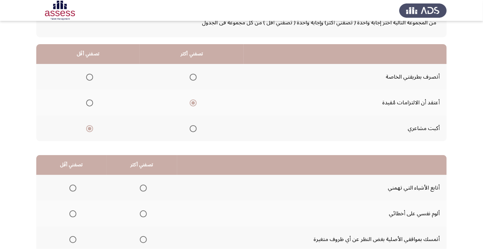
click at [89, 77] on span "Select an option" at bounding box center [89, 77] width 7 height 7
click at [89, 77] on input "Select an option" at bounding box center [89, 77] width 7 height 7
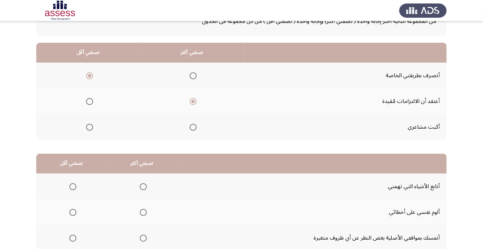
scroll to position [69, 0]
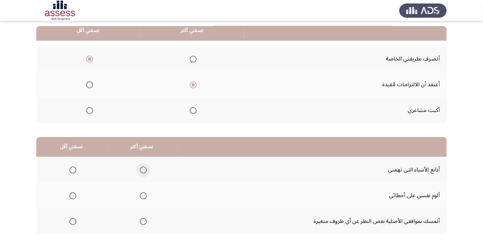
click at [143, 170] on span "Select an option" at bounding box center [143, 170] width 0 height 0
click at [142, 170] on input "Select an option" at bounding box center [143, 170] width 7 height 7
click at [72, 224] on span "Select an option" at bounding box center [72, 221] width 7 height 7
click at [72, 224] on input "Select an option" at bounding box center [72, 221] width 7 height 7
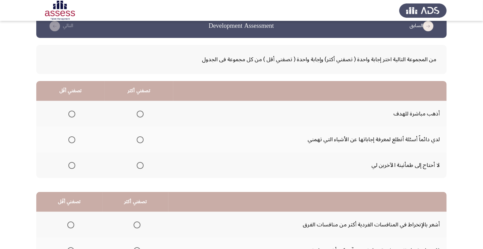
scroll to position [23, 0]
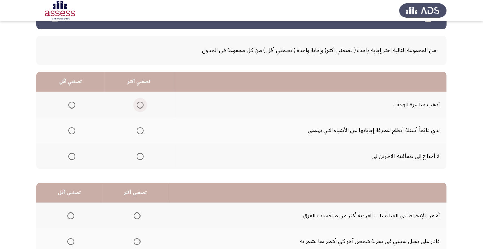
click at [141, 103] on span "Select an option" at bounding box center [140, 105] width 7 height 7
click at [141, 103] on input "Select an option" at bounding box center [140, 105] width 7 height 7
click at [74, 155] on span "Select an option" at bounding box center [71, 156] width 7 height 7
click at [74, 155] on input "Select an option" at bounding box center [71, 156] width 7 height 7
click at [72, 131] on span "Select an option" at bounding box center [72, 131] width 0 height 0
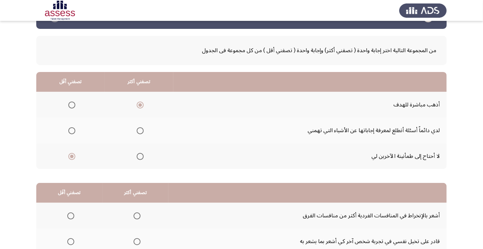
click at [71, 130] on input "Select an option" at bounding box center [71, 131] width 7 height 7
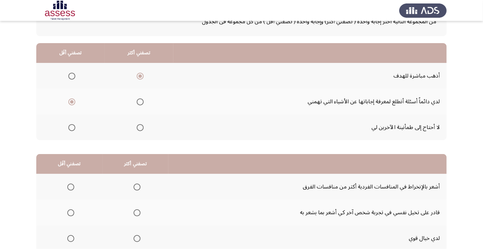
scroll to position [69, 0]
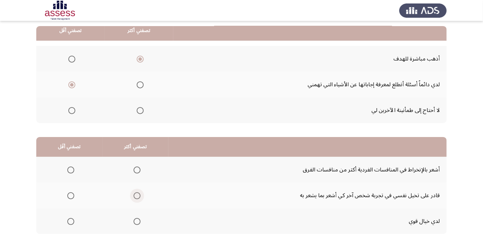
click at [133, 197] on span "Select an option" at bounding box center [136, 196] width 7 height 7
click at [133, 197] on input "Select an option" at bounding box center [136, 196] width 7 height 7
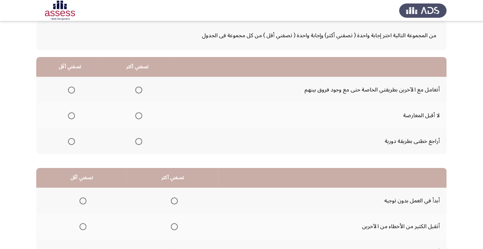
scroll to position [38, 0]
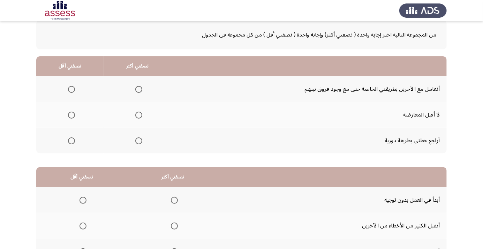
click at [137, 142] on span "Select an option" at bounding box center [138, 141] width 7 height 7
click at [137, 142] on input "Select an option" at bounding box center [138, 141] width 7 height 7
click at [71, 115] on span "Select an option" at bounding box center [71, 115] width 0 height 0
click at [71, 115] on input "Select an option" at bounding box center [71, 115] width 7 height 7
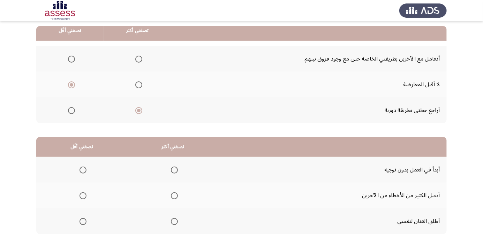
click at [82, 198] on span "Select an option" at bounding box center [82, 196] width 7 height 7
click at [82, 198] on input "Select an option" at bounding box center [82, 196] width 7 height 7
click at [176, 222] on span "Select an option" at bounding box center [174, 221] width 7 height 7
click at [176, 222] on input "Select an option" at bounding box center [174, 221] width 7 height 7
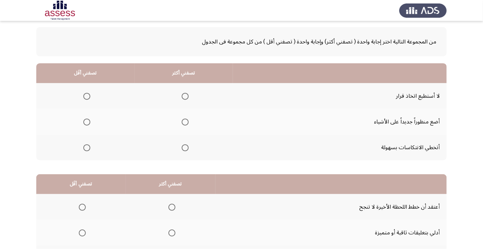
scroll to position [32, 0]
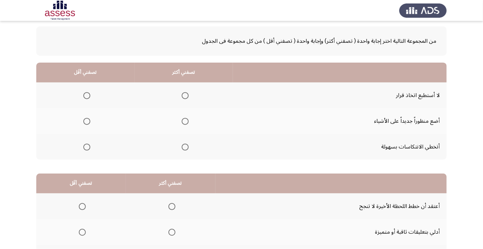
click at [69, 95] on th at bounding box center [85, 96] width 98 height 26
click at [87, 96] on span "Select an option" at bounding box center [87, 96] width 0 height 0
click at [86, 95] on input "Select an option" at bounding box center [86, 95] width 7 height 7
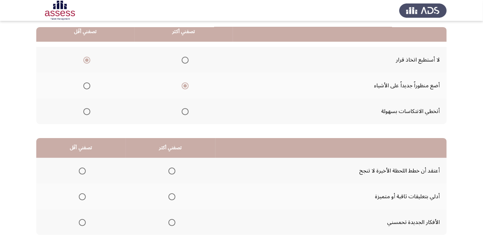
scroll to position [69, 0]
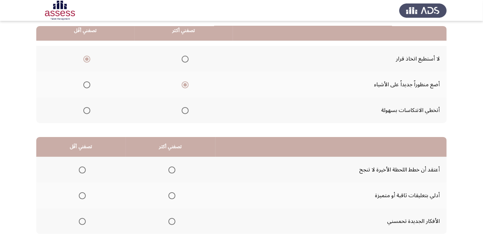
click at [172, 214] on th at bounding box center [171, 222] width 90 height 26
click at [170, 219] on span "Select an option" at bounding box center [171, 221] width 7 height 7
click at [170, 219] on input "Select an option" at bounding box center [171, 221] width 7 height 7
click at [80, 169] on span "Select an option" at bounding box center [82, 170] width 7 height 7
click at [80, 169] on input "Select an option" at bounding box center [82, 170] width 7 height 7
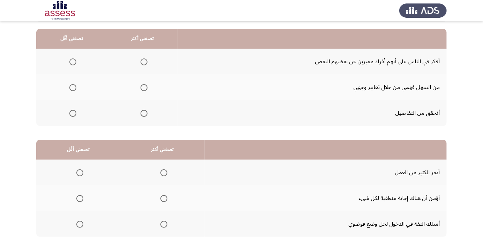
scroll to position [64, 0]
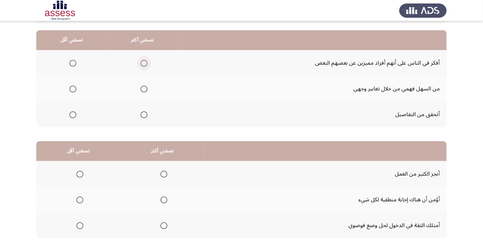
click at [144, 63] on span "Select an option" at bounding box center [144, 63] width 0 height 0
click at [143, 63] on input "Select an option" at bounding box center [143, 63] width 7 height 7
click at [72, 88] on span "Select an option" at bounding box center [72, 89] width 7 height 7
click at [72, 88] on input "Select an option" at bounding box center [72, 89] width 7 height 7
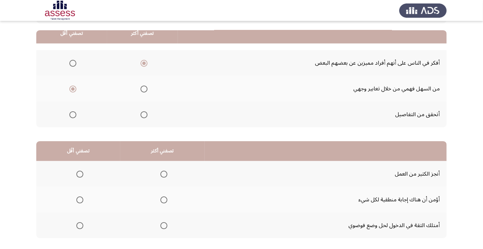
scroll to position [69, 0]
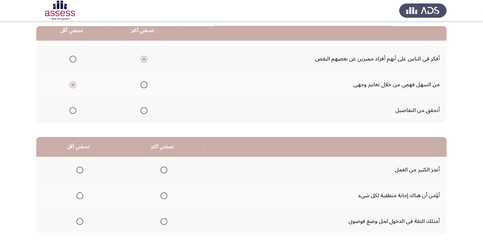
click at [160, 222] on span "Select an option" at bounding box center [163, 221] width 7 height 7
click at [160, 222] on input "Select an option" at bounding box center [163, 221] width 7 height 7
click at [80, 198] on span "Select an option" at bounding box center [79, 196] width 7 height 7
click at [80, 198] on input "Select an option" at bounding box center [79, 196] width 7 height 7
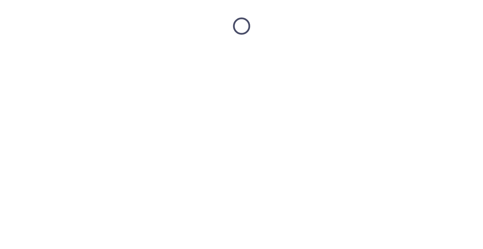
scroll to position [0, 0]
